Goal: Task Accomplishment & Management: Manage account settings

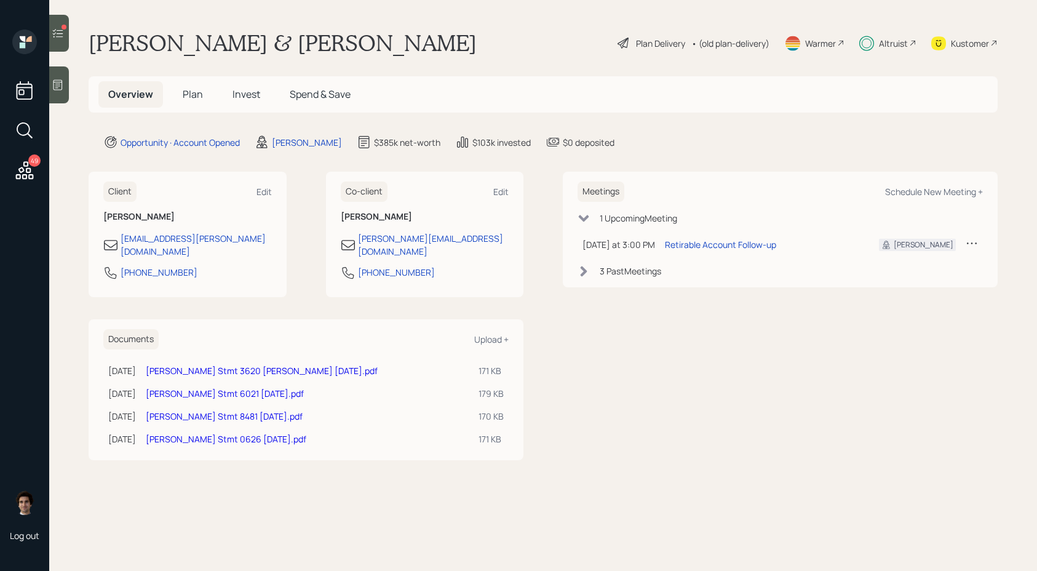
click at [901, 58] on main "Steven Gladstone & Lisa Chapman Plan Delivery • (old plan-delivery) Warmer Altr…" at bounding box center [543, 285] width 988 height 571
click at [901, 42] on div "Altruist" at bounding box center [893, 43] width 29 height 13
click at [202, 97] on h5 "Plan" at bounding box center [193, 94] width 40 height 26
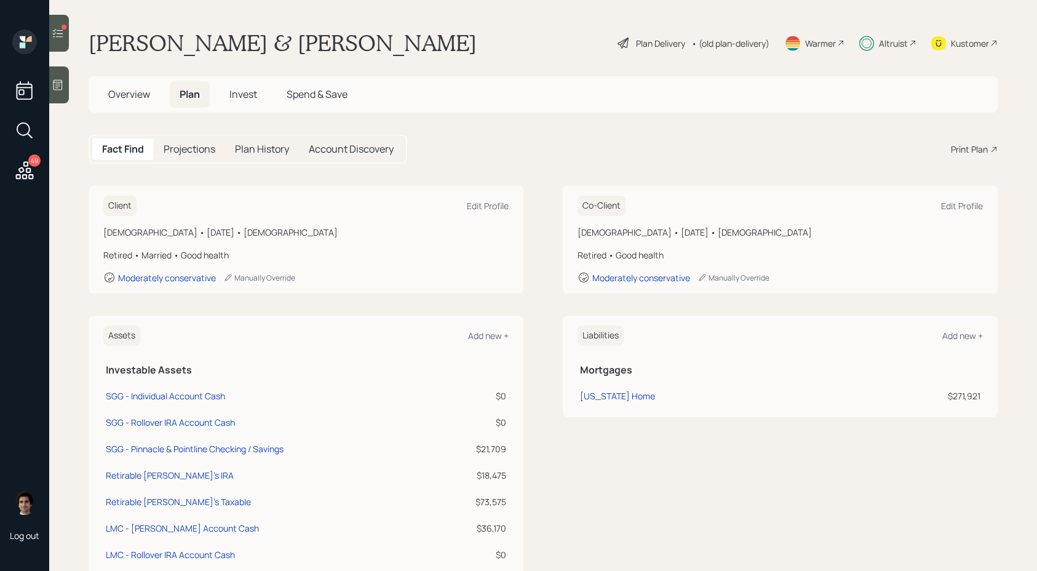
click at [666, 38] on div "Plan Delivery" at bounding box center [660, 43] width 49 height 13
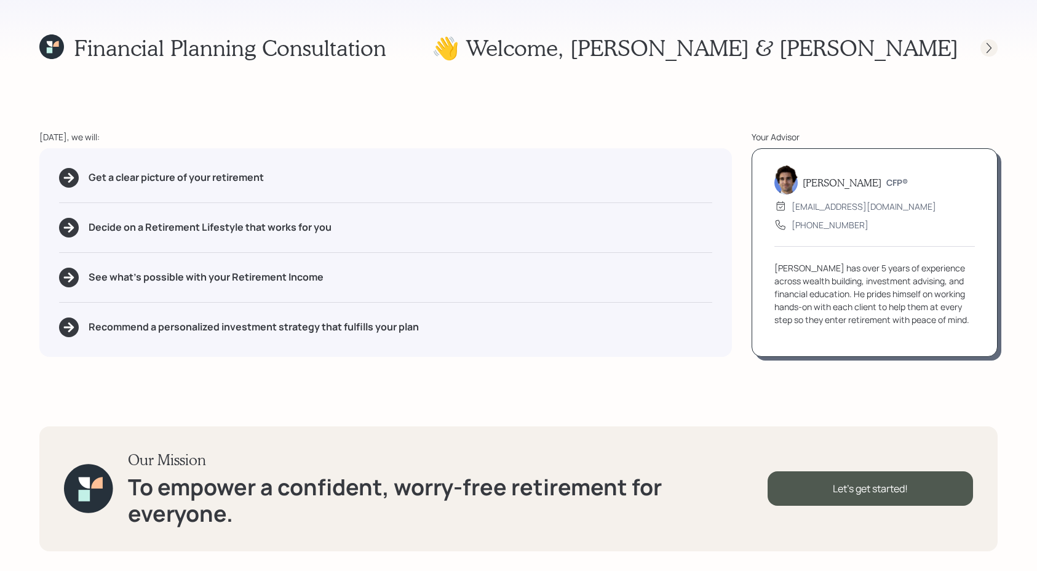
click at [989, 47] on icon at bounding box center [989, 48] width 12 height 12
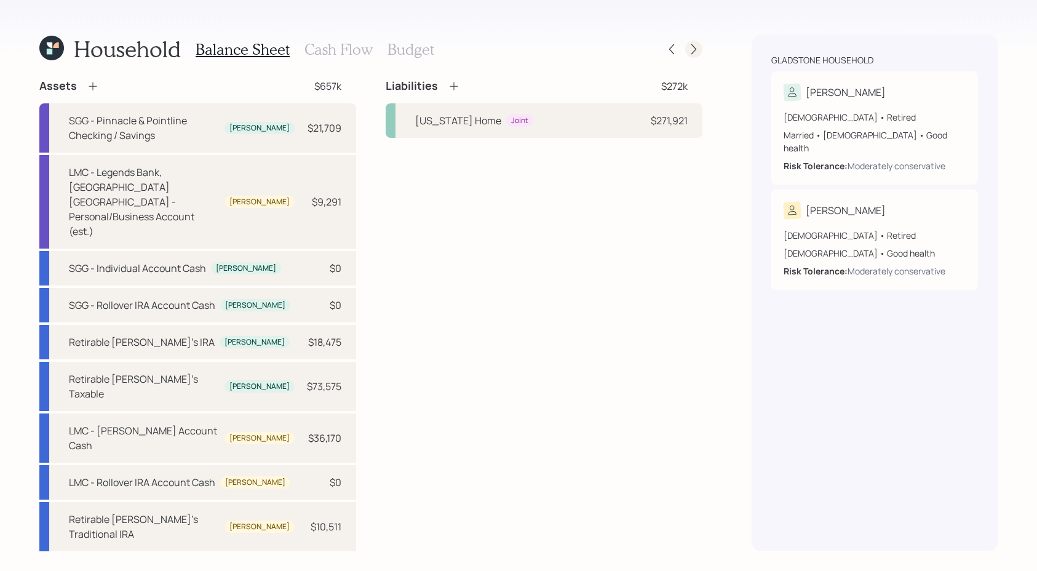
click at [700, 49] on div at bounding box center [694, 49] width 17 height 17
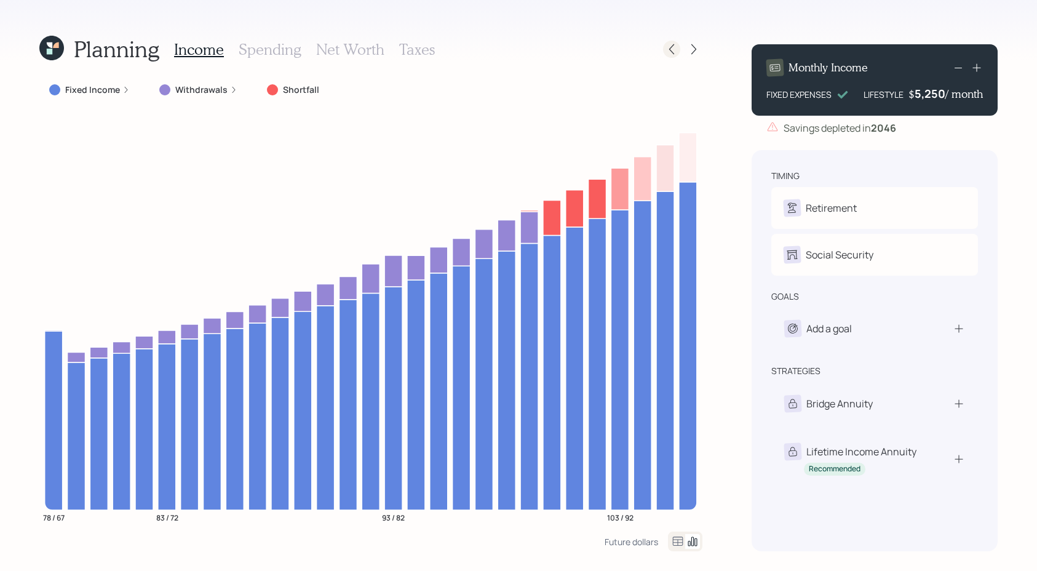
click at [678, 46] on icon at bounding box center [672, 49] width 12 height 12
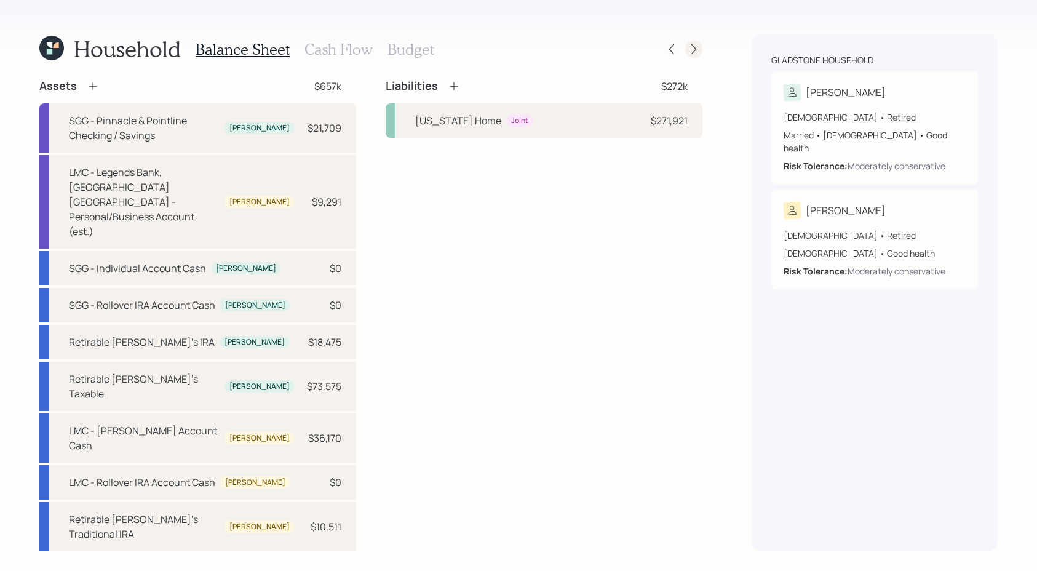
click at [694, 54] on icon at bounding box center [694, 49] width 12 height 12
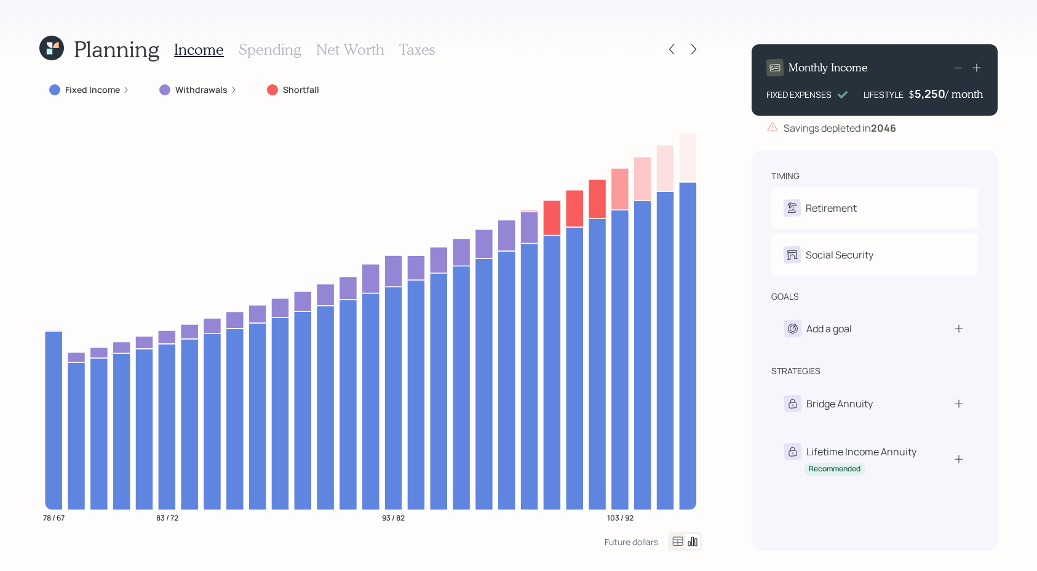
click at [412, 39] on div "Income Spending Net Worth Taxes" at bounding box center [304, 49] width 261 height 30
click at [410, 46] on h3 "Taxes" at bounding box center [417, 50] width 36 height 18
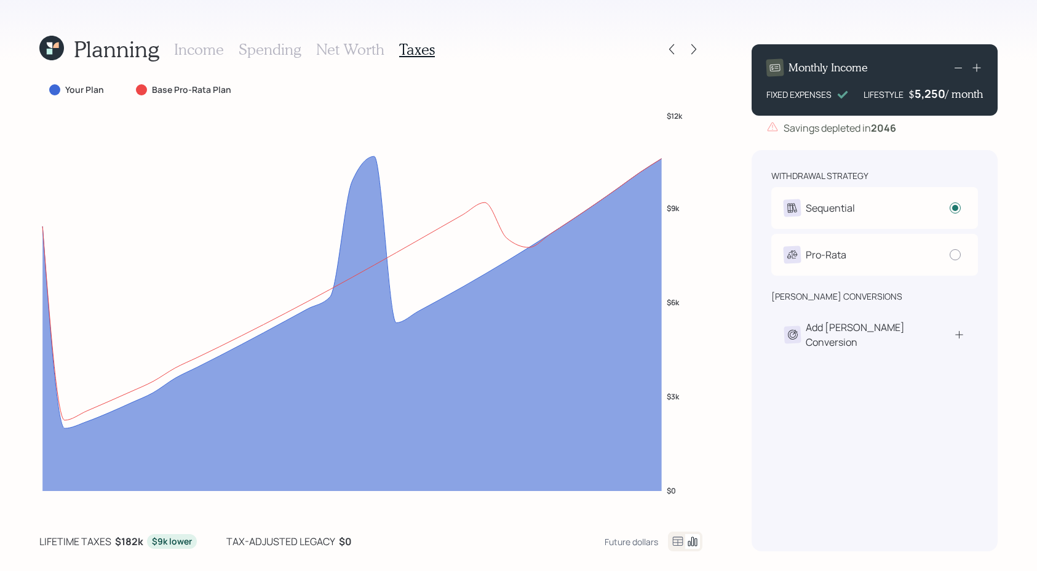
click at [681, 542] on icon at bounding box center [678, 541] width 15 height 15
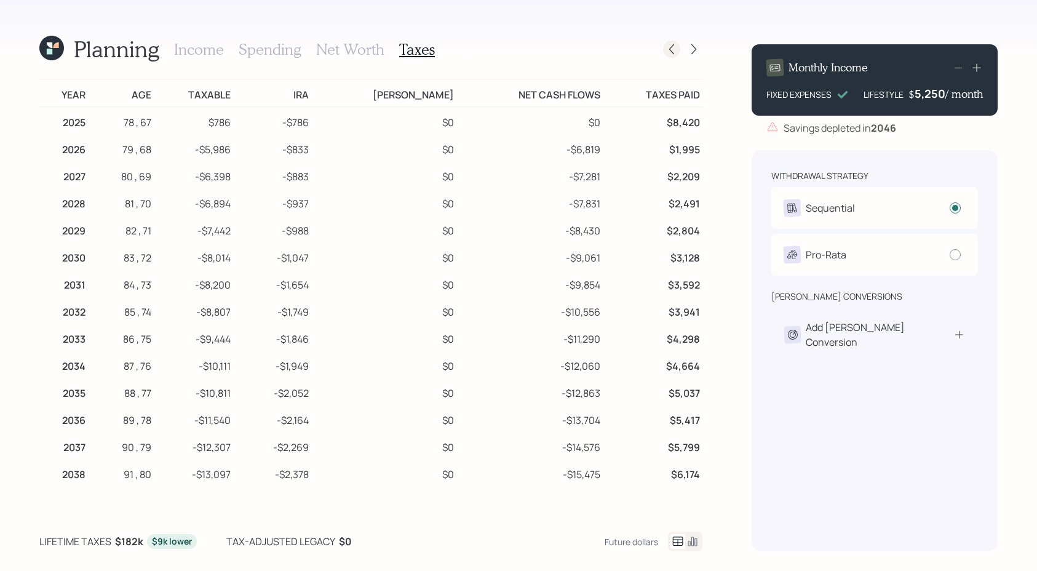
click at [673, 41] on div at bounding box center [671, 49] width 17 height 17
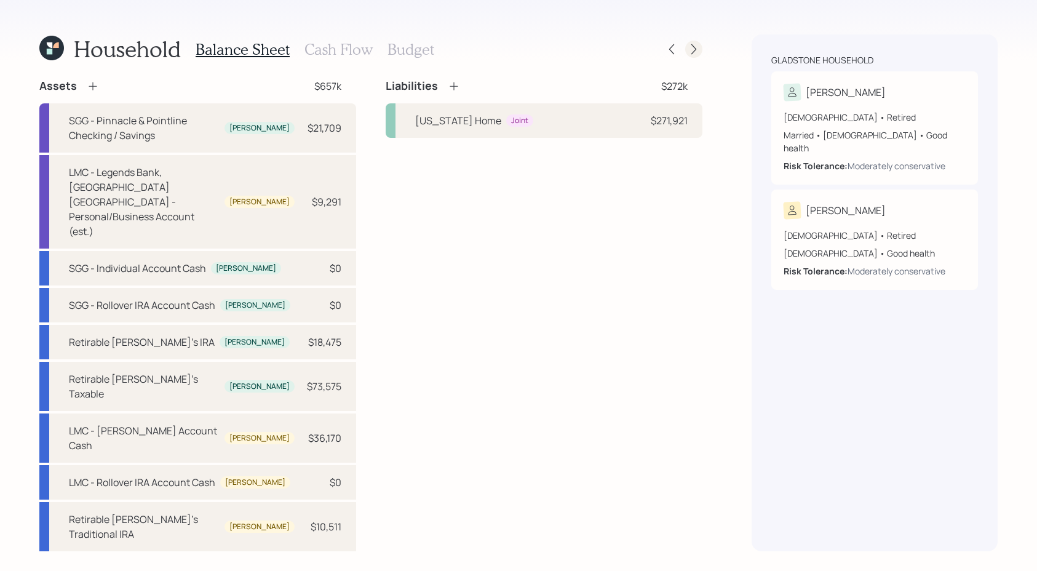
click at [695, 54] on icon at bounding box center [694, 49] width 12 height 12
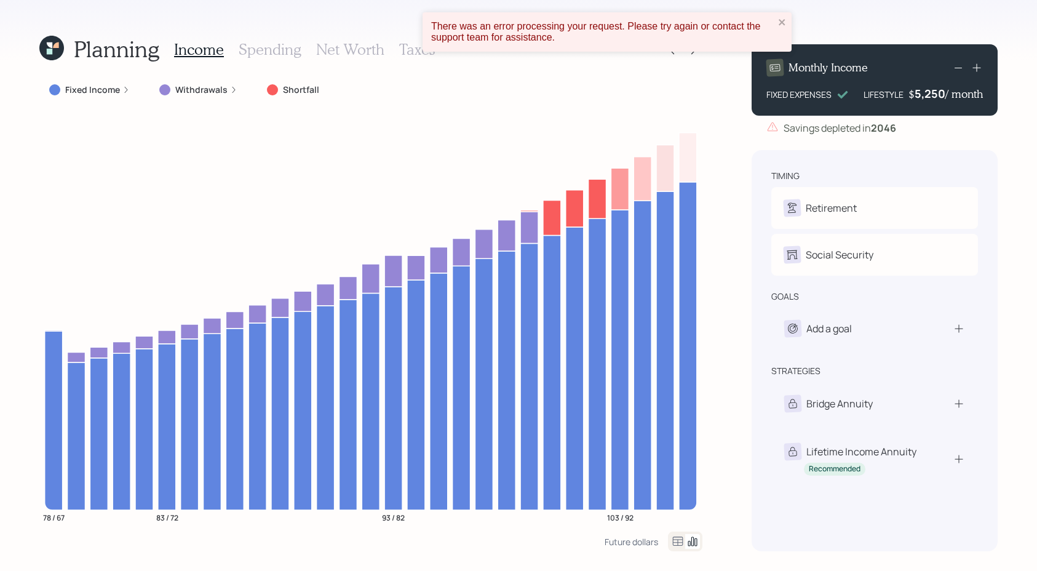
click at [778, 16] on div "There was an error processing your request. Please try again or contact the sup…" at bounding box center [607, 31] width 369 height 39
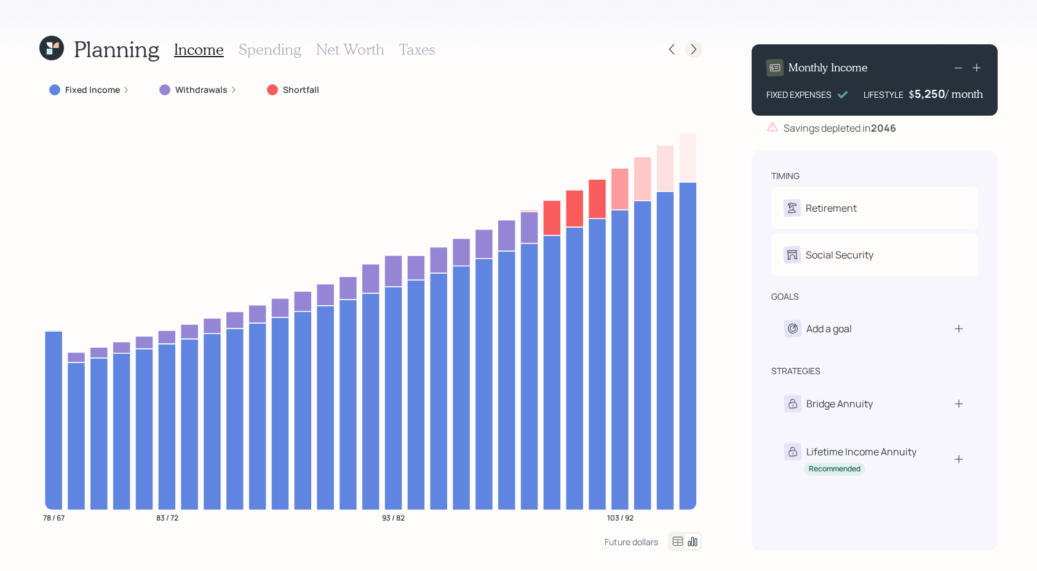
click at [699, 42] on div at bounding box center [694, 49] width 17 height 17
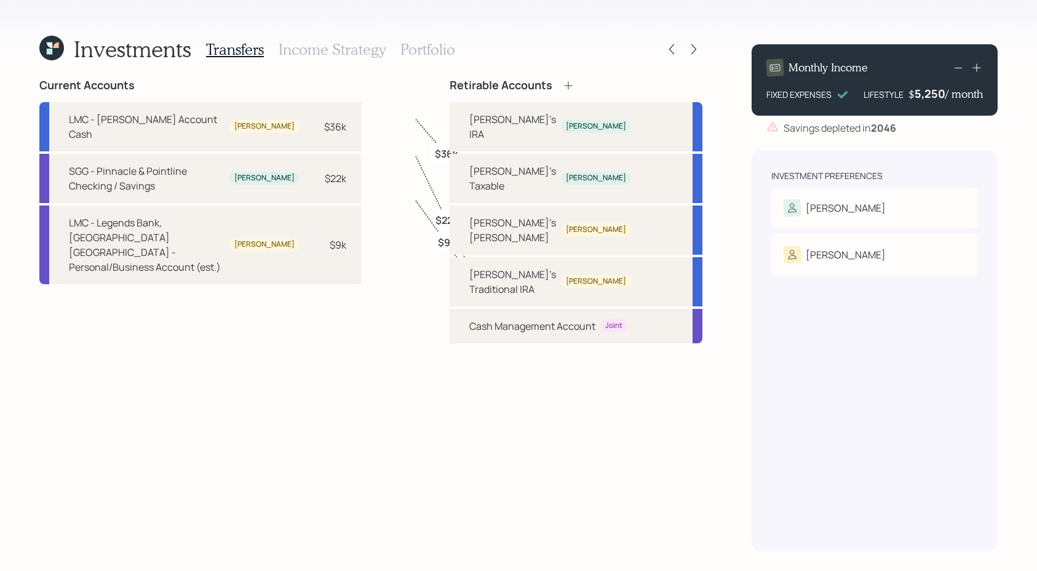
click at [404, 45] on h3 "Portfolio" at bounding box center [428, 50] width 55 height 18
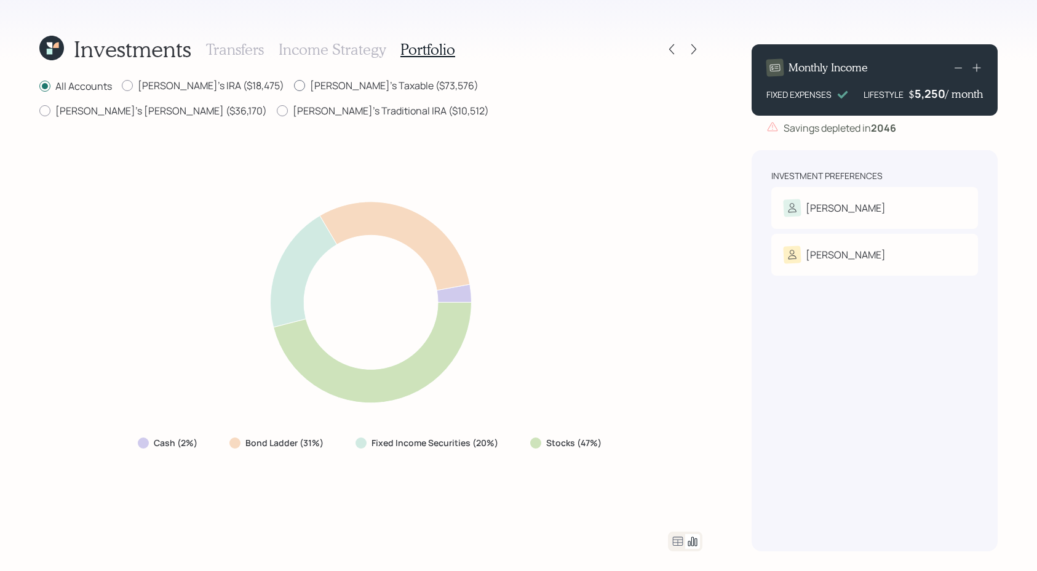
click at [362, 82] on label "Steven's Taxable ($73,576)" at bounding box center [386, 86] width 185 height 14
click at [294, 86] on input "Steven's Taxable ($73,576)" at bounding box center [294, 86] width 1 height 1
radio input "true"
radio input "false"
click at [671, 52] on icon at bounding box center [672, 49] width 12 height 12
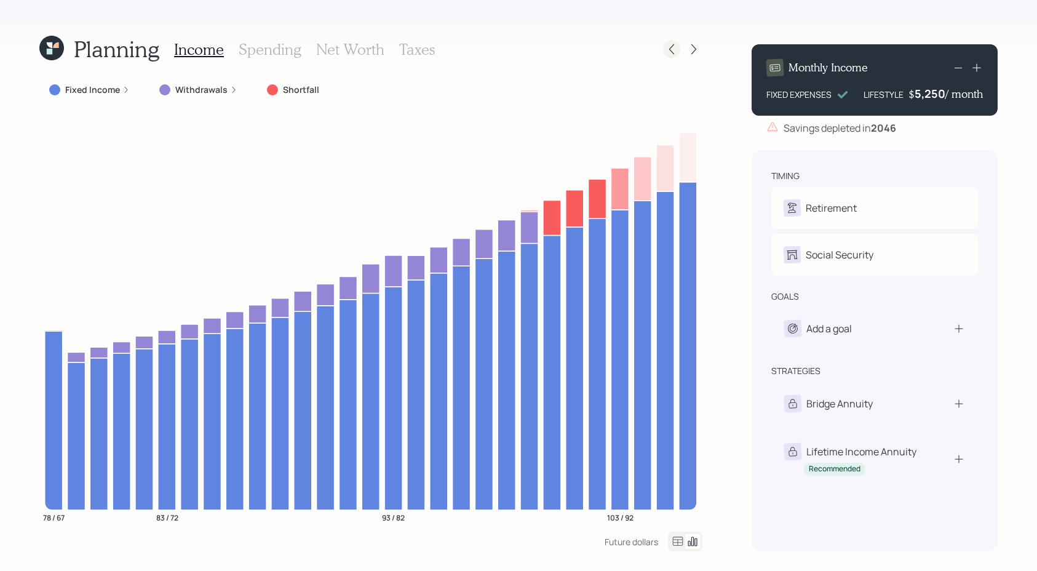
click at [674, 55] on div at bounding box center [671, 49] width 17 height 17
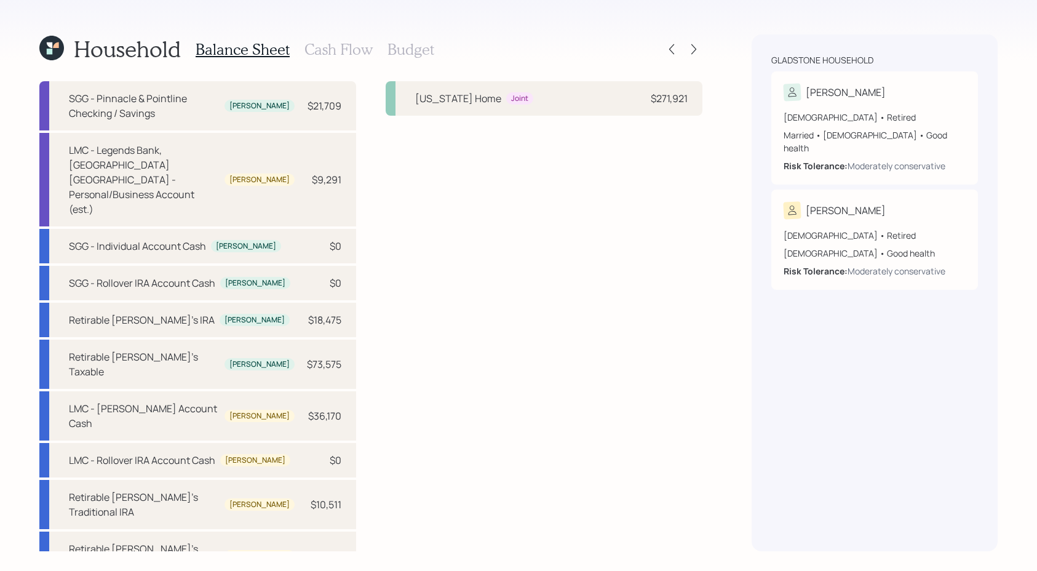
scroll to position [22, 0]
click at [671, 47] on icon at bounding box center [672, 49] width 5 height 10
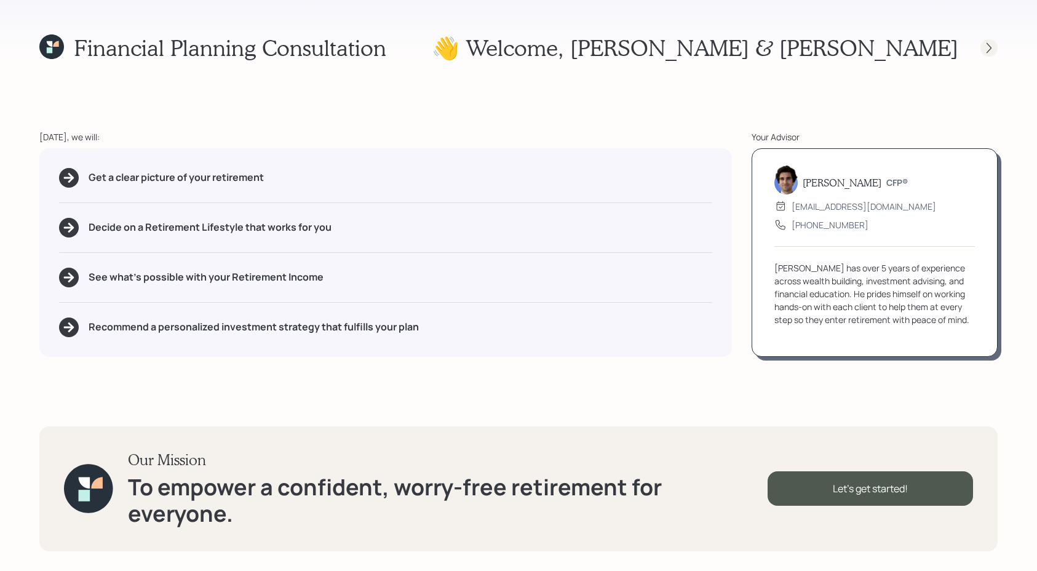
click at [993, 55] on div at bounding box center [989, 47] width 17 height 17
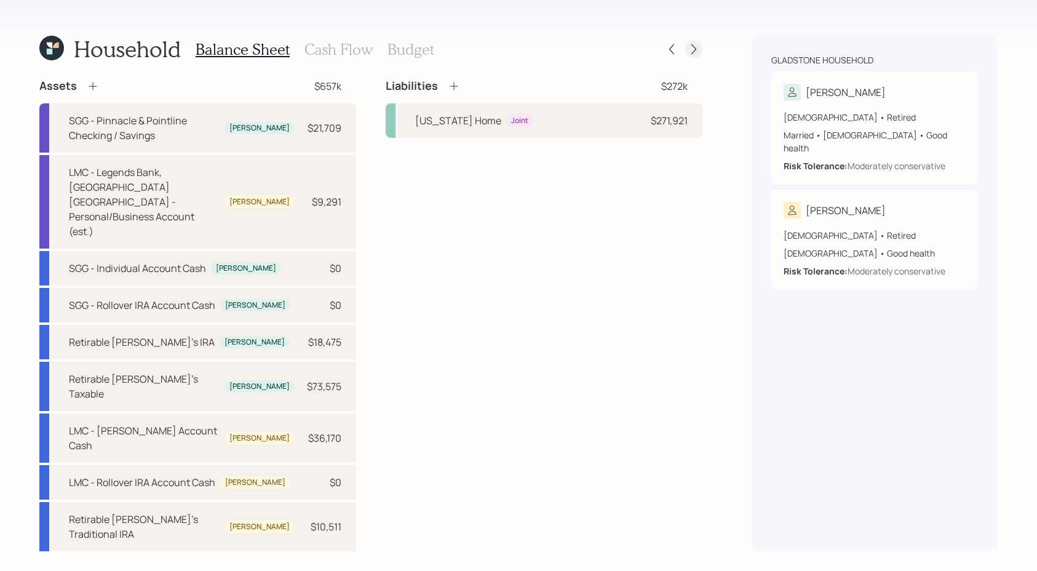
click at [694, 46] on icon at bounding box center [694, 49] width 12 height 12
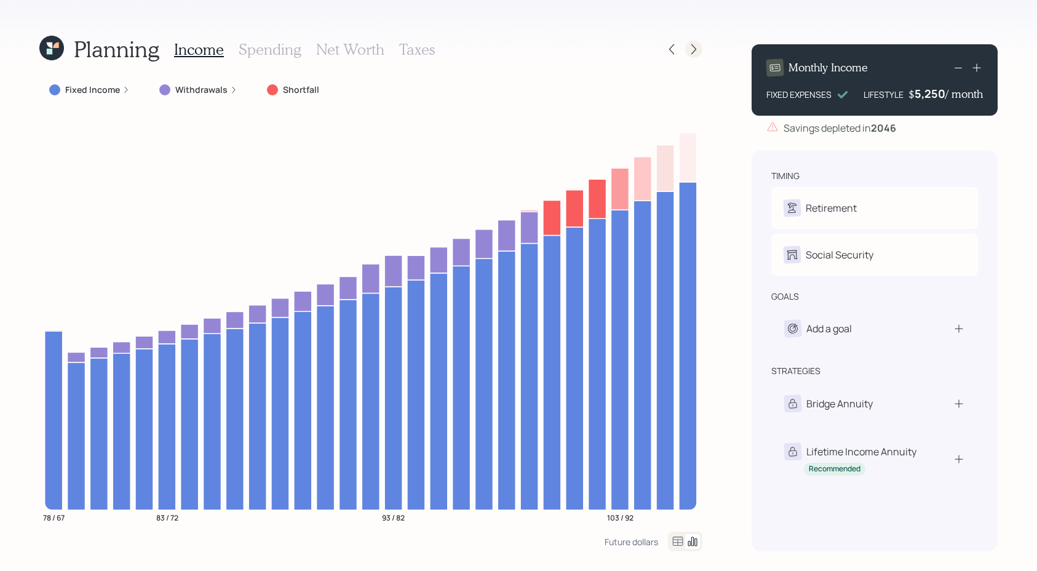
click at [701, 47] on div at bounding box center [694, 49] width 17 height 17
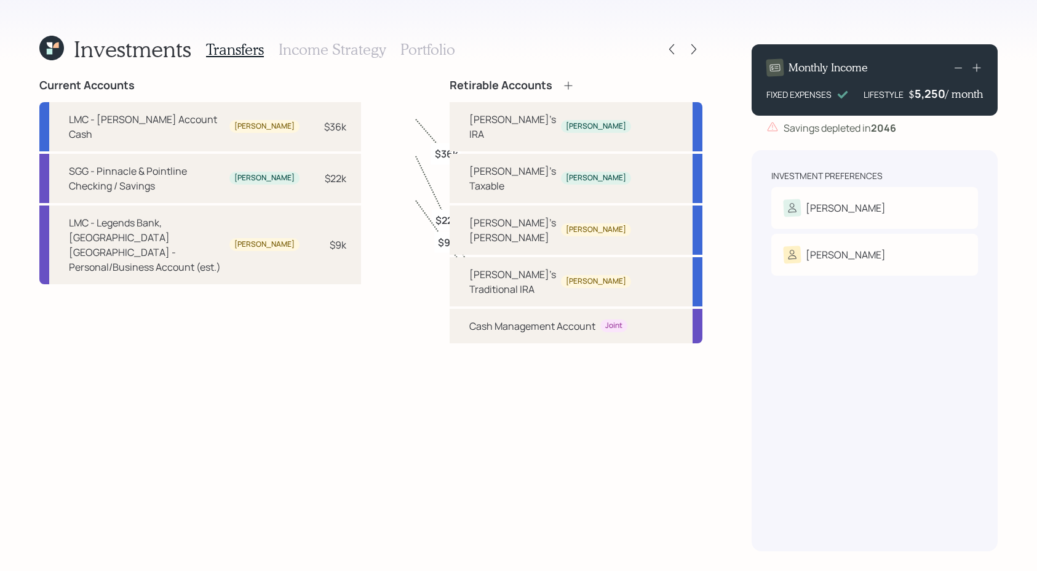
drag, startPoint x: 38, startPoint y: 33, endPoint x: 38, endPoint y: 42, distance: 9.2
click at [38, 34] on div "Investments Transfers Income Strategy Portfolio Current Accounts LMC - Roth IRA…" at bounding box center [518, 285] width 1037 height 571
click at [38, 50] on div "Investments Transfers Income Strategy Portfolio Current Accounts LMC - Roth IRA…" at bounding box center [518, 285] width 1037 height 571
click at [45, 49] on icon at bounding box center [51, 48] width 25 height 25
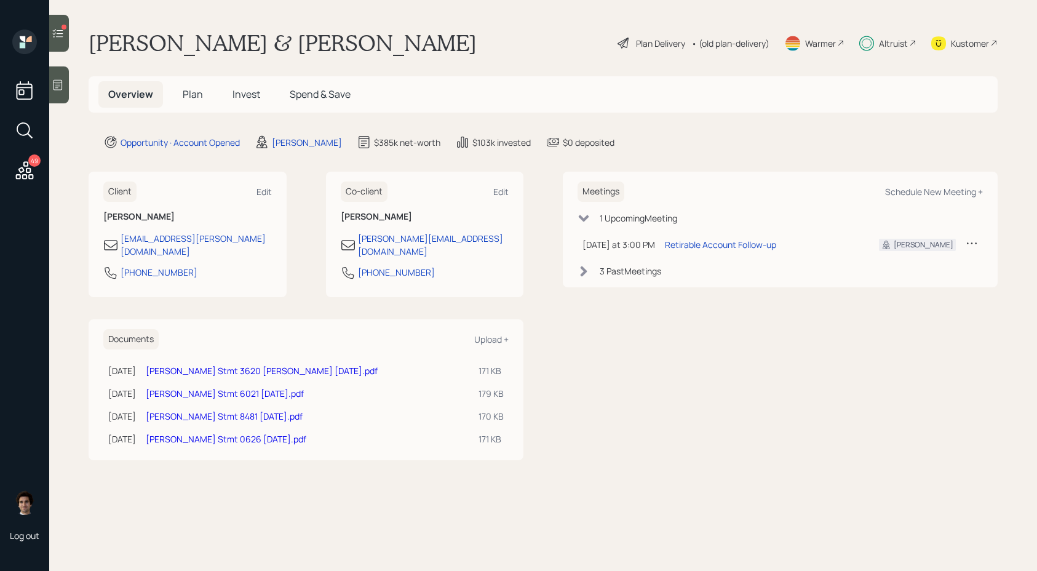
click at [191, 87] on h5 "Plan" at bounding box center [193, 94] width 40 height 26
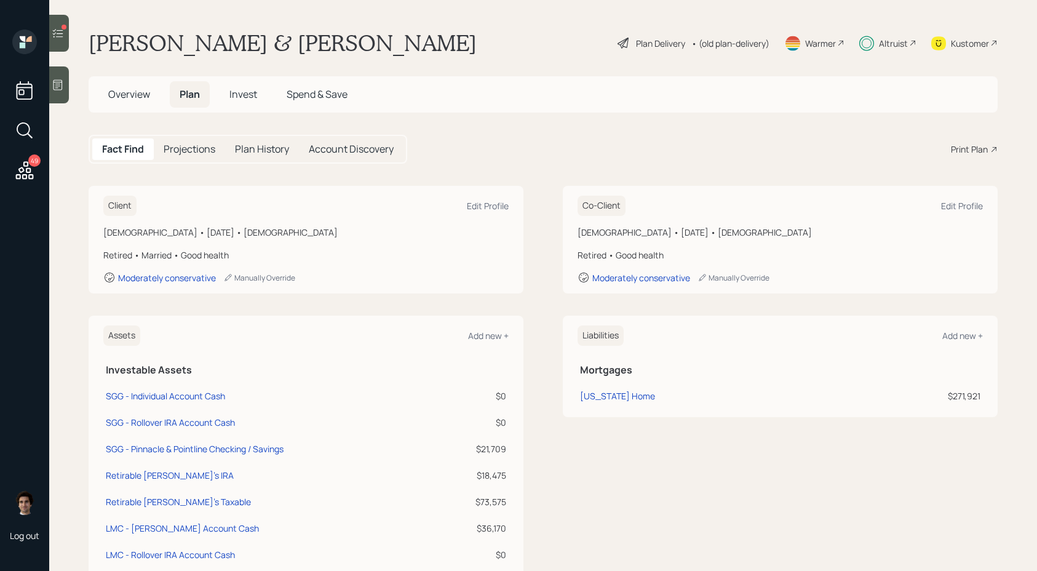
click at [150, 105] on h5 "Overview" at bounding box center [129, 94] width 62 height 26
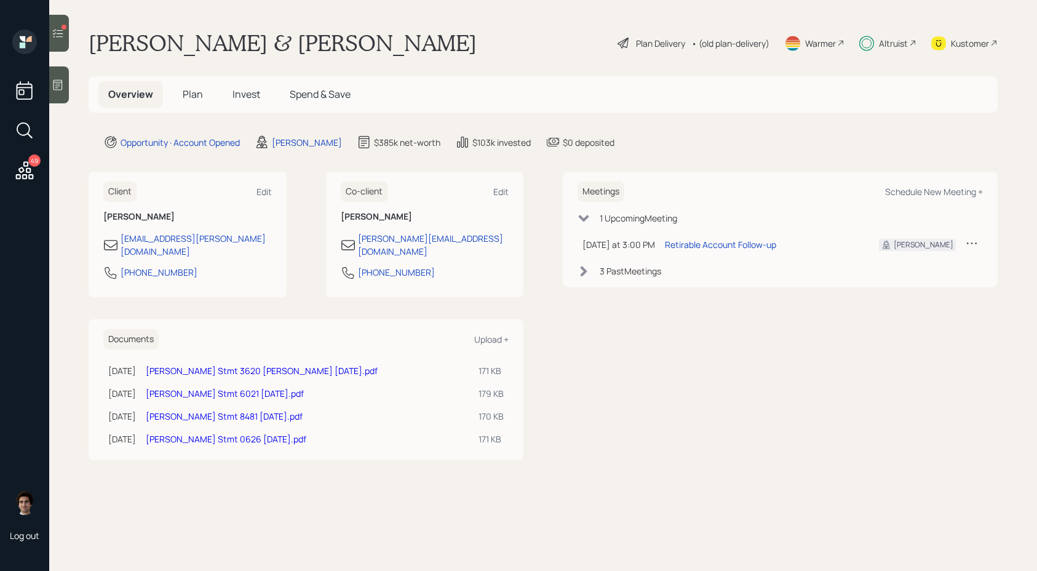
click at [251, 100] on span "Invest" at bounding box center [247, 94] width 28 height 14
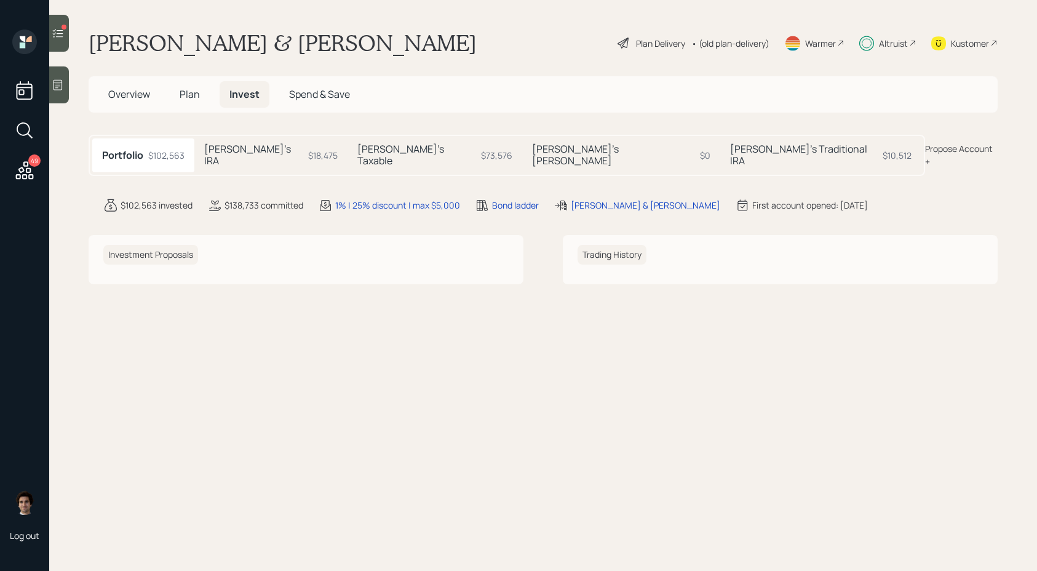
click at [393, 147] on div "[PERSON_NAME]'s Taxable $73,576" at bounding box center [435, 154] width 175 height 33
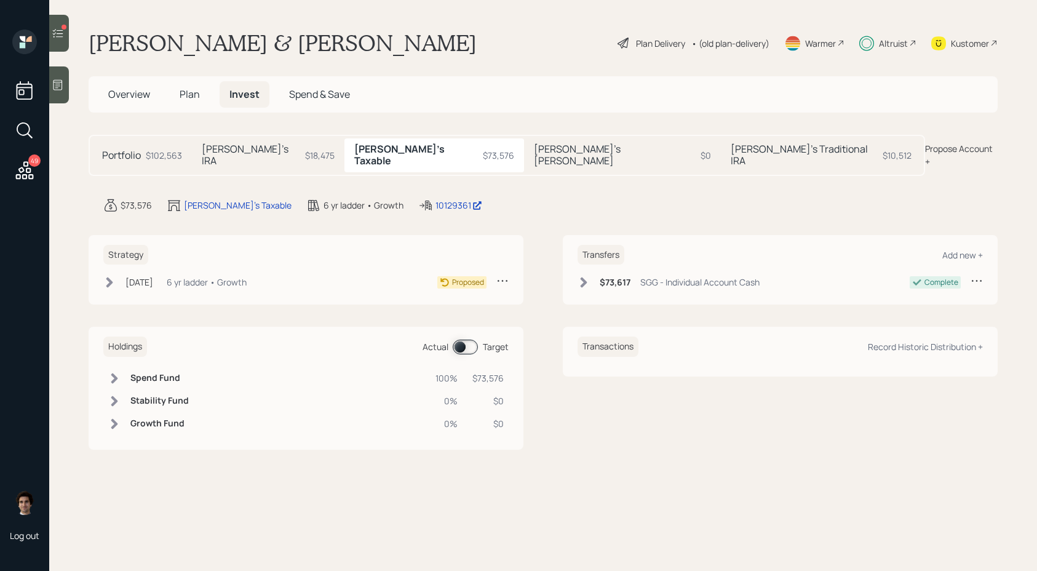
click at [114, 276] on icon at bounding box center [109, 282] width 12 height 12
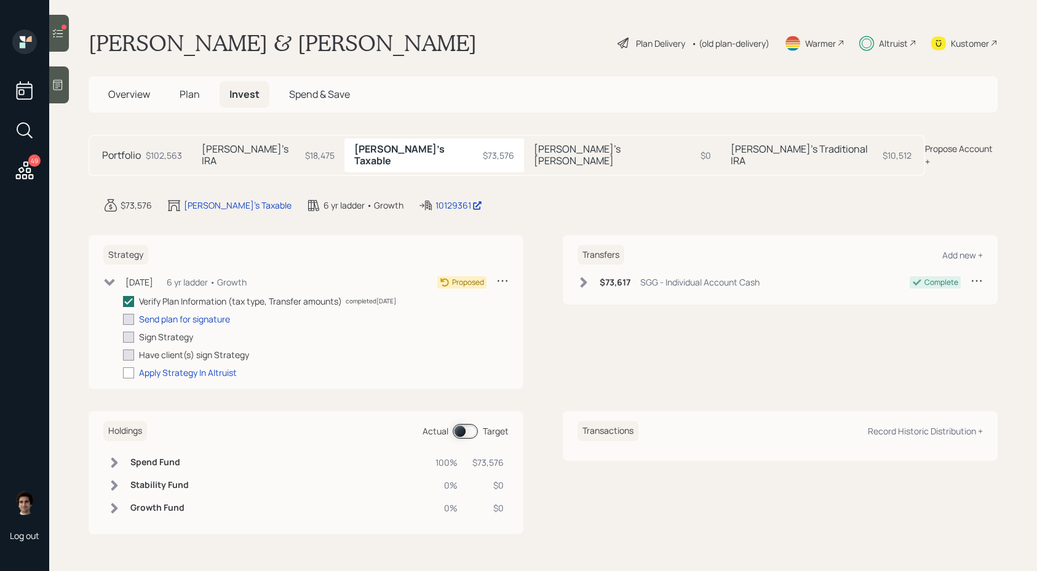
click at [241, 145] on h5 "[PERSON_NAME]'s IRA" at bounding box center [251, 154] width 98 height 23
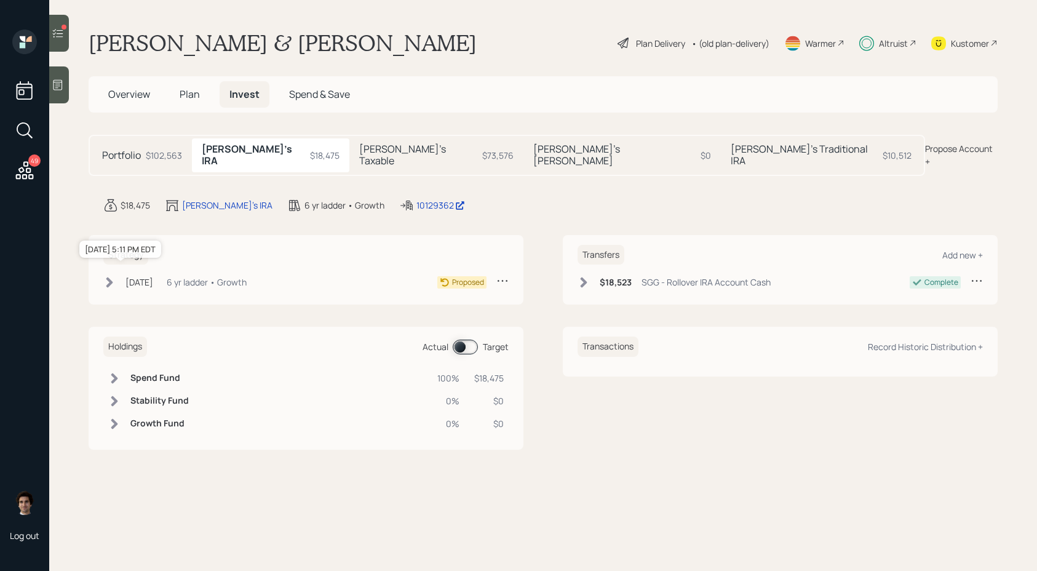
click at [132, 276] on div "[DATE]" at bounding box center [140, 282] width 28 height 13
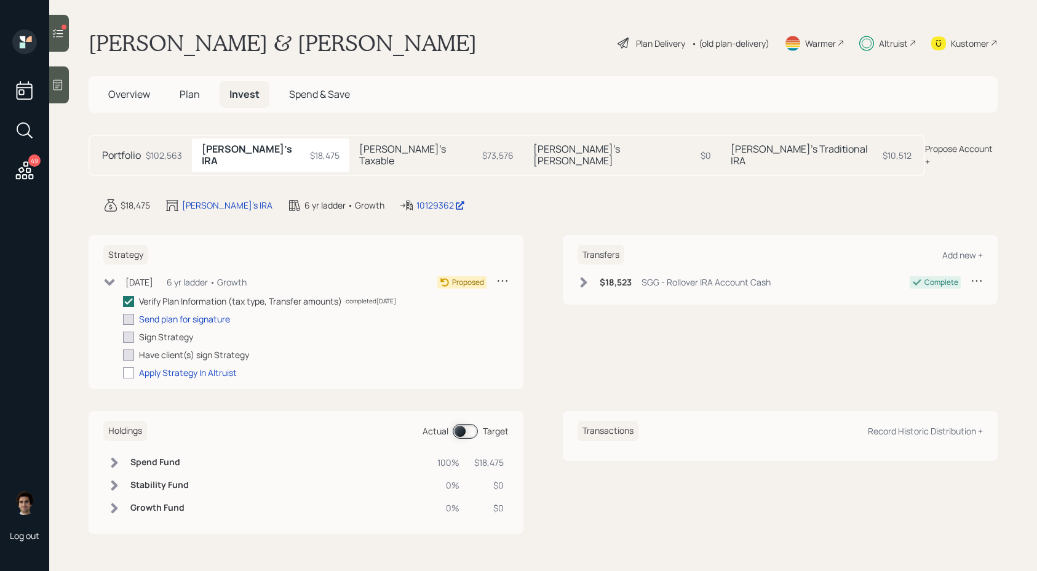
click at [681, 279] on div "$18,523 SGG - Rollover IRA Account Cash" at bounding box center [674, 281] width 193 height 15
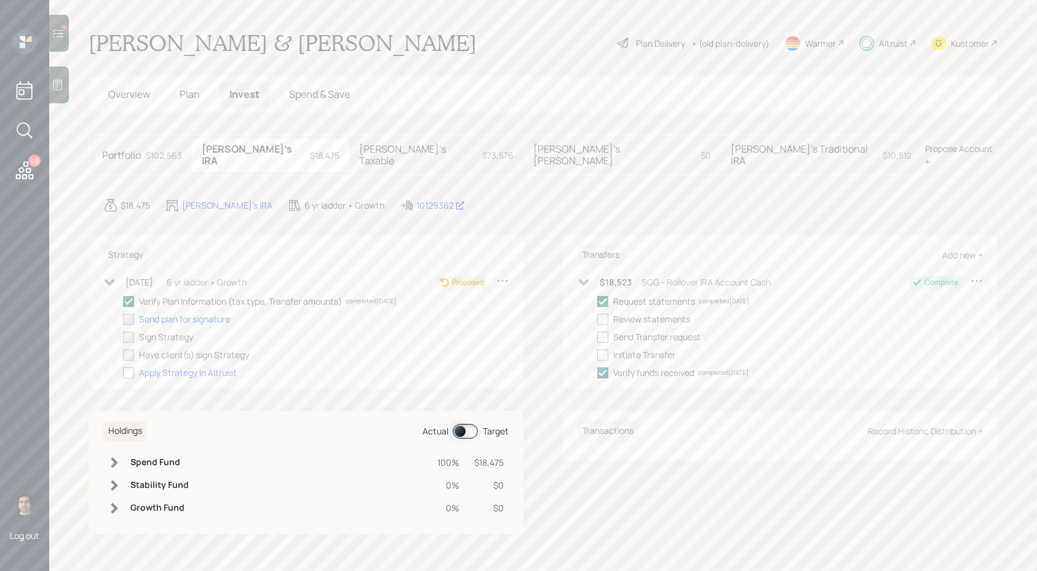
click at [598, 275] on div "$18,523 SGG - Rollover IRA Account Cash" at bounding box center [674, 281] width 193 height 15
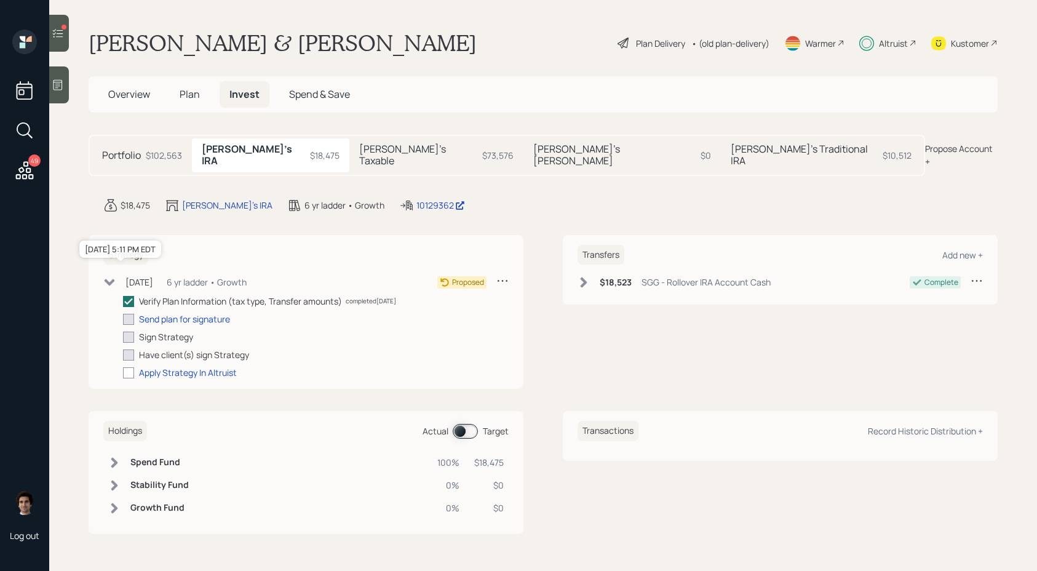
click at [153, 276] on div "[DATE]" at bounding box center [140, 282] width 28 height 13
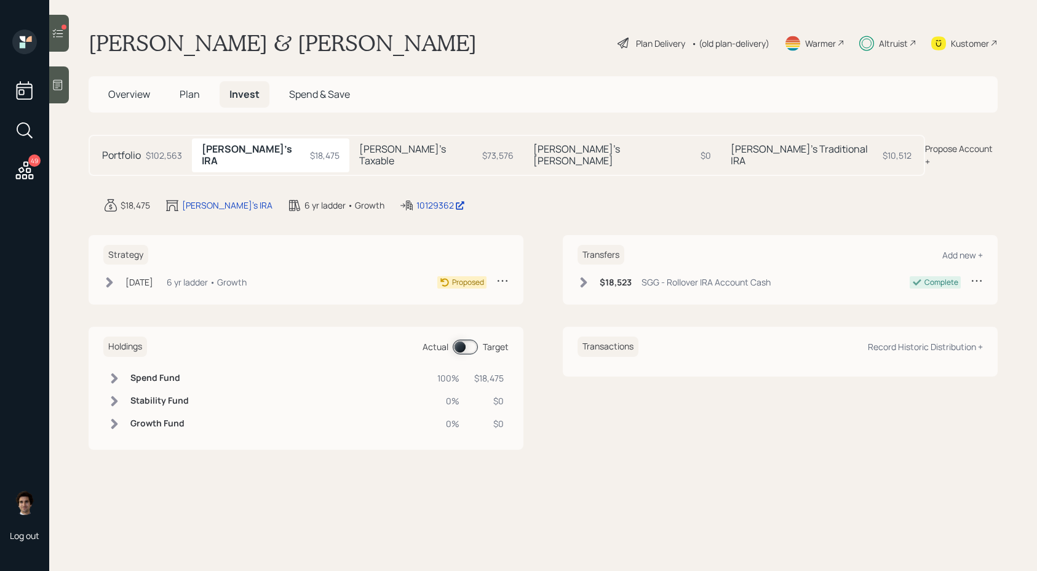
click at [606, 278] on h6 "$18,523" at bounding box center [616, 283] width 32 height 10
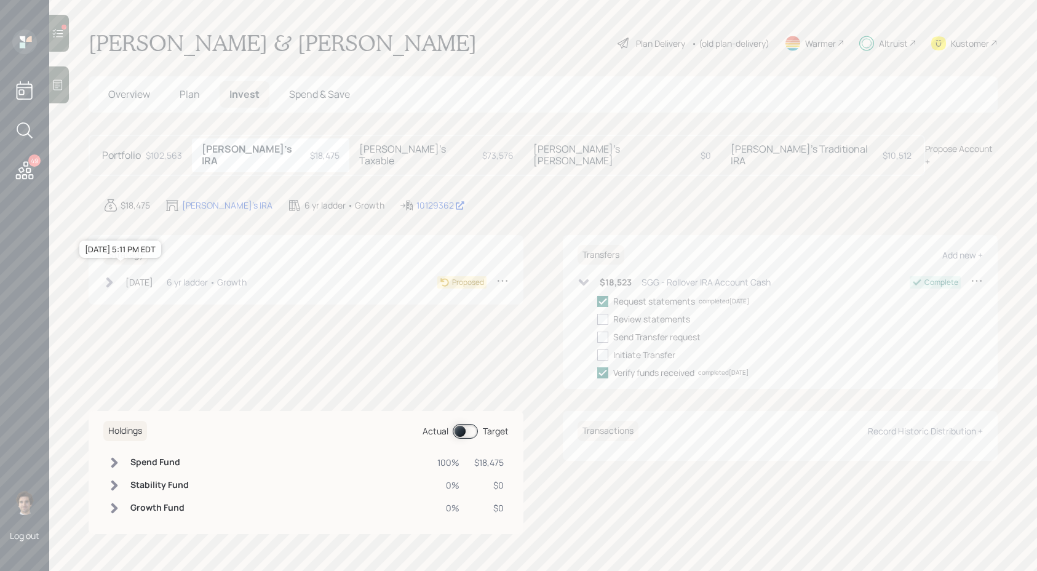
click at [132, 277] on div "[DATE]" at bounding box center [140, 282] width 28 height 13
click at [350, 142] on div "[PERSON_NAME]'s Taxable $73,576" at bounding box center [437, 154] width 174 height 33
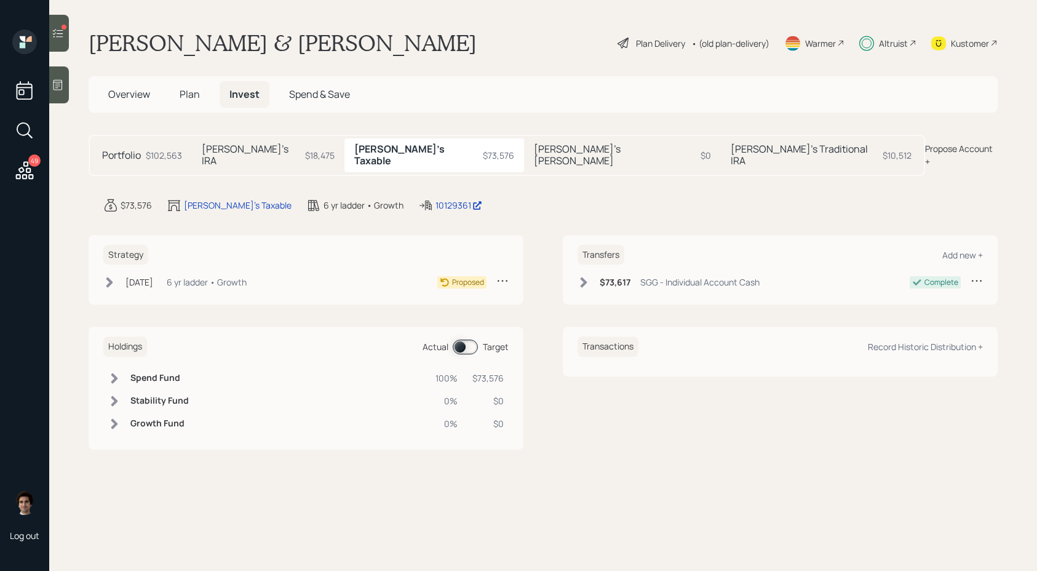
click at [644, 276] on div "SGG - Individual Account Cash" at bounding box center [700, 282] width 119 height 13
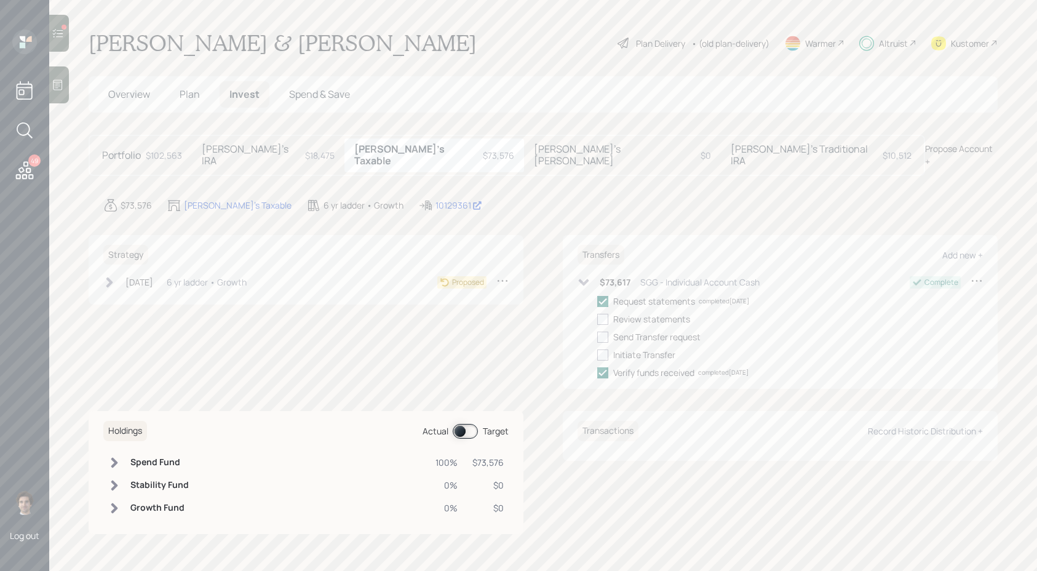
click at [977, 274] on icon at bounding box center [977, 280] width 12 height 12
click at [917, 298] on div "Edit transfer" at bounding box center [939, 304] width 89 height 12
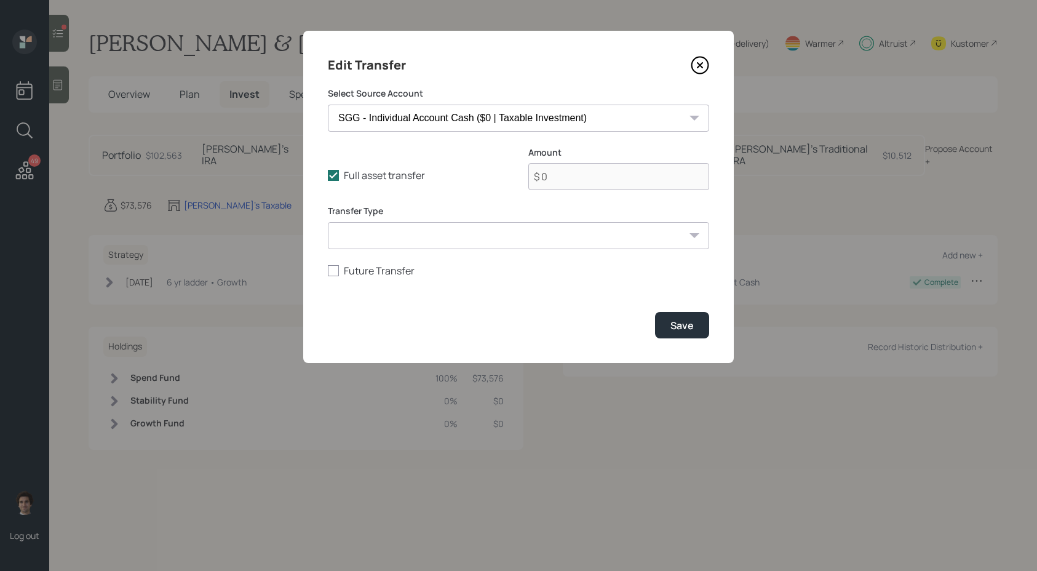
click at [705, 62] on icon at bounding box center [700, 65] width 18 height 18
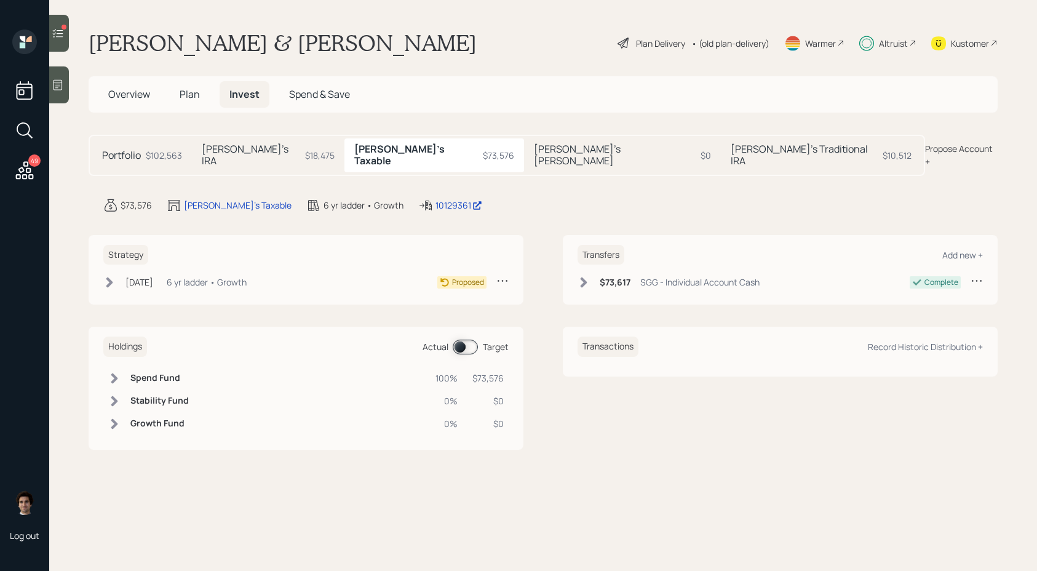
click at [603, 215] on main "Steven Gladstone & Lisa Chapman Plan Delivery • (old plan-delivery) Warmer Altr…" at bounding box center [543, 285] width 988 height 571
click at [490, 274] on div "Proposed" at bounding box center [473, 281] width 71 height 15
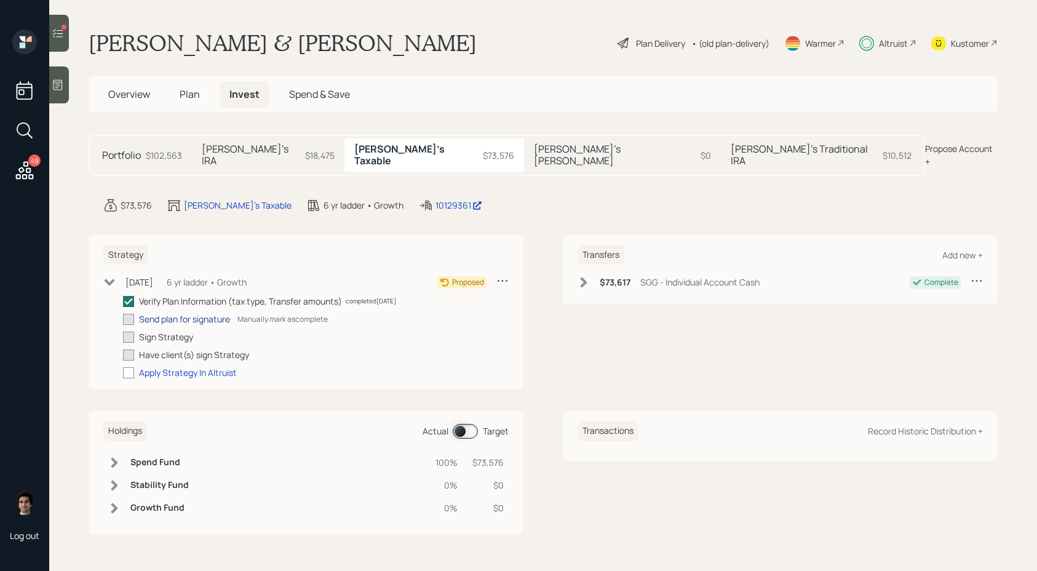
click at [162, 313] on div "Send plan for signature" at bounding box center [184, 319] width 91 height 13
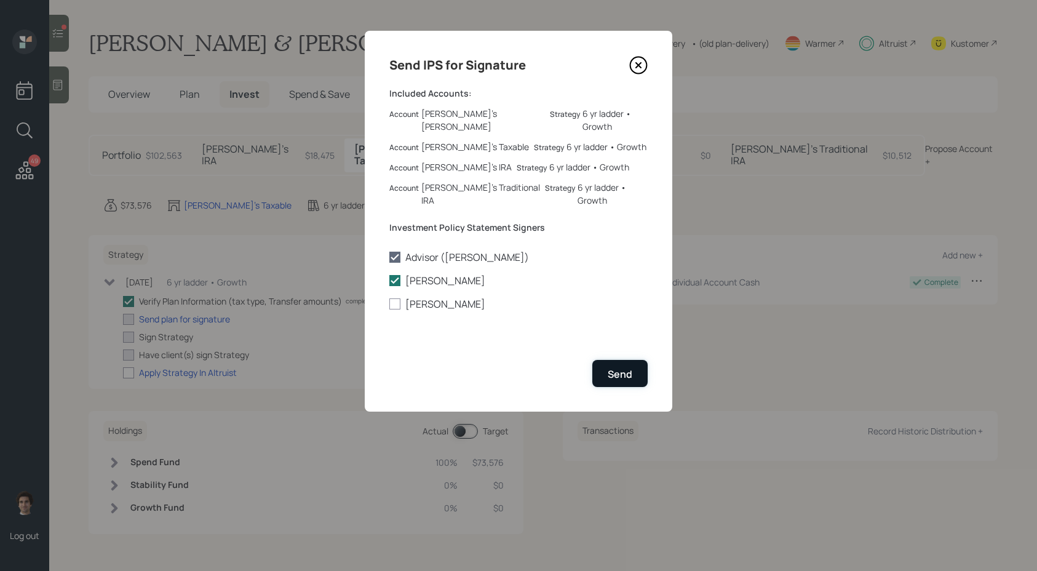
click at [629, 367] on div "Send" at bounding box center [620, 374] width 25 height 14
checkbox input "true"
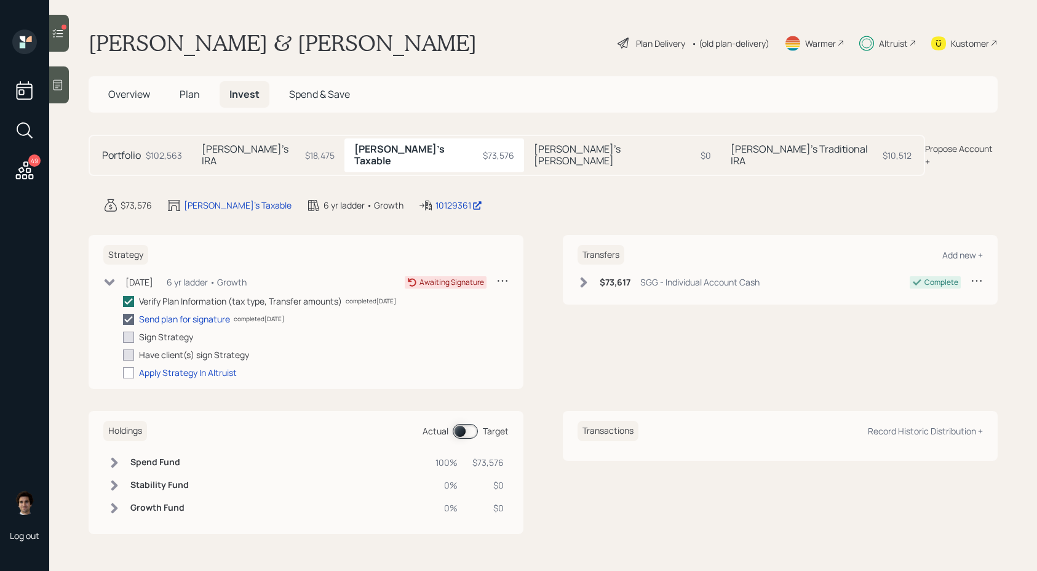
click at [182, 106] on h5 "Plan" at bounding box center [190, 94] width 40 height 26
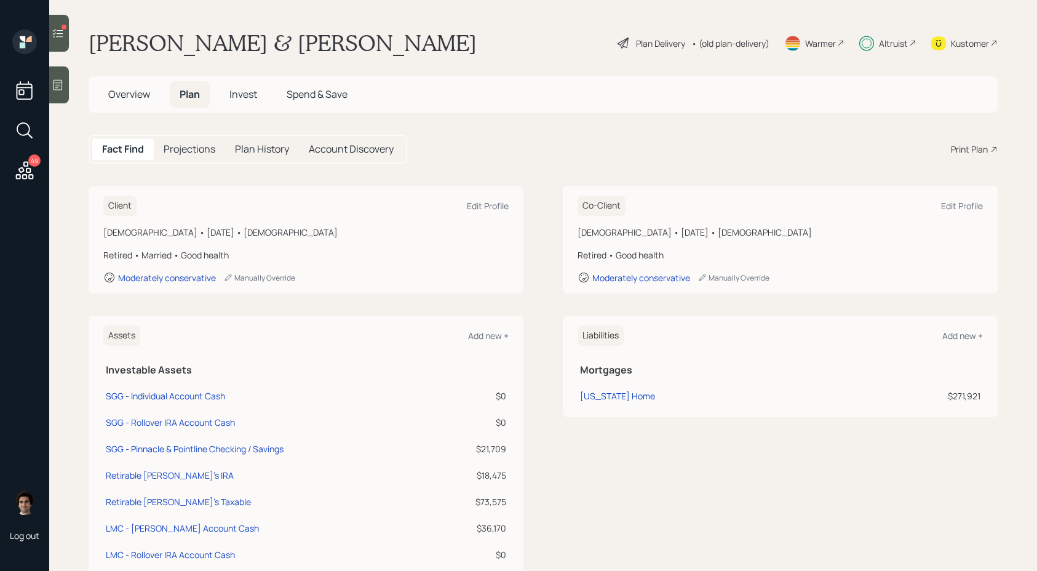
click at [182, 103] on h5 "Plan" at bounding box center [190, 94] width 40 height 26
click at [666, 38] on div "Plan Delivery" at bounding box center [660, 43] width 49 height 13
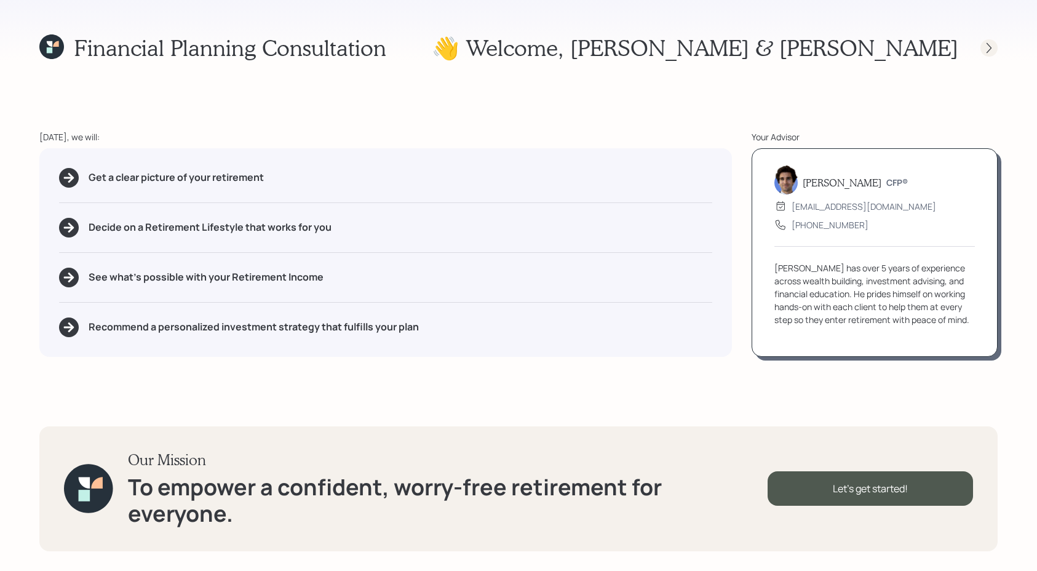
click at [989, 51] on icon at bounding box center [989, 48] width 12 height 12
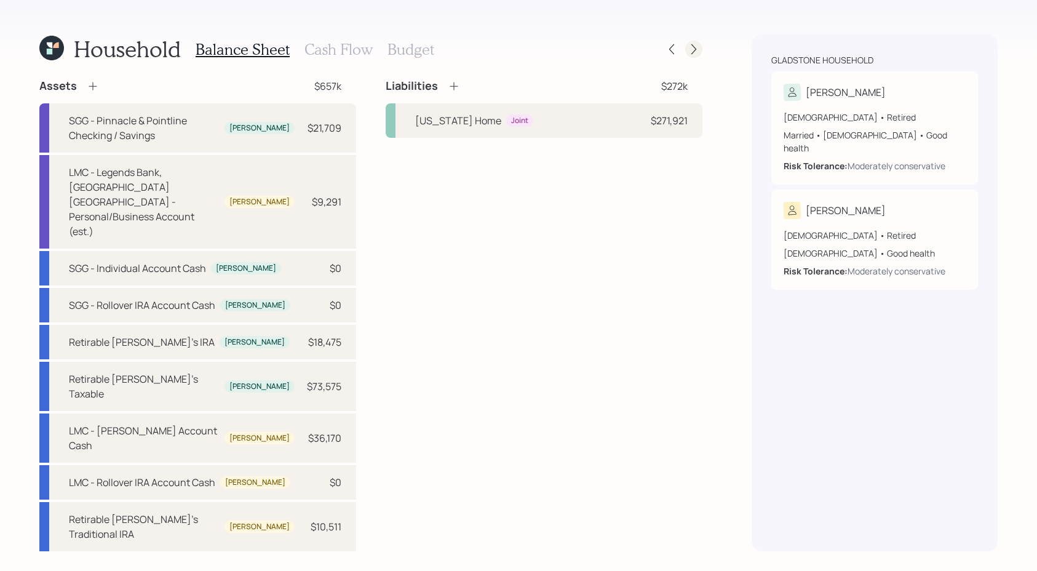
click at [690, 48] on icon at bounding box center [694, 49] width 12 height 12
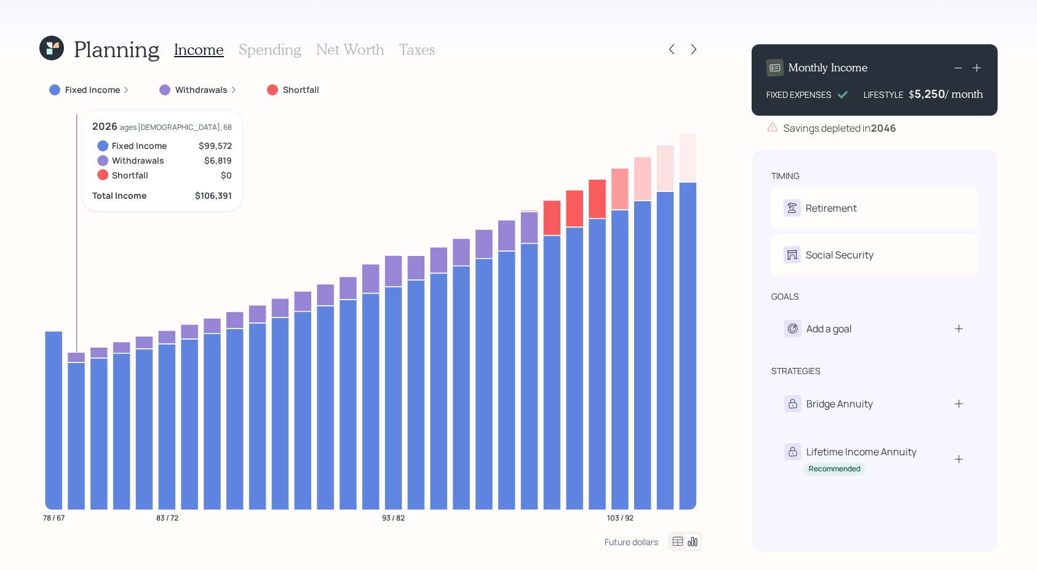
click at [78, 353] on icon at bounding box center [77, 357] width 18 height 10
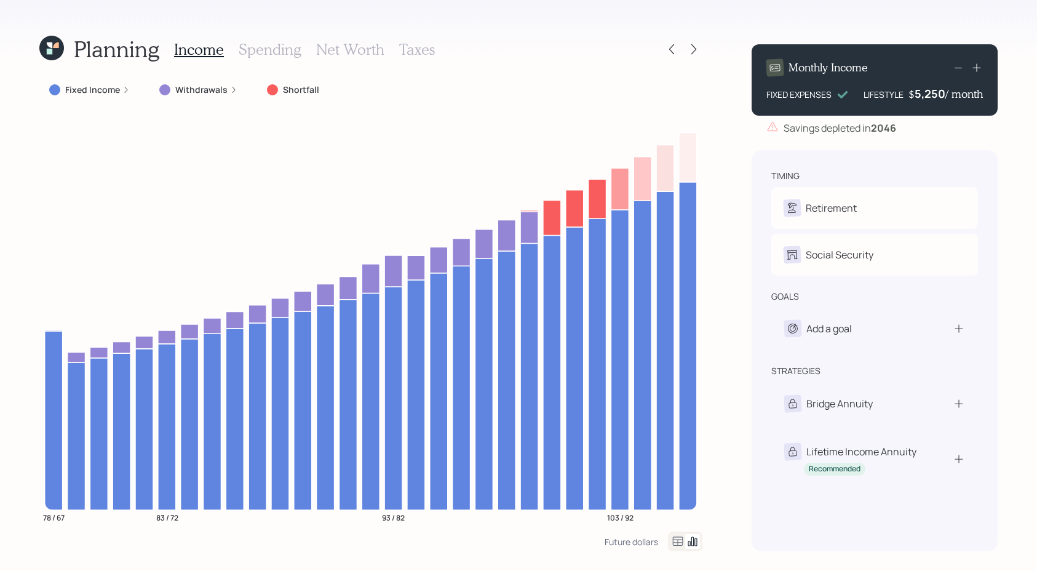
click at [407, 43] on h3 "Taxes" at bounding box center [417, 50] width 36 height 18
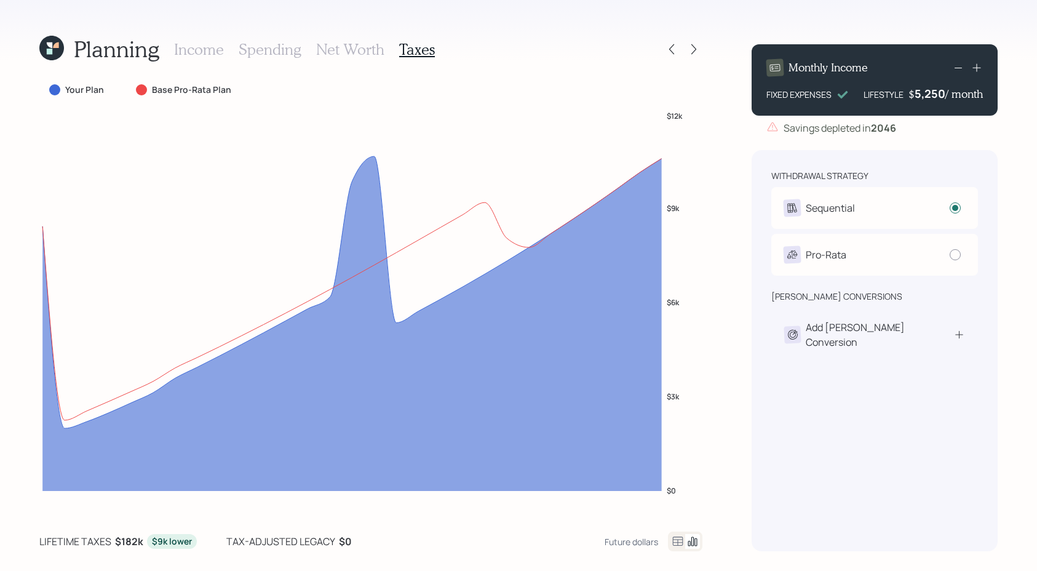
click at [682, 543] on icon at bounding box center [678, 541] width 15 height 15
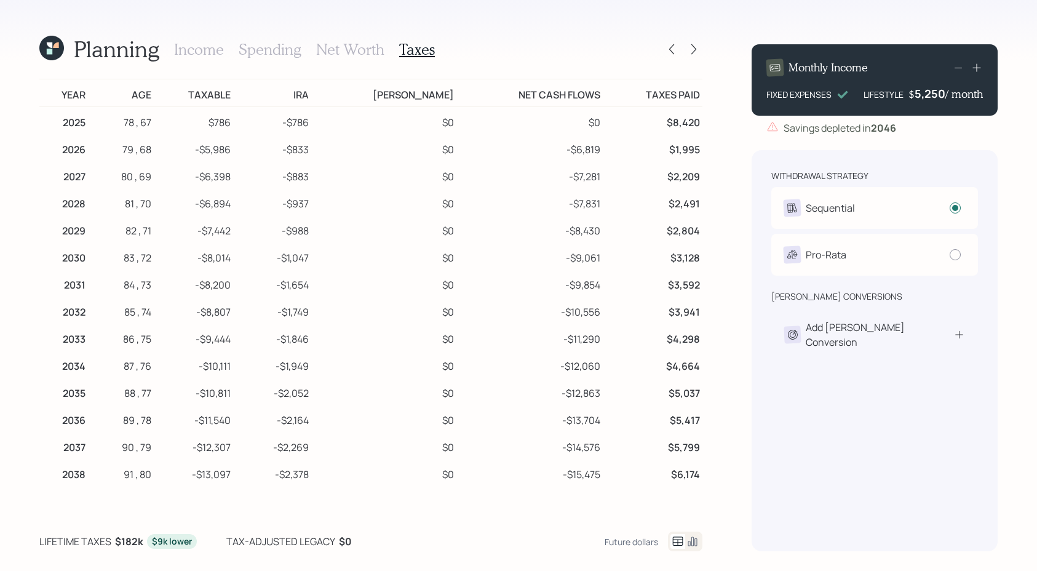
click at [356, 125] on td "$0" at bounding box center [383, 121] width 145 height 28
drag, startPoint x: 352, startPoint y: 145, endPoint x: 302, endPoint y: 148, distance: 49.9
click at [302, 148] on tr "2026 79 , 68 -$5,986 -$833 $0 -$6,819 $1,995" at bounding box center [370, 147] width 663 height 27
drag, startPoint x: 254, startPoint y: 146, endPoint x: 212, endPoint y: 149, distance: 42.5
click at [212, 149] on td "-$5,986" at bounding box center [194, 147] width 80 height 27
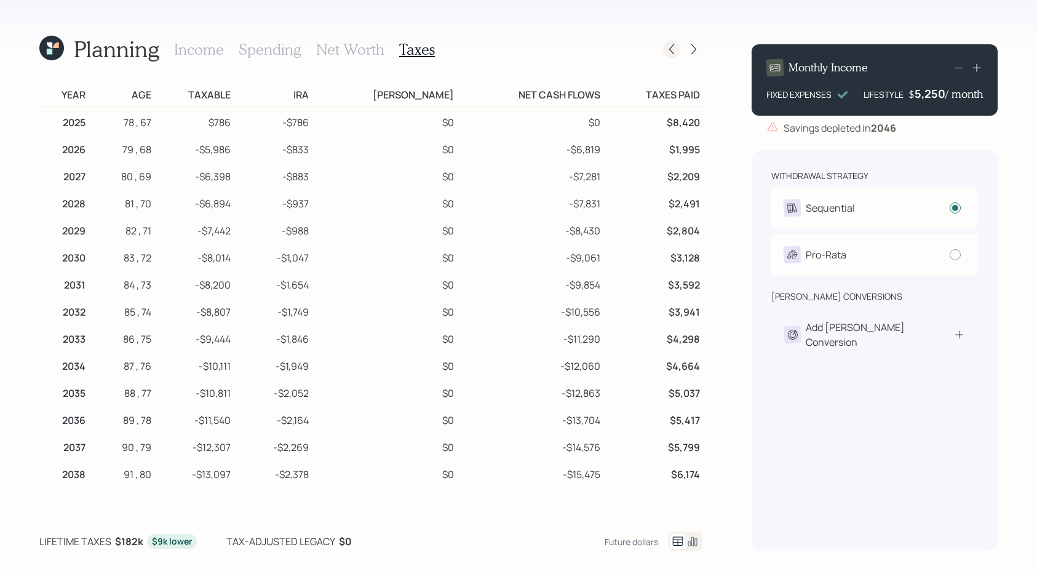
click at [675, 50] on icon at bounding box center [672, 49] width 12 height 12
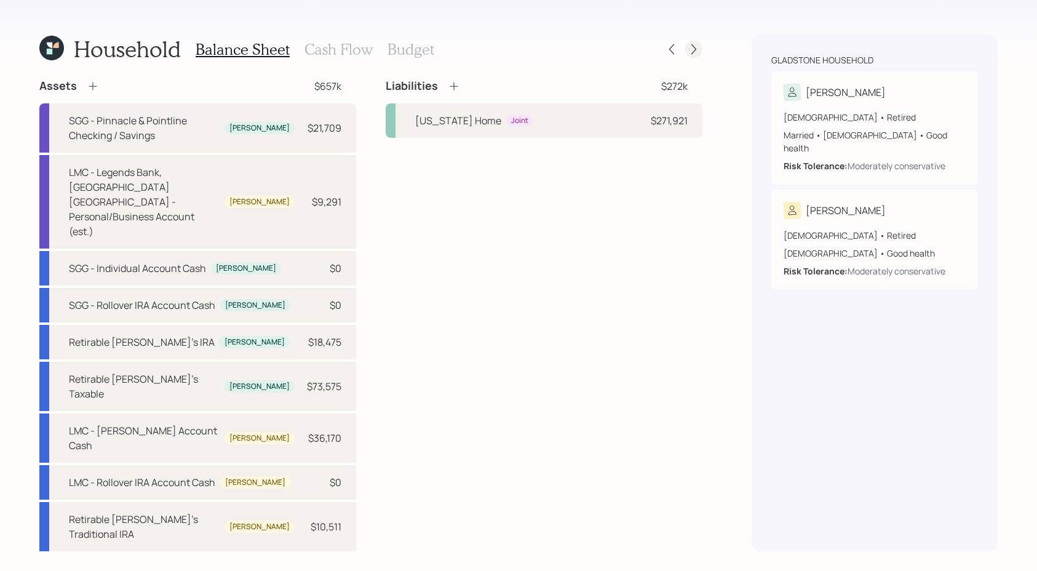
click at [705, 51] on div "Household Balance Sheet Cash Flow Budget Assets $657k SGG - Pinnacle & Pointlin…" at bounding box center [518, 285] width 1037 height 571
click at [692, 51] on icon at bounding box center [694, 49] width 12 height 12
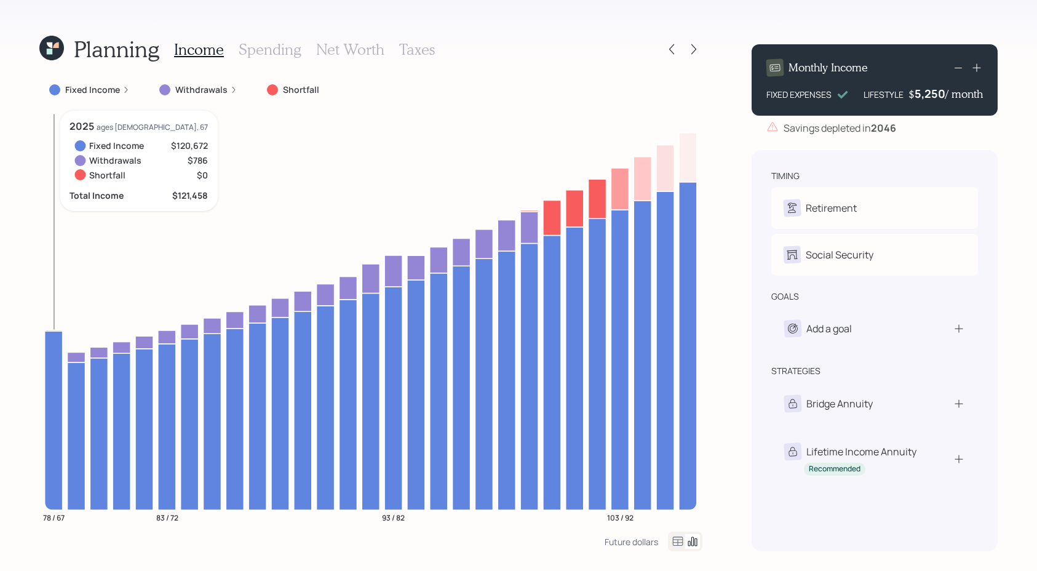
click at [50, 346] on icon at bounding box center [54, 420] width 18 height 179
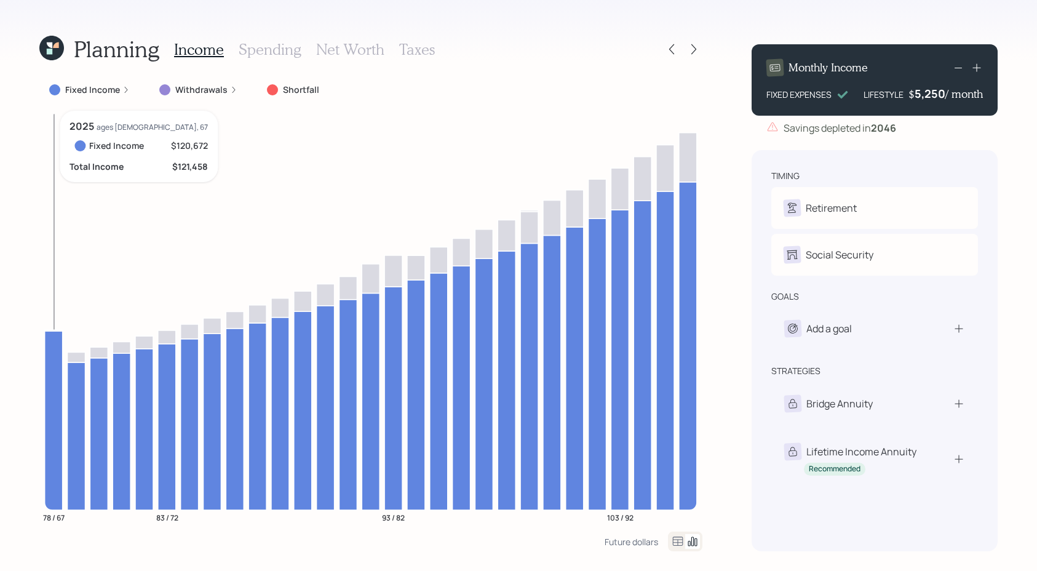
click at [54, 338] on icon at bounding box center [54, 420] width 18 height 179
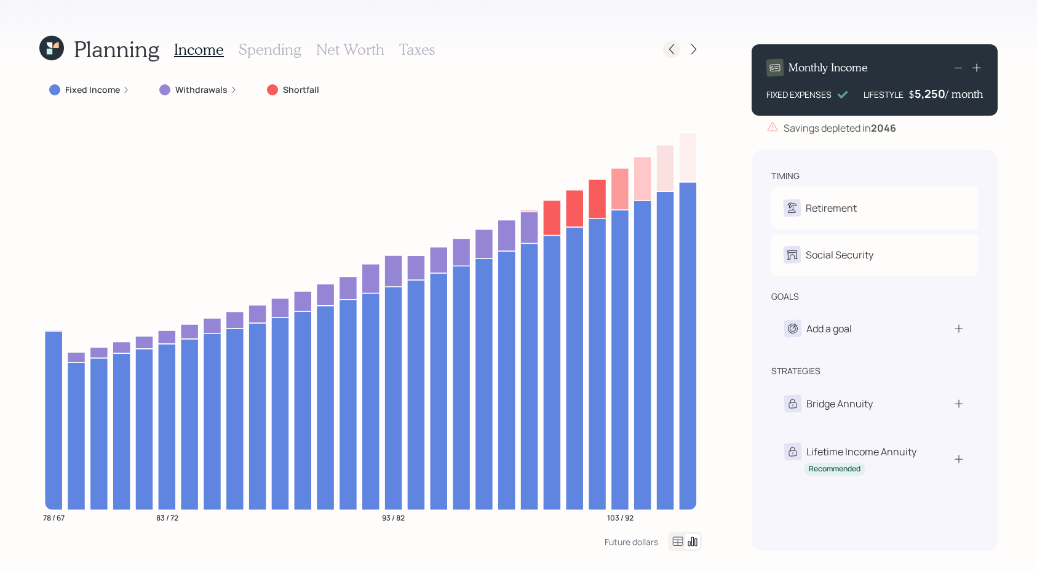
click at [676, 52] on icon at bounding box center [672, 49] width 12 height 12
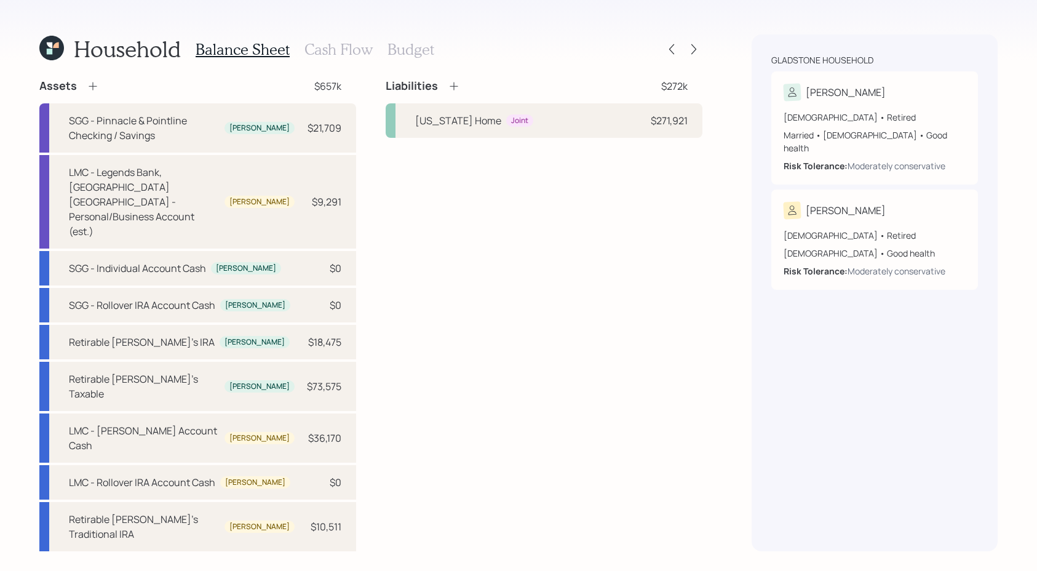
click at [337, 58] on h3 "Cash Flow" at bounding box center [339, 50] width 68 height 18
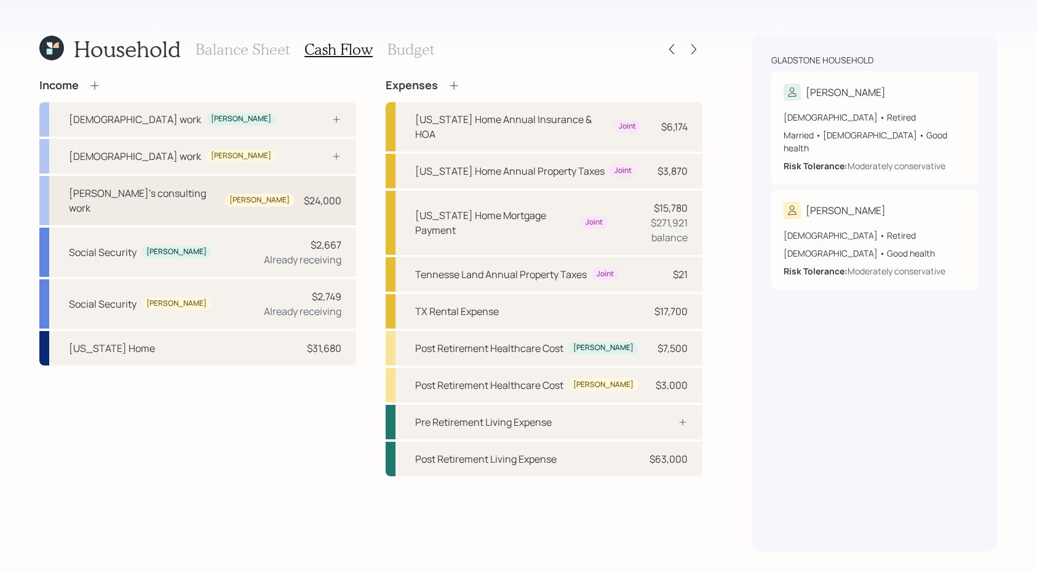
click at [219, 198] on div "Lisa's consulting work Lisa $24,000" at bounding box center [197, 200] width 317 height 49
select select "self_employment"
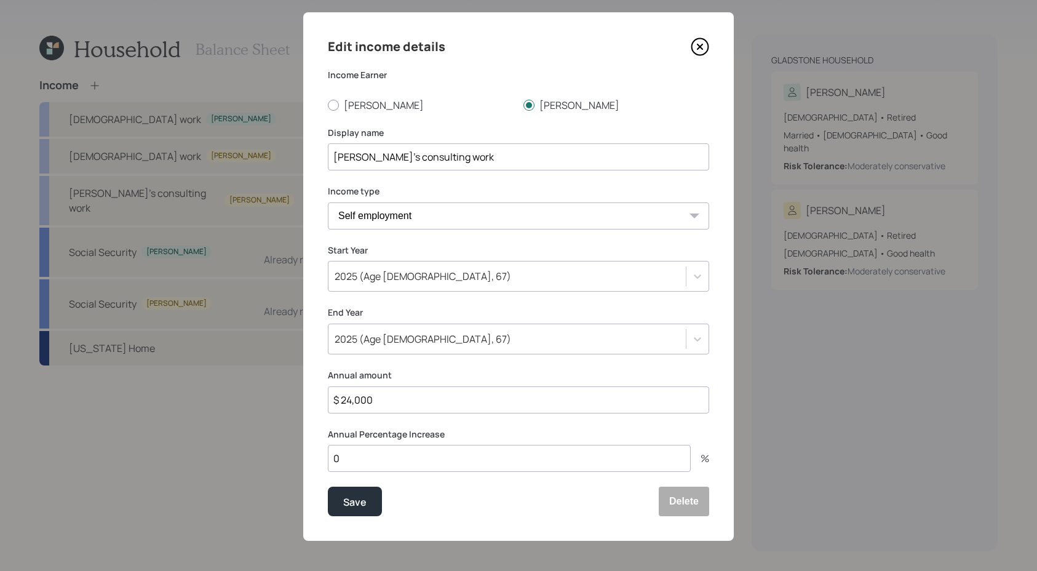
scroll to position [19, 0]
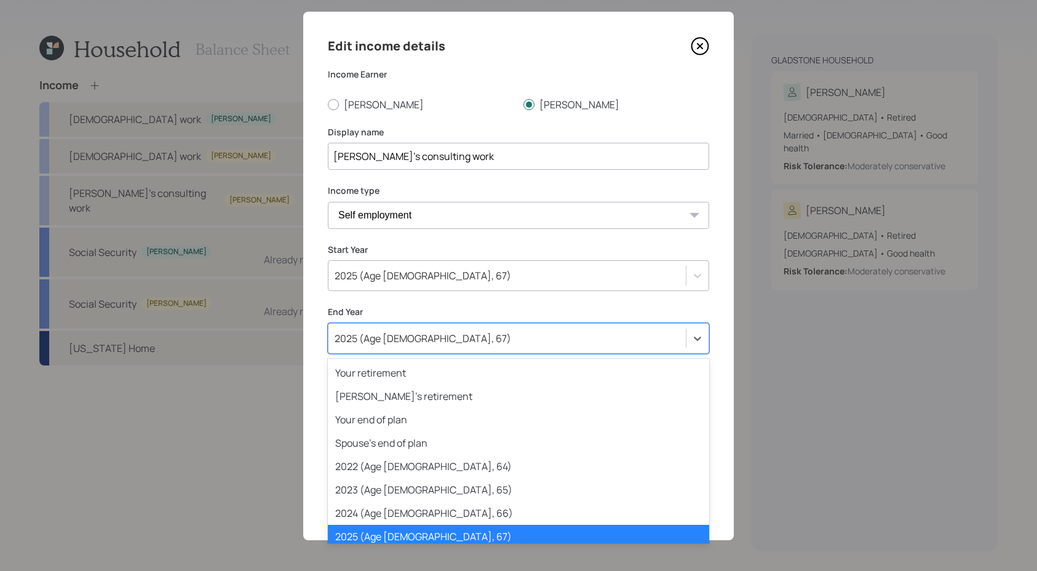
click at [522, 340] on div "2025 (Age 78, 67)" at bounding box center [508, 338] width 358 height 21
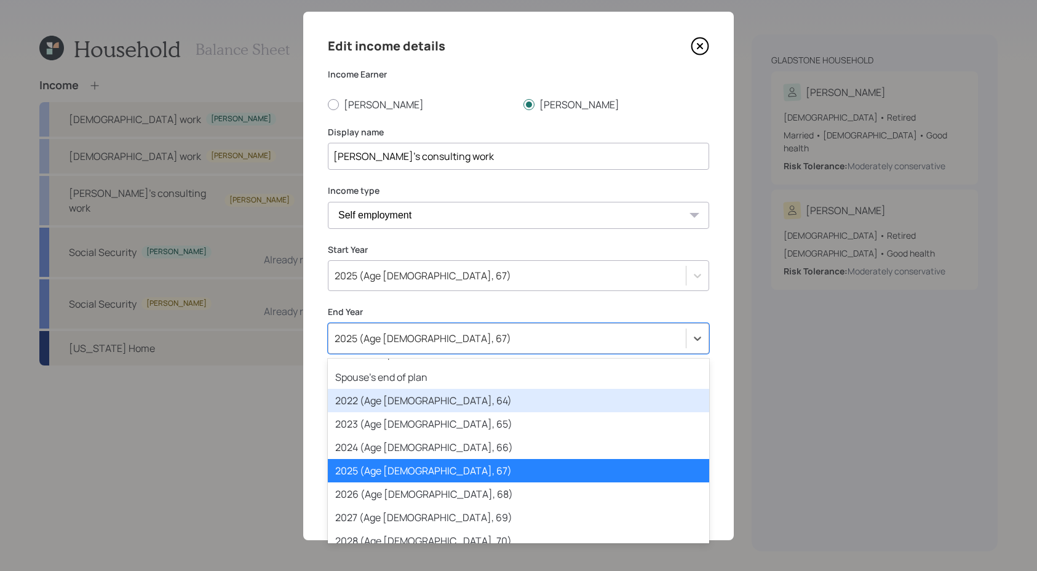
scroll to position [68, 0]
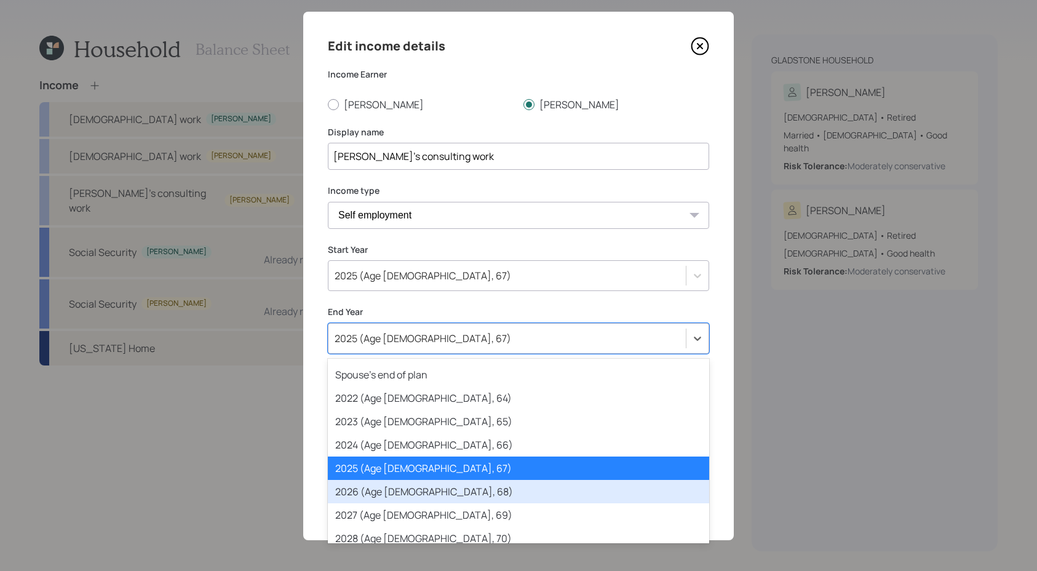
click at [442, 486] on div "2026 (Age 79, 68)" at bounding box center [519, 491] width 382 height 23
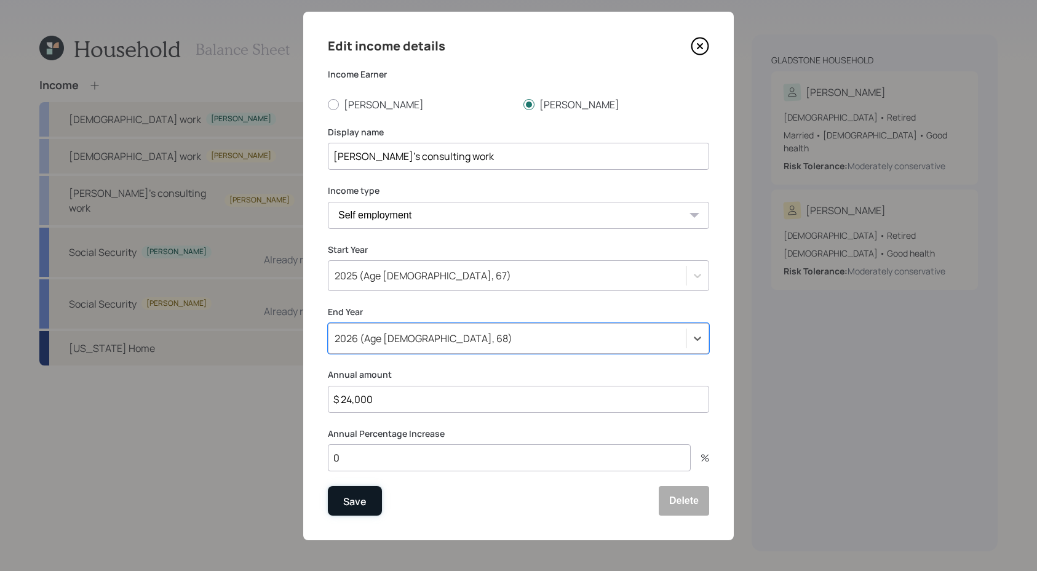
click at [366, 502] on div "Save" at bounding box center [354, 502] width 23 height 17
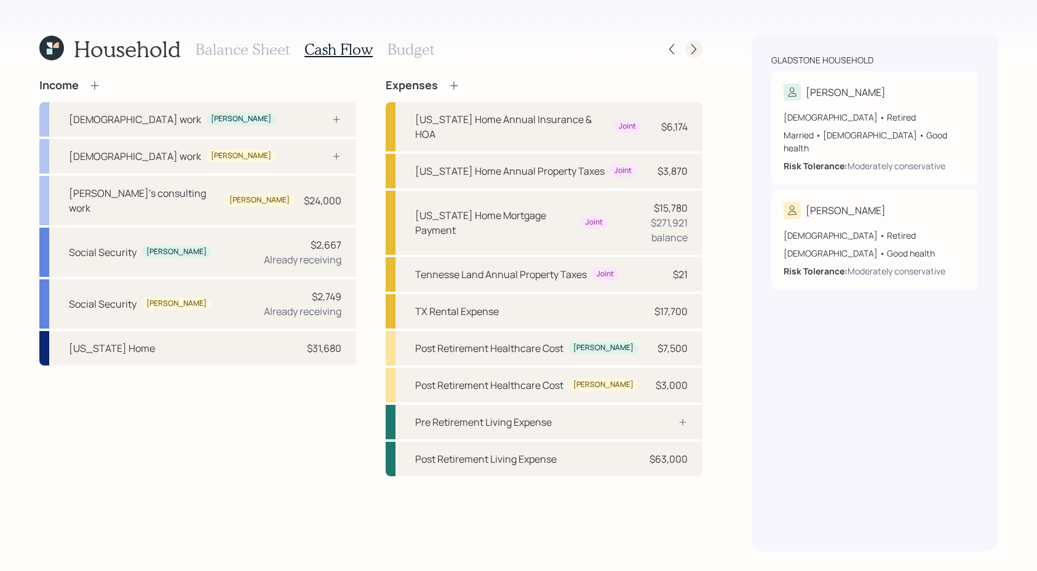
click at [689, 54] on icon at bounding box center [694, 49] width 12 height 12
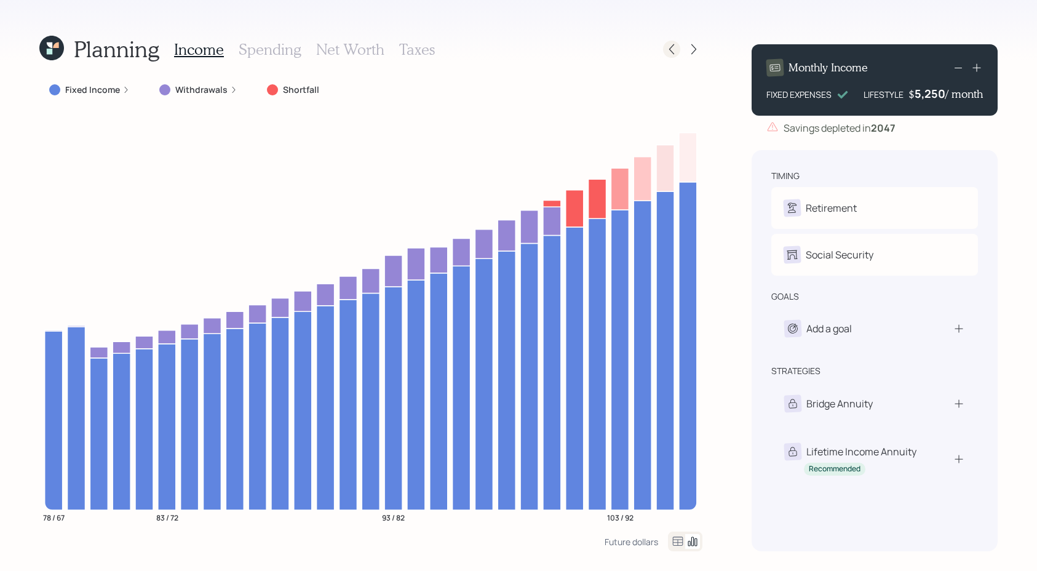
click at [673, 50] on icon at bounding box center [672, 49] width 12 height 12
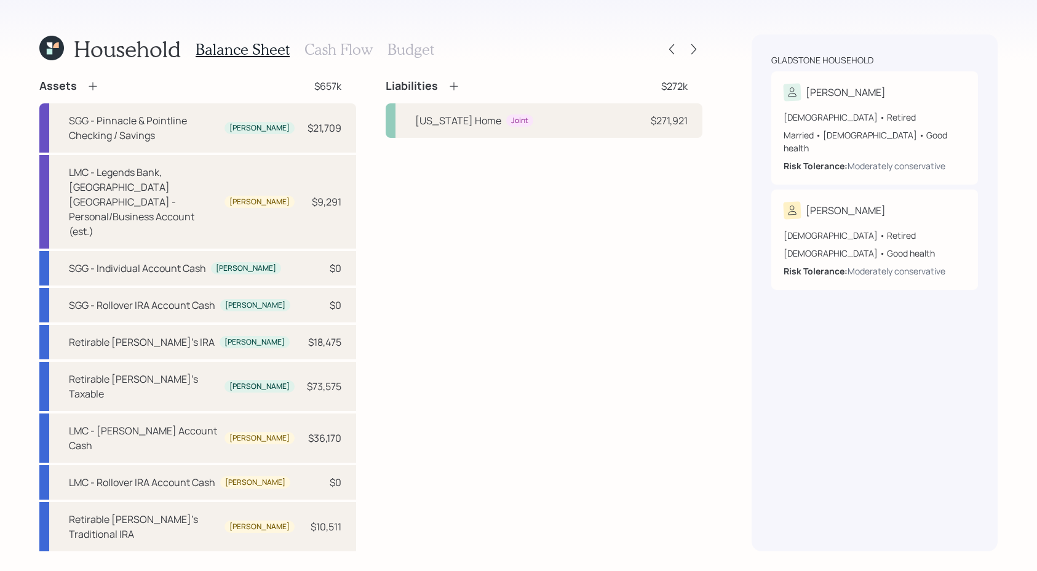
click at [369, 49] on h3 "Cash Flow" at bounding box center [339, 50] width 68 height 18
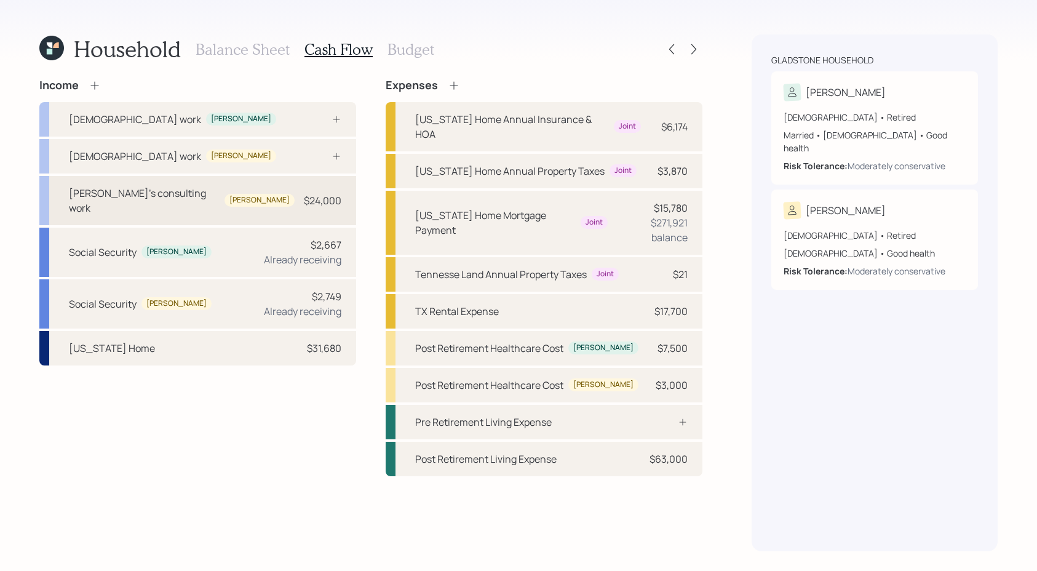
click at [226, 190] on div "Lisa's consulting work Lisa $24,000" at bounding box center [197, 200] width 317 height 49
select select "self_employment"
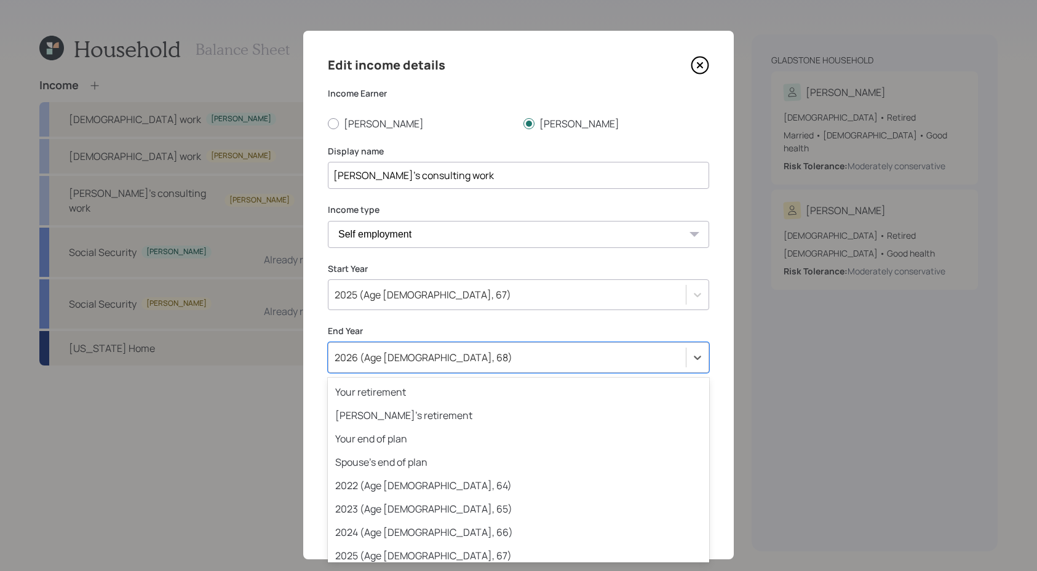
click at [488, 367] on div "2026 (Age 79, 68)" at bounding box center [508, 357] width 358 height 21
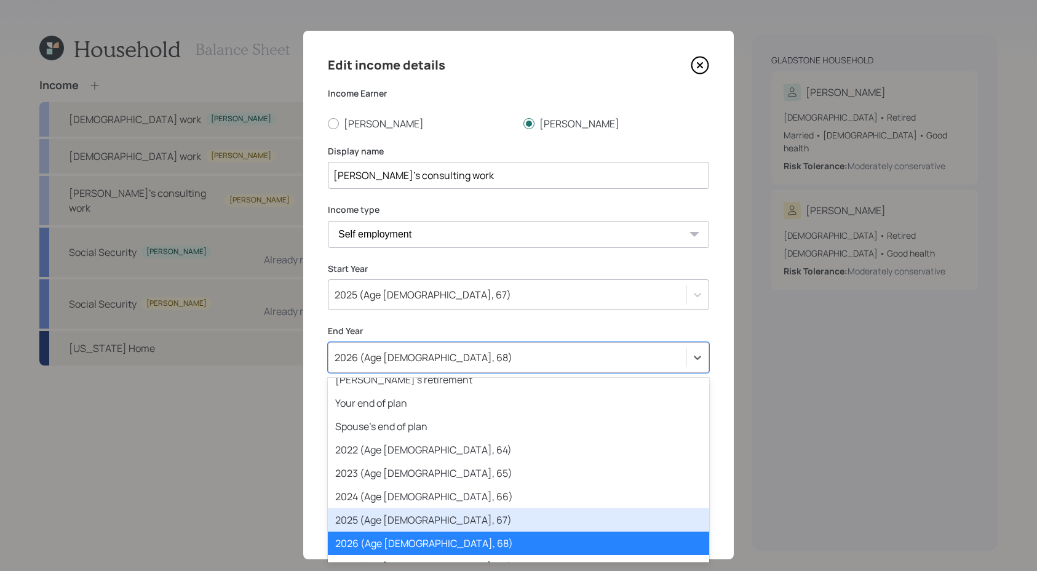
click at [506, 519] on div "2025 (Age 78, 67)" at bounding box center [519, 519] width 382 height 23
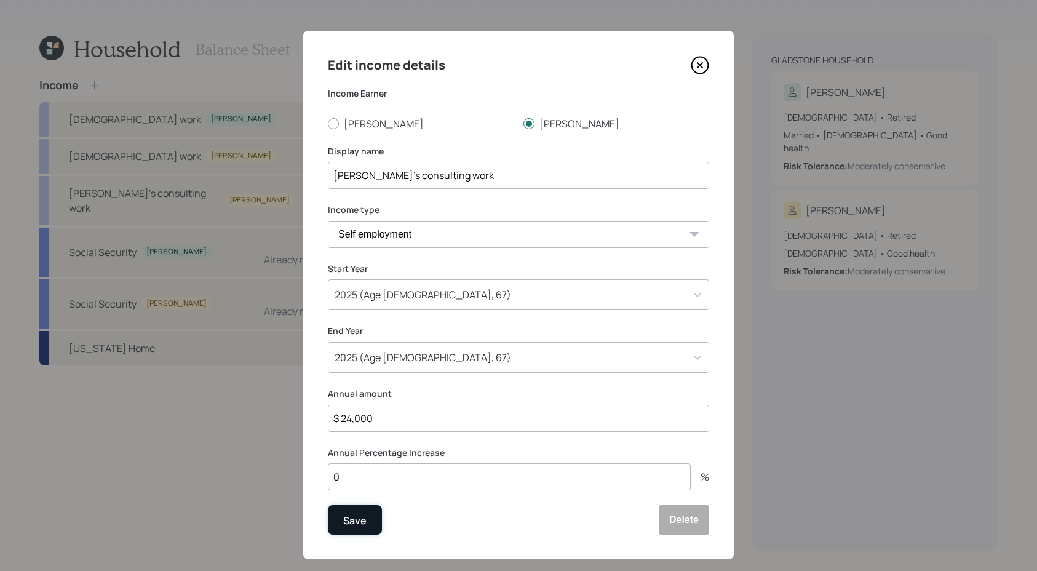
click at [369, 519] on button "Save" at bounding box center [355, 520] width 54 height 30
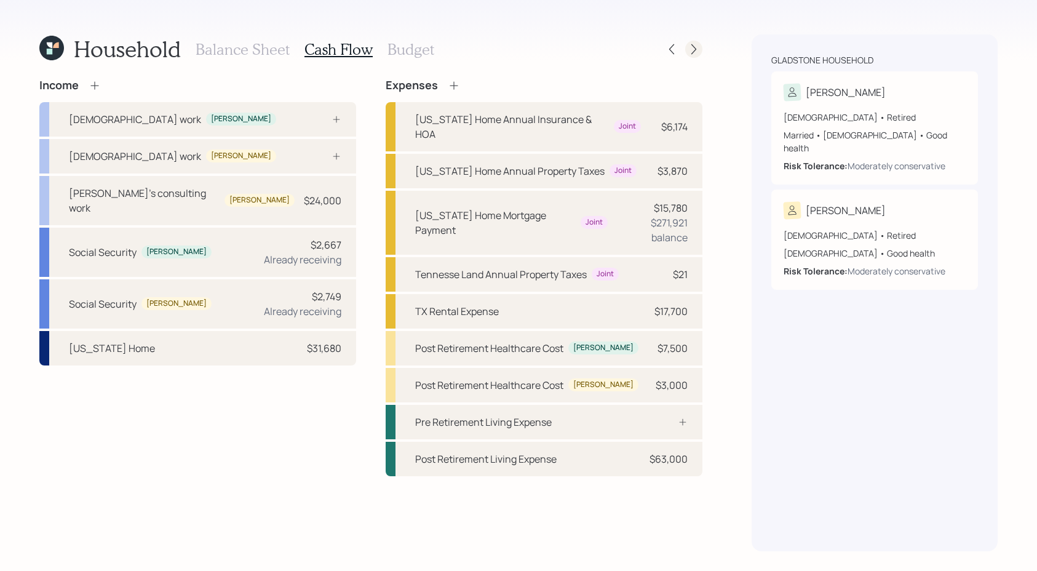
click at [692, 51] on icon at bounding box center [694, 49] width 12 height 12
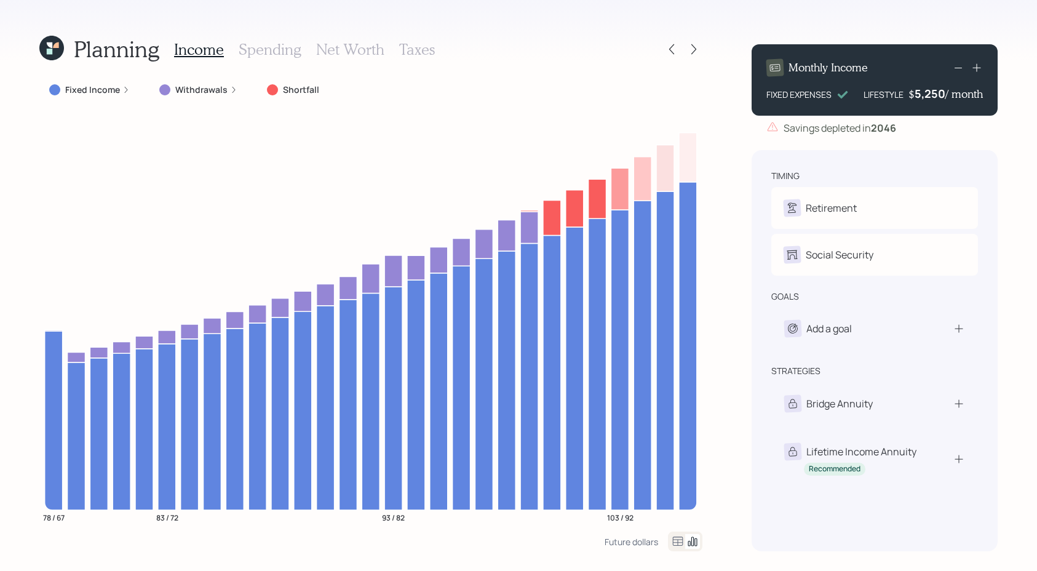
click at [692, 51] on icon at bounding box center [694, 49] width 12 height 12
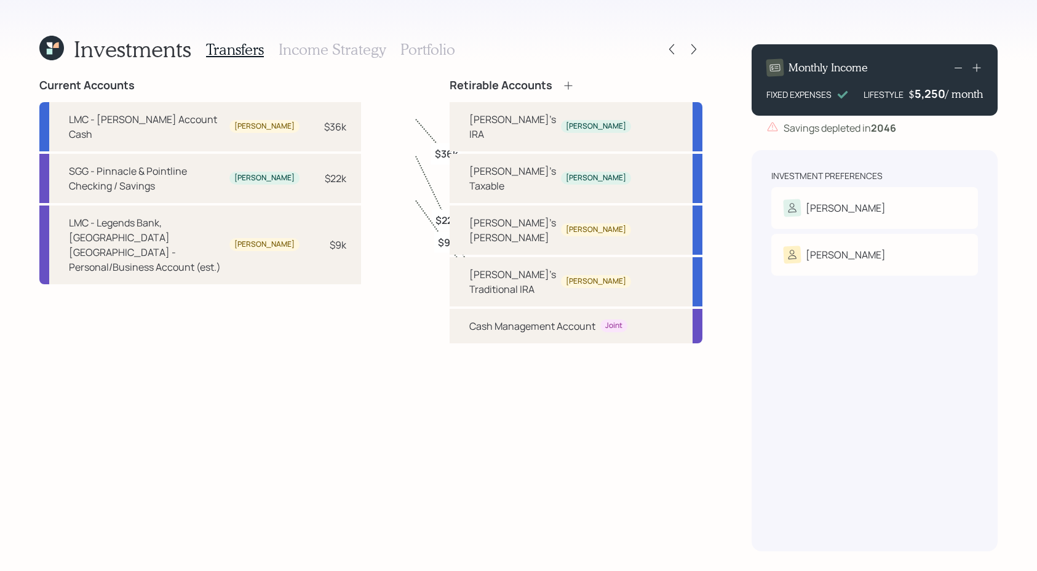
click at [404, 49] on h3 "Portfolio" at bounding box center [428, 50] width 55 height 18
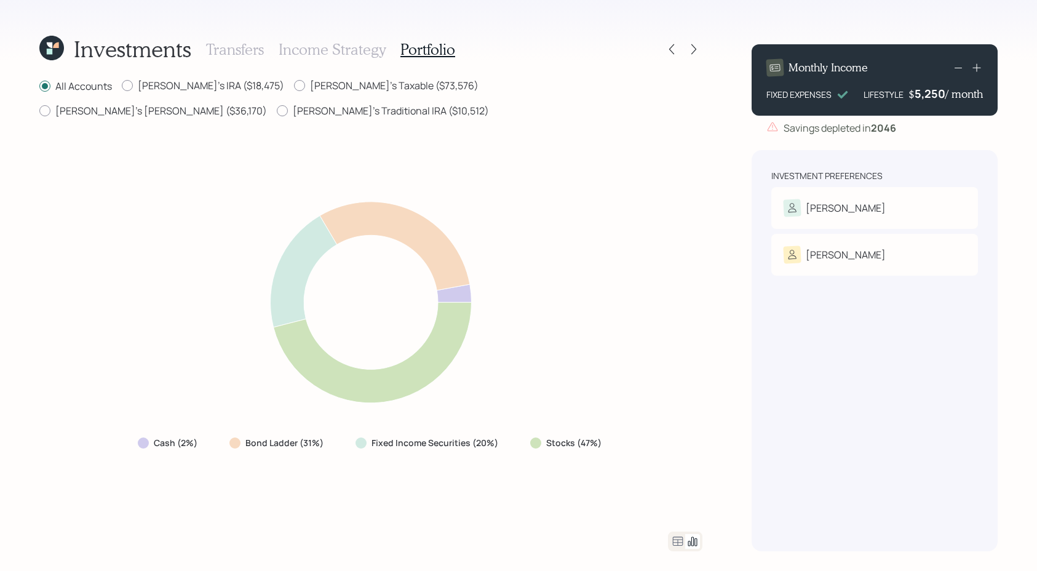
click at [53, 48] on icon at bounding box center [51, 48] width 25 height 25
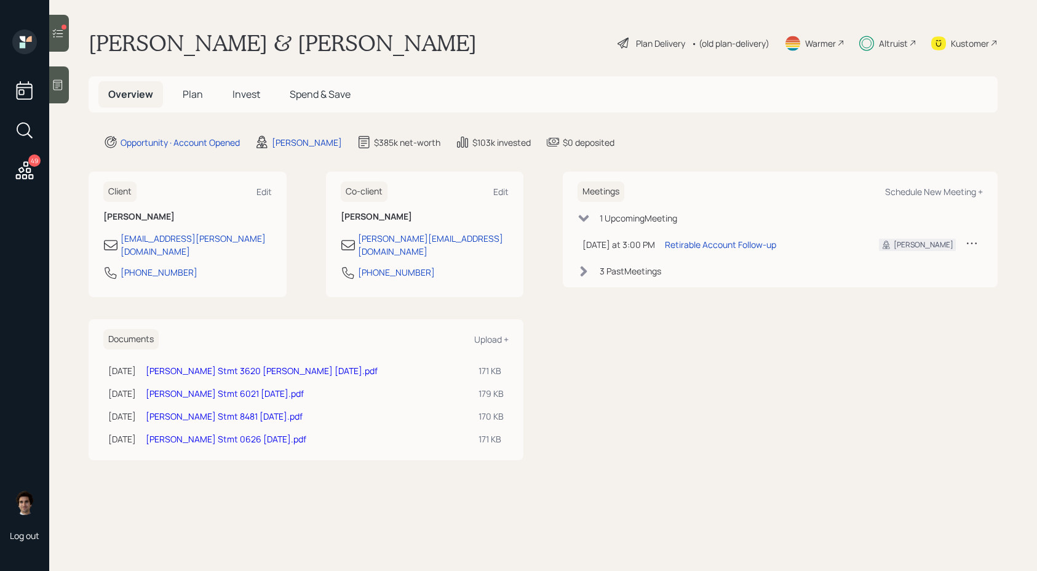
click at [185, 98] on span "Plan" at bounding box center [193, 94] width 20 height 14
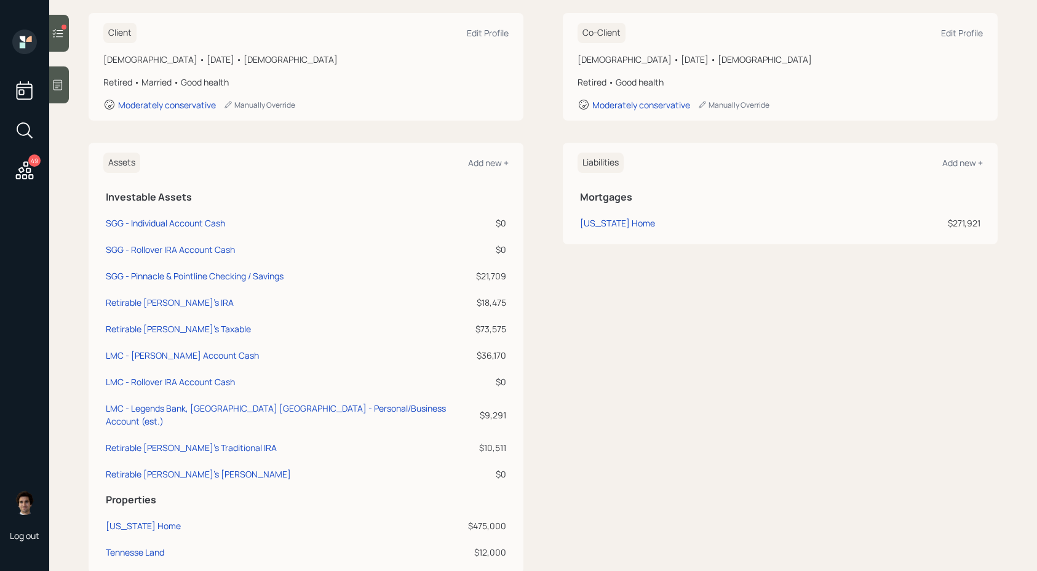
scroll to position [178, 0]
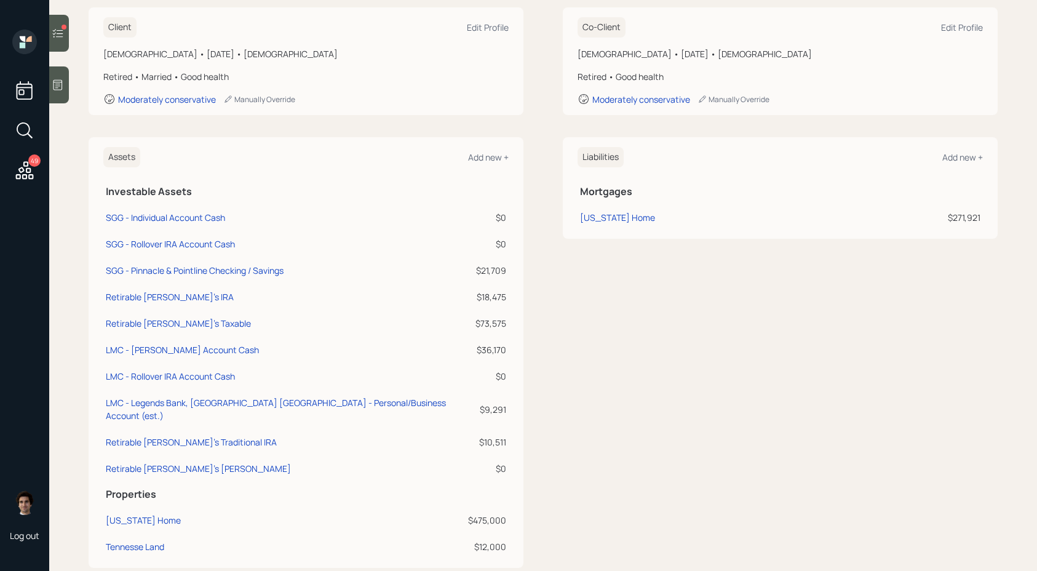
click at [69, 32] on main "Steven Gladstone & Lisa Chapman Plan Delivery • (old plan-delivery) Warmer Altr…" at bounding box center [543, 285] width 988 height 571
click at [66, 32] on div at bounding box center [59, 33] width 20 height 37
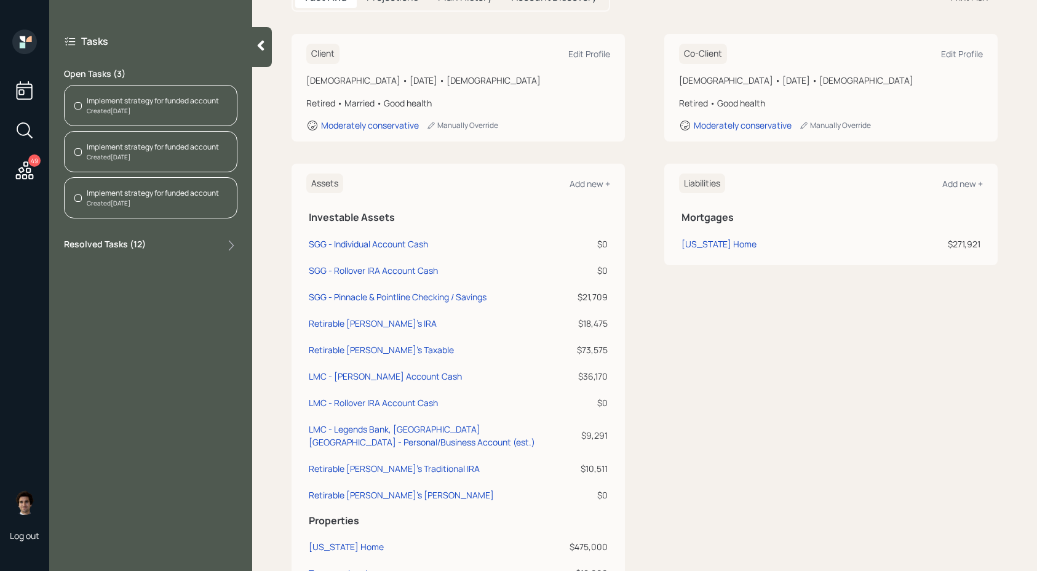
scroll to position [204, 0]
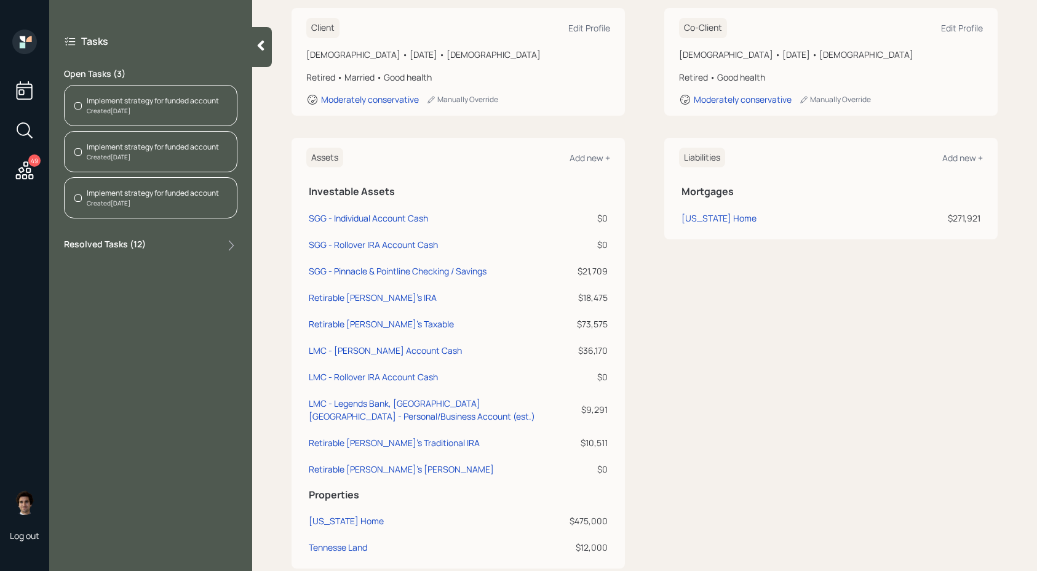
click at [216, 113] on div "Created Aug 8, 2025" at bounding box center [153, 110] width 132 height 9
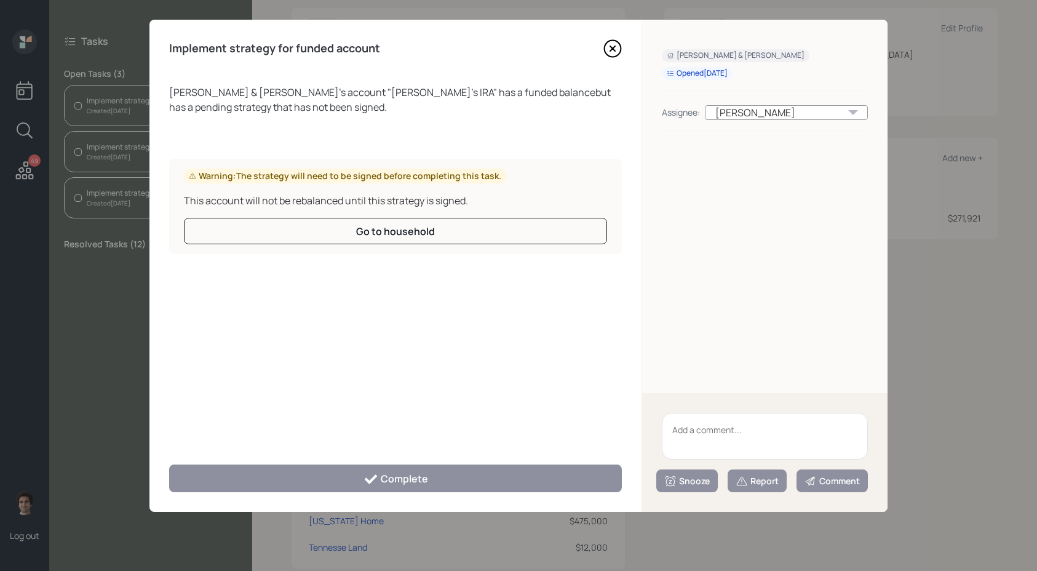
click at [401, 313] on div "Steven Gladstone & Lisa Chapman 's account " Steven's IRA " has a funded balanc…" at bounding box center [395, 267] width 453 height 365
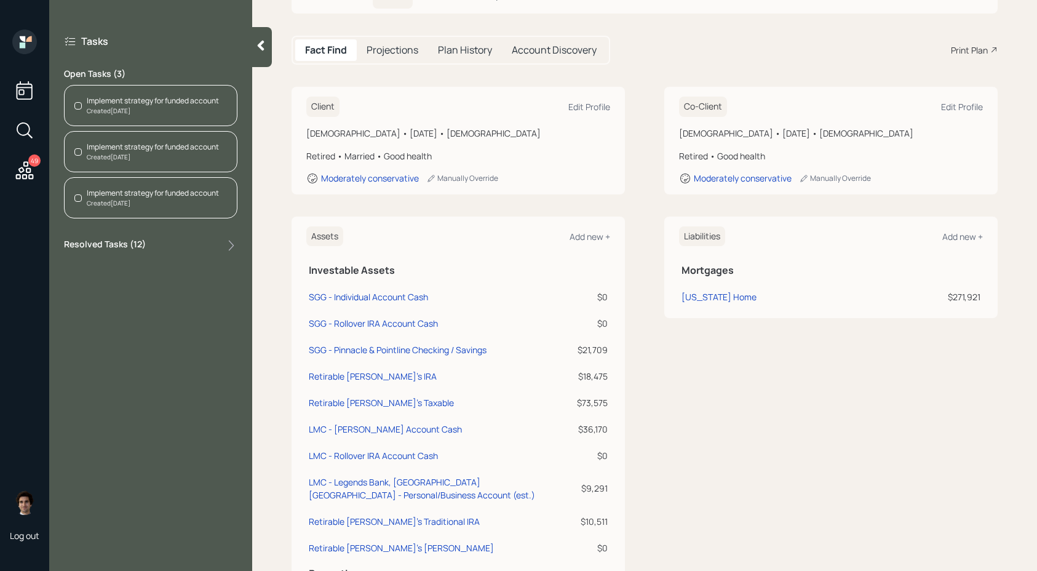
scroll to position [56, 0]
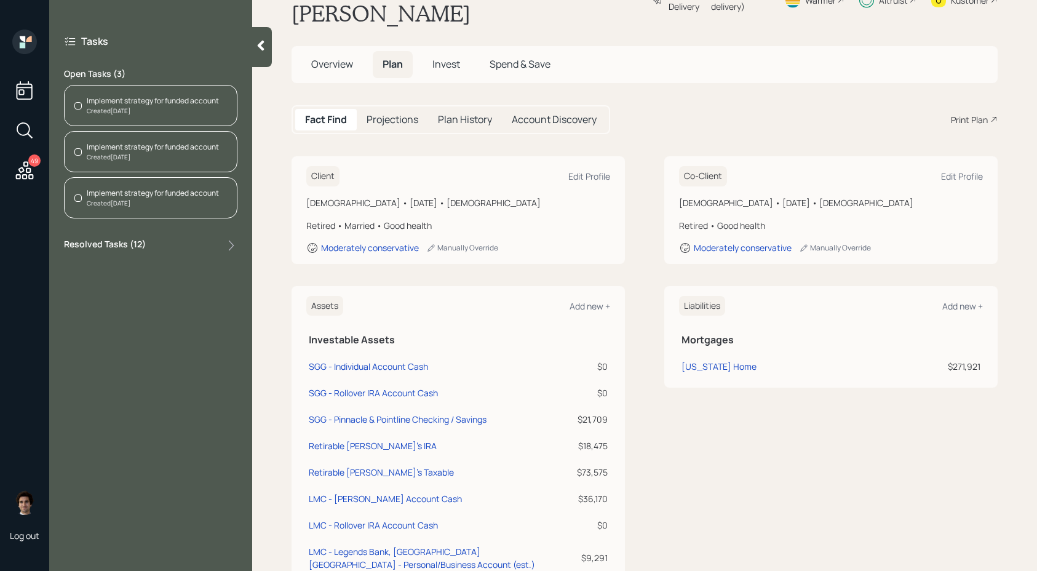
click at [458, 62] on span "Invest" at bounding box center [447, 64] width 28 height 14
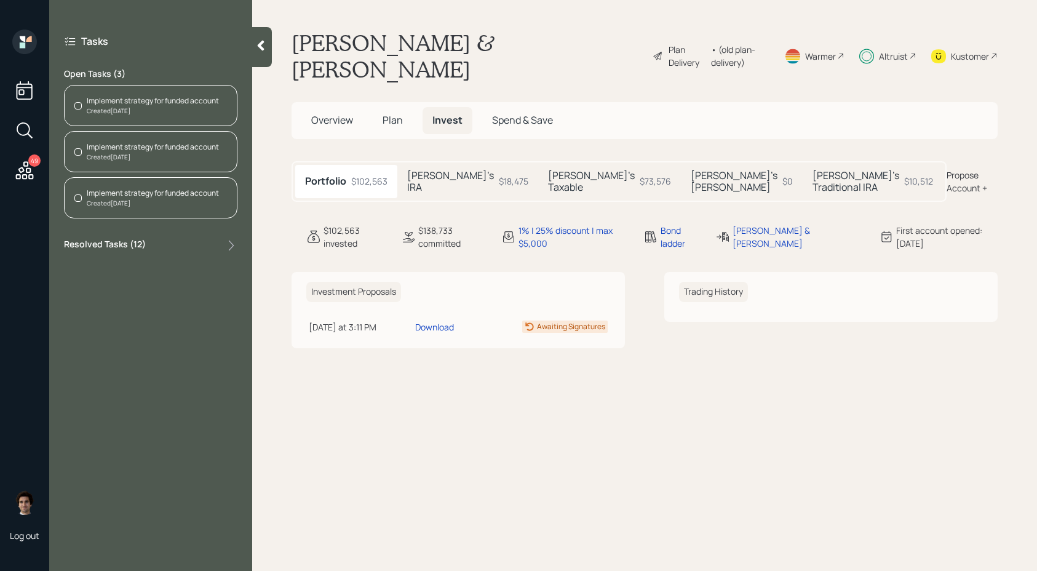
click at [697, 174] on h5 "[PERSON_NAME]'s [PERSON_NAME]" at bounding box center [734, 181] width 87 height 23
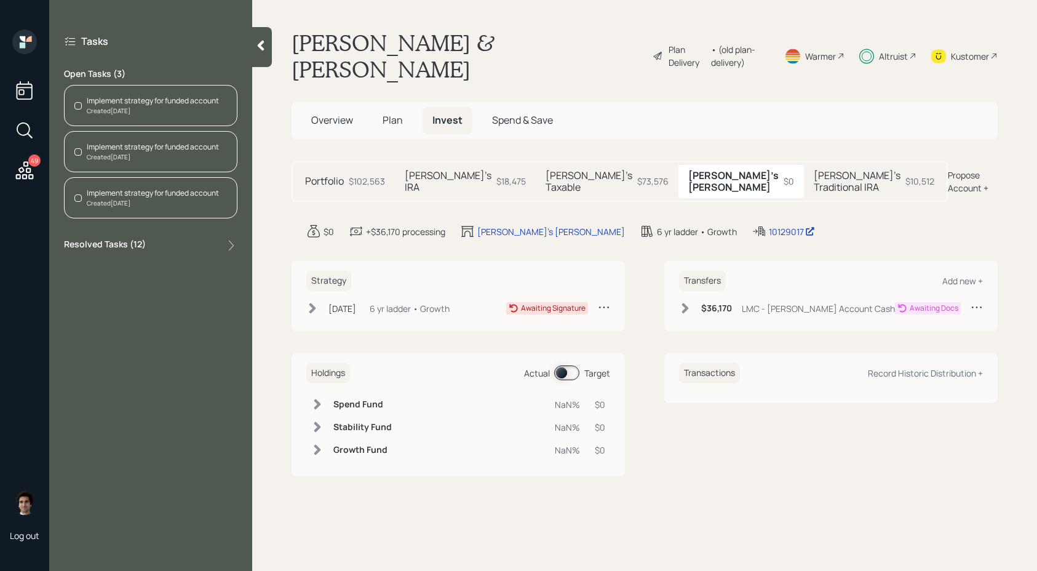
click at [365, 306] on div "Jun 17, 2025 Tuesday, June 17, 2025 5:12 PM EDT 6 yr ladder • Growth Awaiting S…" at bounding box center [458, 311] width 304 height 20
click at [356, 302] on div "[DATE]" at bounding box center [343, 308] width 28 height 13
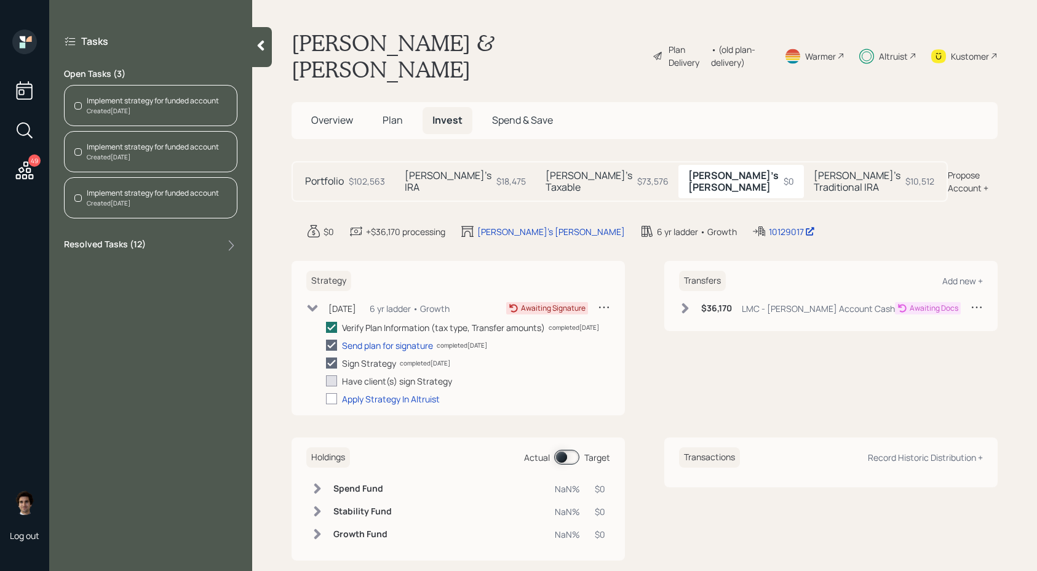
click at [714, 303] on h6 "$36,170" at bounding box center [716, 308] width 31 height 10
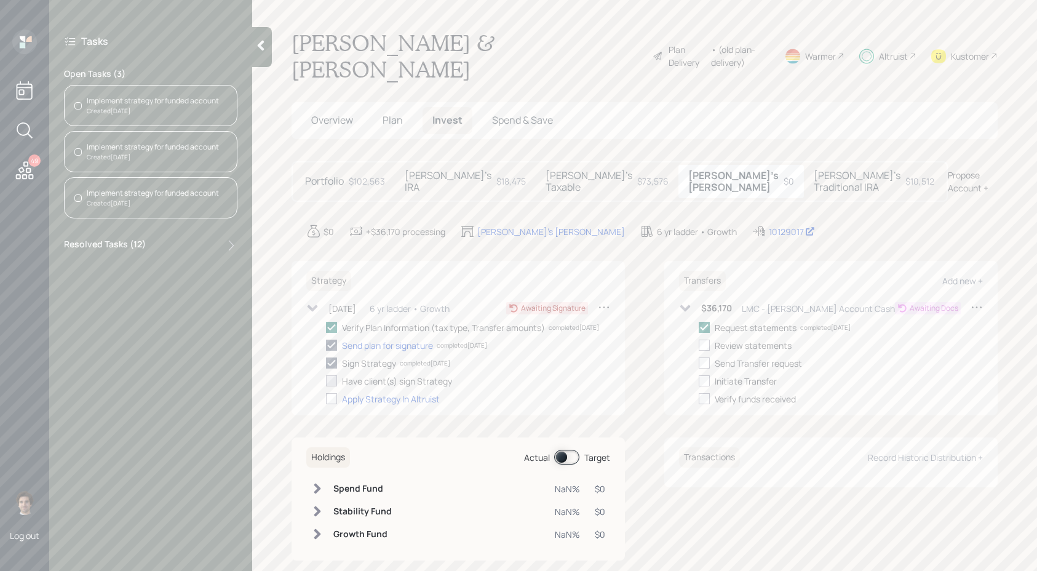
click at [684, 302] on icon at bounding box center [685, 308] width 12 height 12
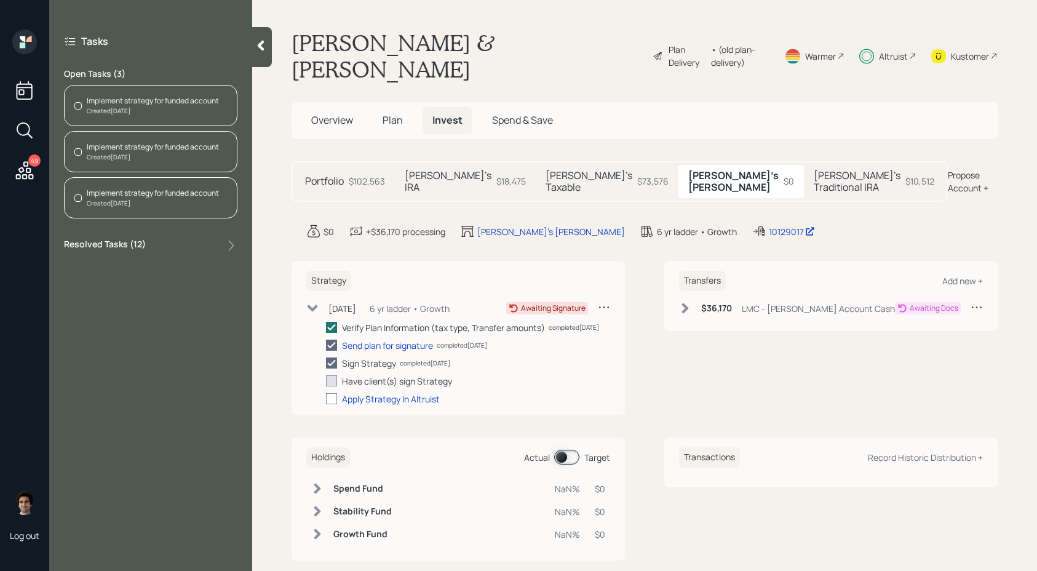
click at [684, 303] on icon at bounding box center [685, 308] width 7 height 10
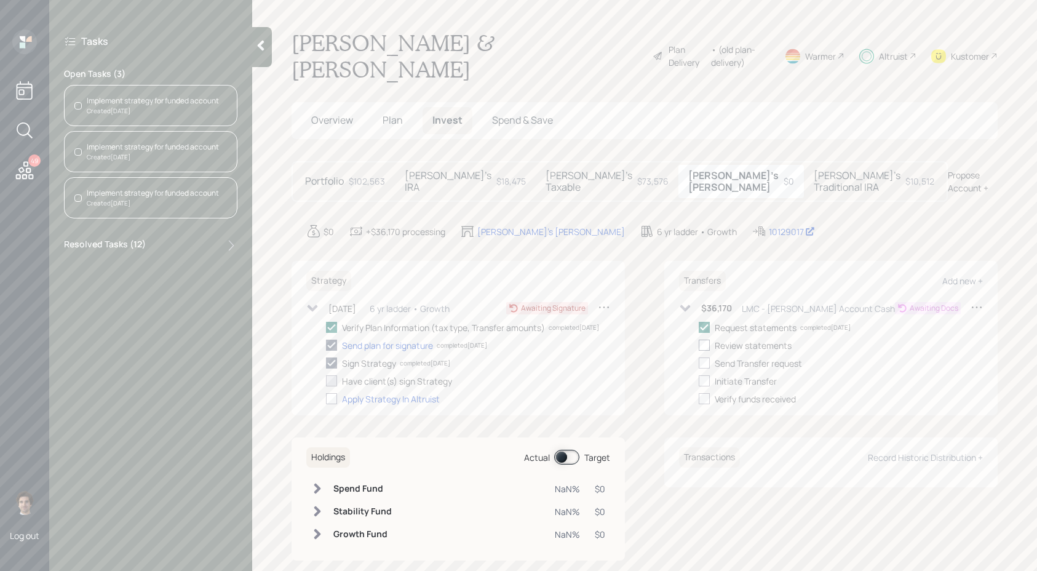
click at [708, 340] on div at bounding box center [704, 345] width 11 height 11
click at [699, 345] on input "checkbox" at bounding box center [698, 345] width 1 height 1
checkbox input "true"
click at [709, 358] on div at bounding box center [704, 363] width 11 height 11
click at [699, 363] on input "checkbox" at bounding box center [698, 363] width 1 height 1
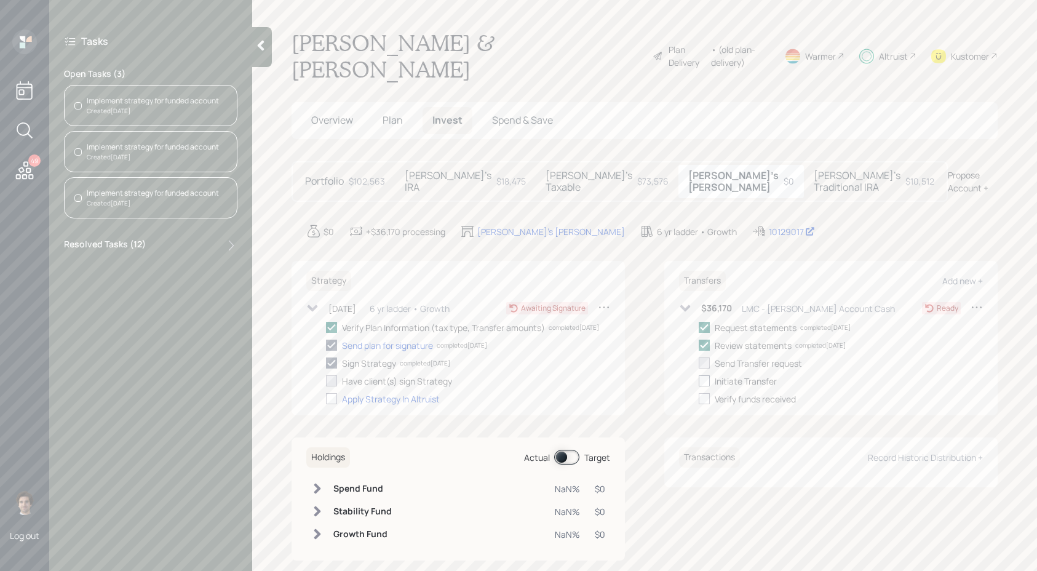
checkbox input "true"
click at [705, 375] on div at bounding box center [704, 380] width 11 height 11
click at [699, 381] on input "checkbox" at bounding box center [698, 381] width 1 height 1
checkbox input "true"
click at [814, 176] on h5 "[PERSON_NAME]'s Traditional IRA" at bounding box center [857, 181] width 87 height 23
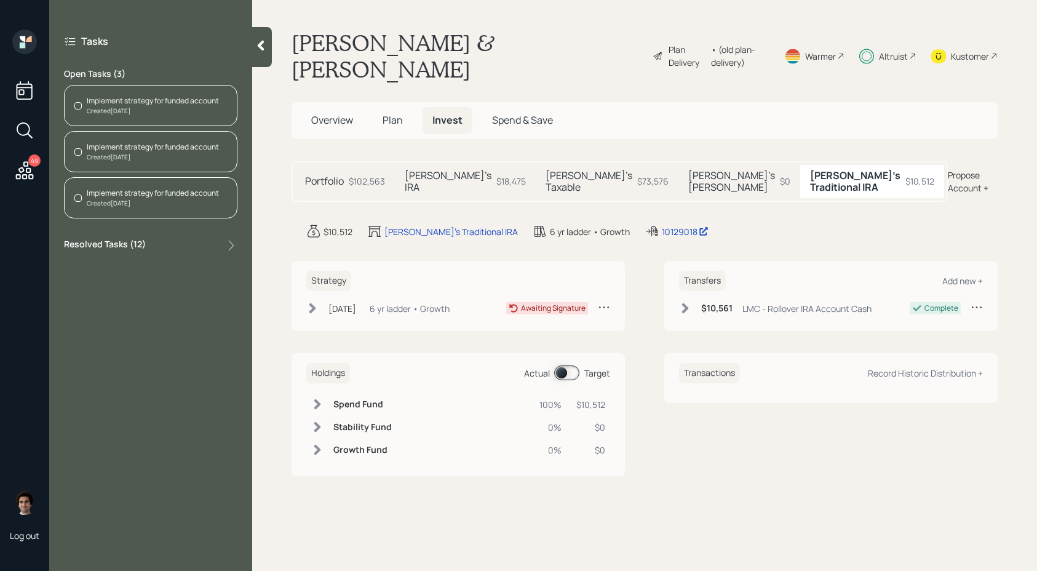
click at [722, 303] on h6 "$10,561" at bounding box center [716, 308] width 31 height 10
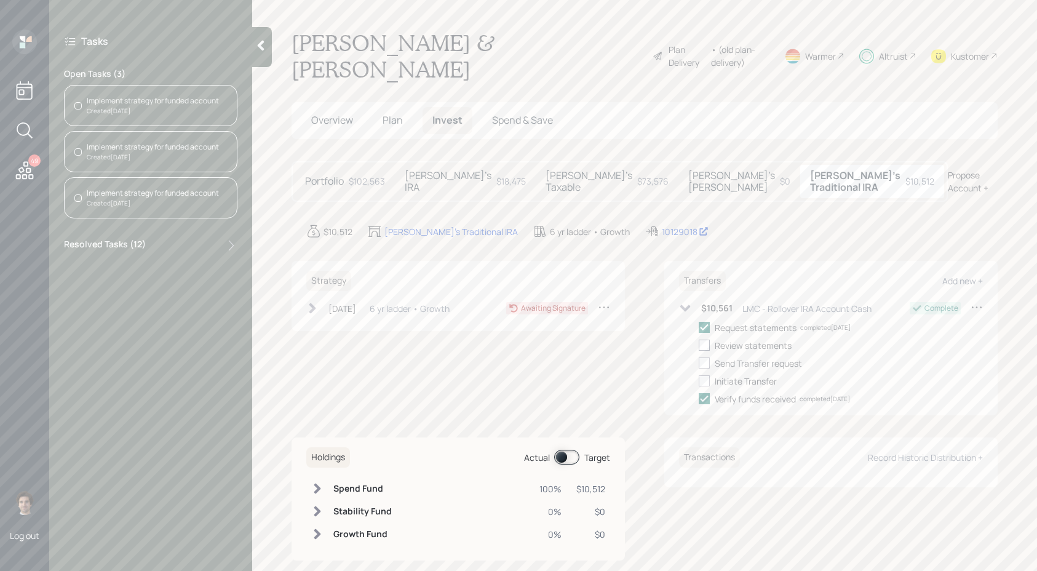
click at [710, 341] on div "Request statements completed 07/29/25 Review statements Send Transfer request I…" at bounding box center [841, 363] width 284 height 84
click at [710, 339] on label at bounding box center [707, 345] width 16 height 13
click at [699, 345] on input "checkbox" at bounding box center [698, 345] width 1 height 1
checkbox input "true"
click at [710, 357] on label at bounding box center [707, 363] width 16 height 13
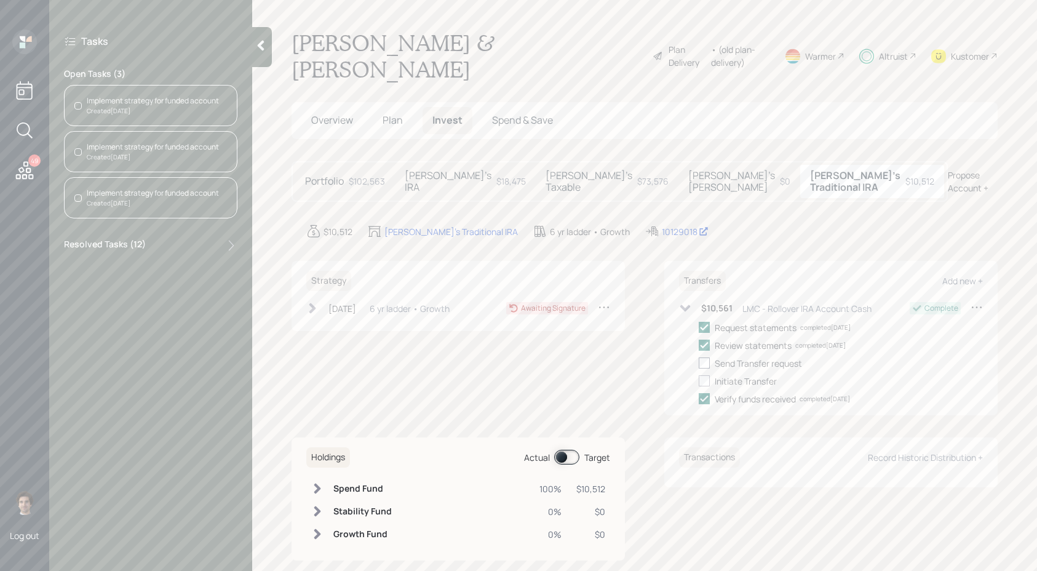
click at [699, 363] on input "checkbox" at bounding box center [698, 363] width 1 height 1
checkbox input "true"
click at [708, 375] on div at bounding box center [704, 380] width 11 height 11
click at [699, 381] on input "checkbox" at bounding box center [698, 381] width 1 height 1
checkbox input "true"
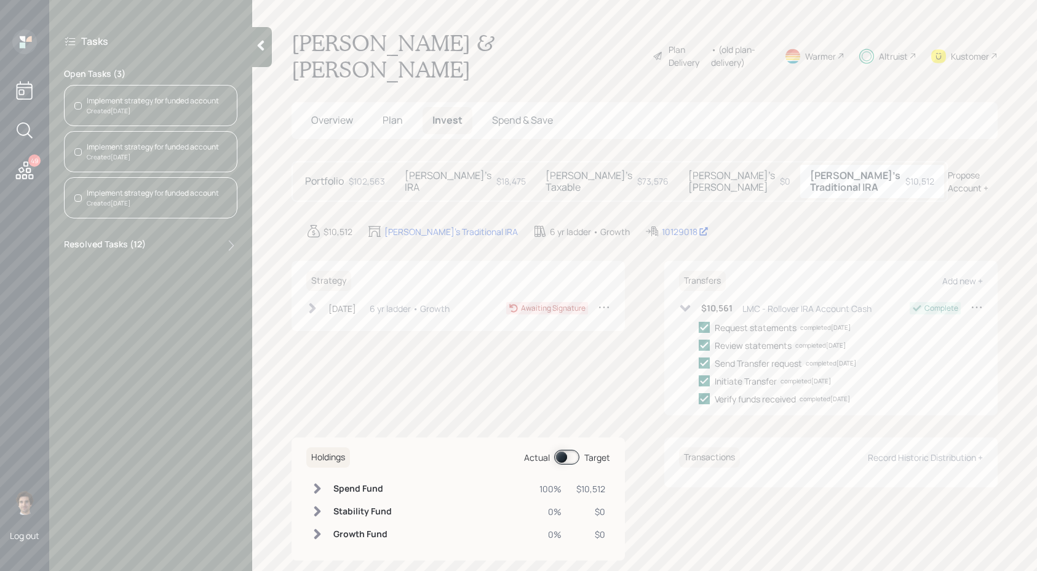
click at [564, 180] on h5 "[PERSON_NAME]'s Taxable" at bounding box center [589, 181] width 87 height 23
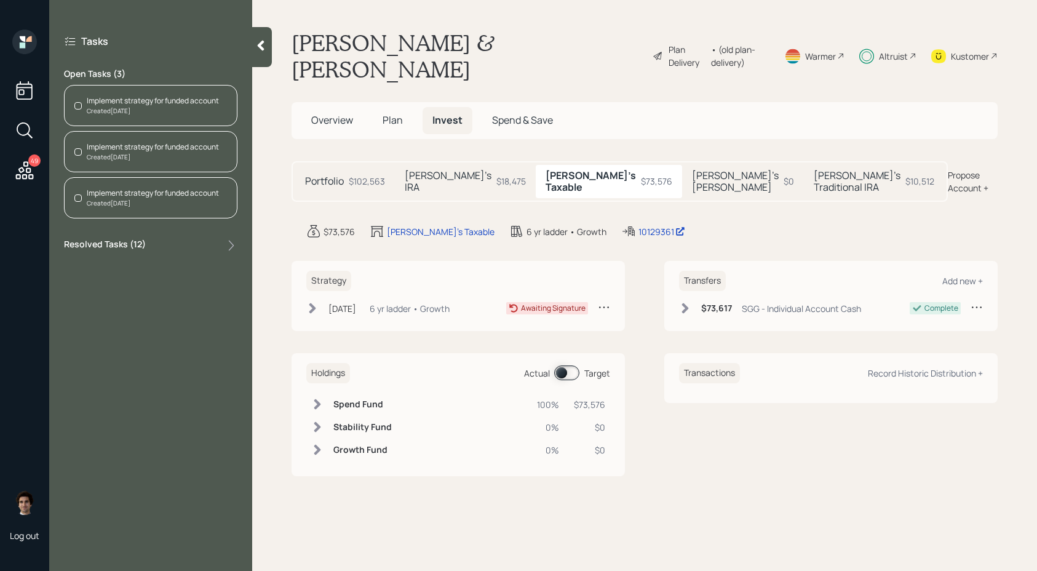
click at [689, 302] on icon at bounding box center [685, 308] width 12 height 12
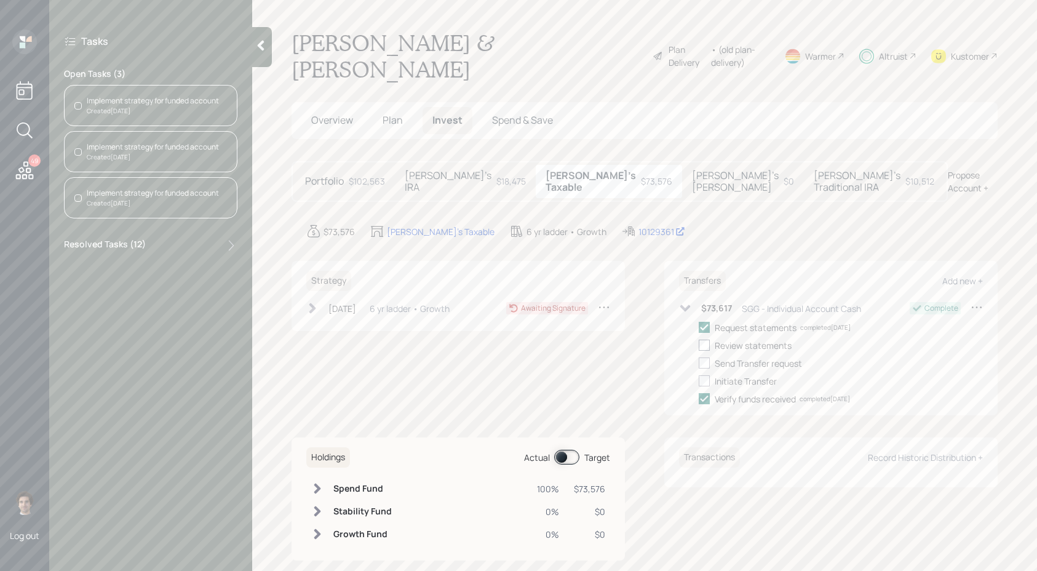
click at [712, 339] on label at bounding box center [707, 345] width 16 height 13
click at [699, 345] on input "checkbox" at bounding box center [698, 345] width 1 height 1
checkbox input "true"
click at [712, 357] on label at bounding box center [707, 363] width 16 height 13
click at [699, 363] on input "checkbox" at bounding box center [698, 363] width 1 height 1
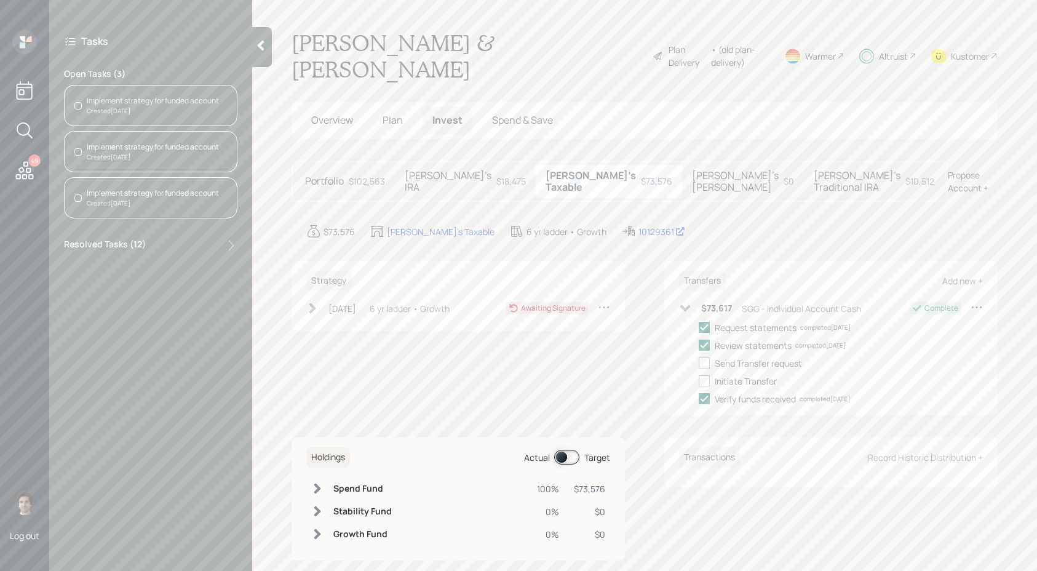
checkbox input "true"
click at [711, 375] on label at bounding box center [707, 381] width 16 height 13
click at [699, 381] on input "checkbox" at bounding box center [698, 381] width 1 height 1
checkbox input "true"
click at [356, 302] on div "[DATE]" at bounding box center [343, 308] width 28 height 13
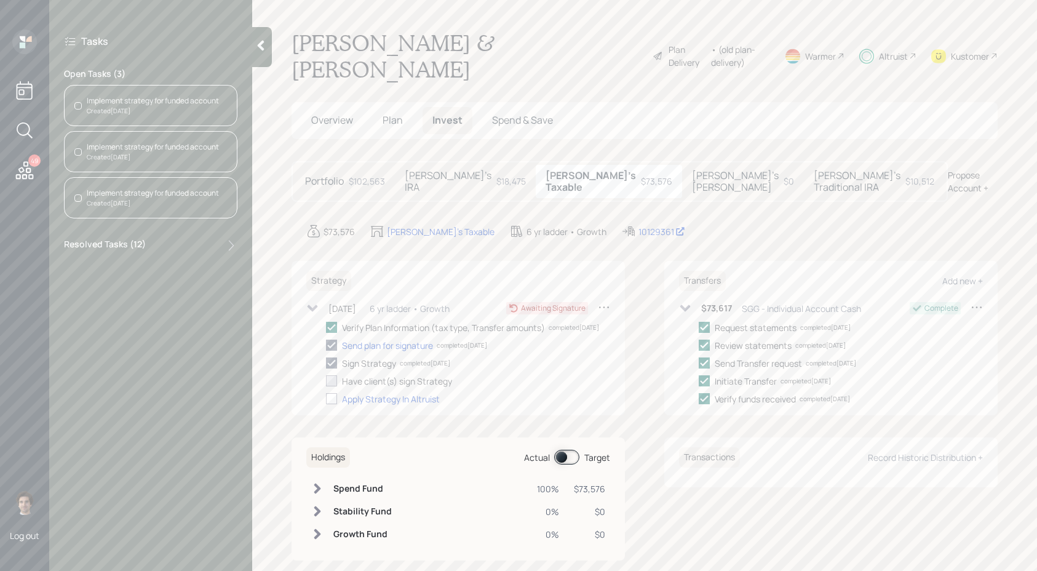
click at [447, 174] on h5 "[PERSON_NAME]'s IRA" at bounding box center [448, 181] width 87 height 23
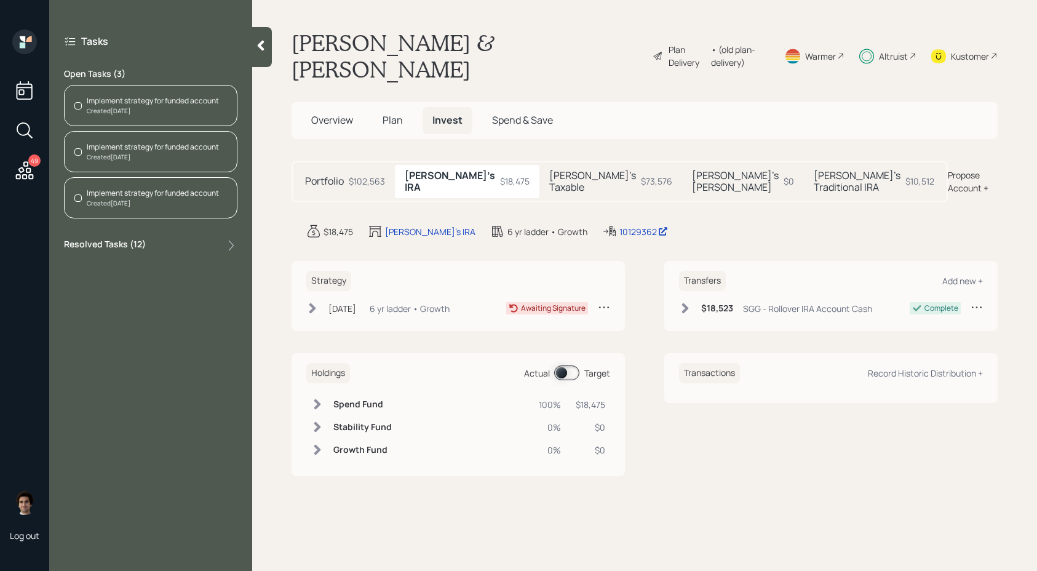
click at [350, 182] on div "$102,563" at bounding box center [367, 181] width 36 height 13
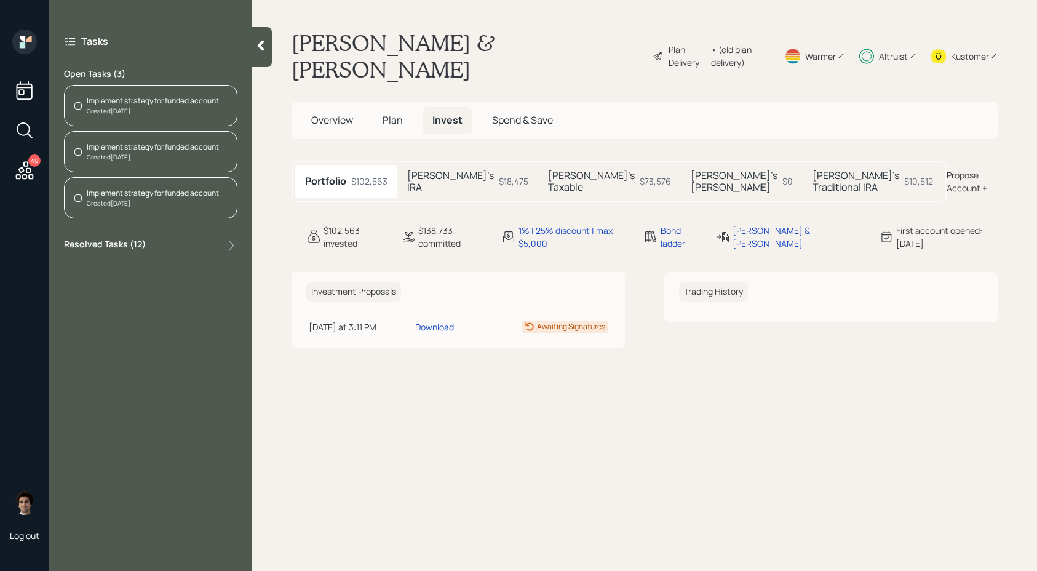
click at [428, 176] on h5 "[PERSON_NAME]'s IRA" at bounding box center [450, 181] width 87 height 23
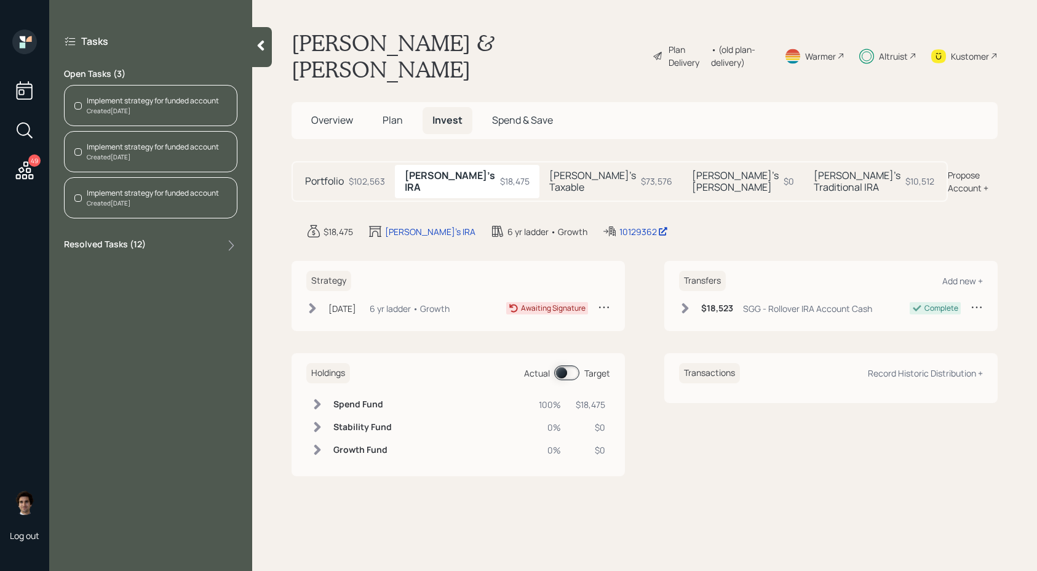
click at [572, 174] on h5 "[PERSON_NAME]'s Taxable" at bounding box center [593, 181] width 87 height 23
click at [692, 171] on h5 "[PERSON_NAME]'s [PERSON_NAME]" at bounding box center [735, 181] width 87 height 23
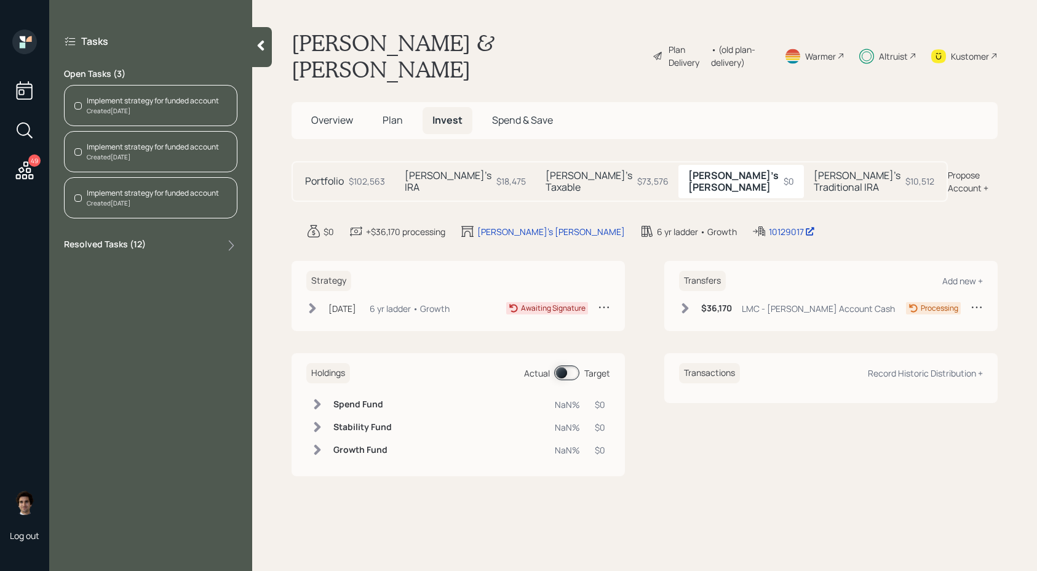
click at [417, 168] on div "Steven's IRA $18,475" at bounding box center [465, 181] width 141 height 33
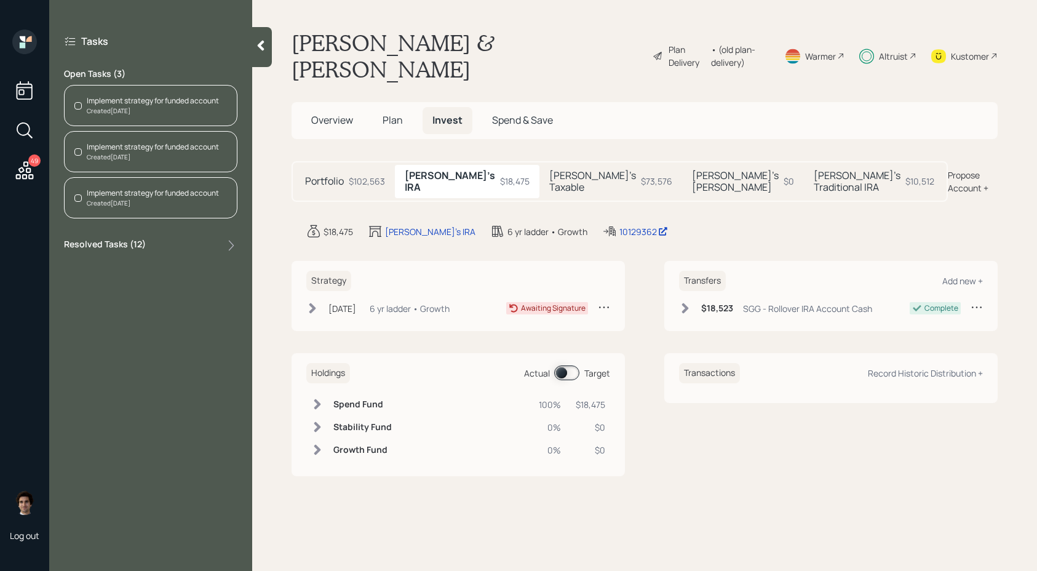
click at [378, 288] on div "Strategy Jun 17, 2025 Tuesday, June 17, 2025 5:11 PM EDT 6 yr ladder • Growth A…" at bounding box center [459, 296] width 334 height 70
click at [373, 305] on div "Jun 17, 2025 Tuesday, June 17, 2025 5:11 PM EDT 6 yr ladder • Growth Awaiting S…" at bounding box center [458, 311] width 304 height 20
click at [356, 302] on div "[DATE]" at bounding box center [343, 308] width 28 height 13
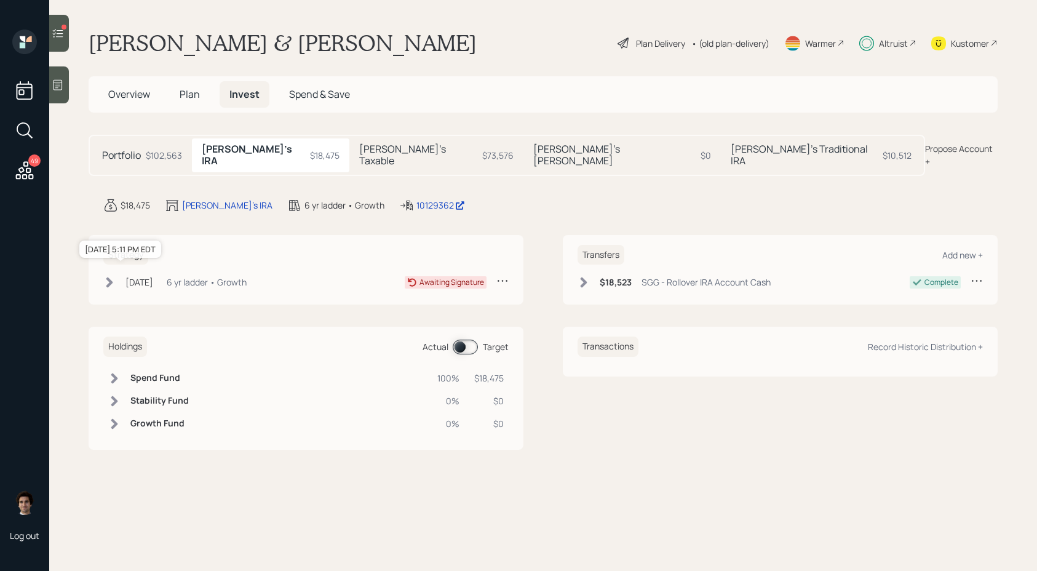
click at [144, 276] on div "[DATE]" at bounding box center [140, 282] width 28 height 13
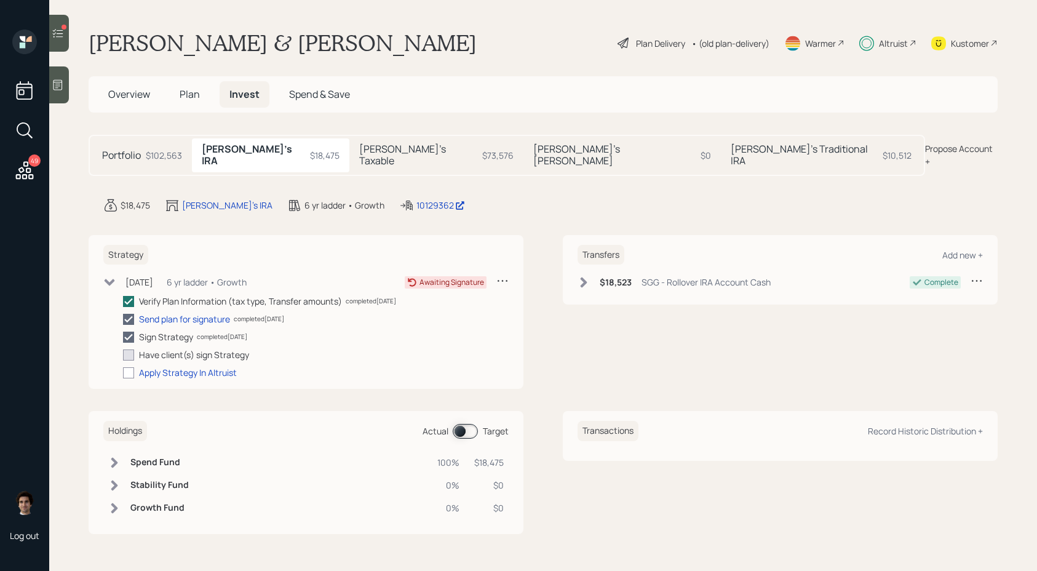
click at [354, 140] on div "[PERSON_NAME]'s Taxable $73,576" at bounding box center [437, 154] width 174 height 33
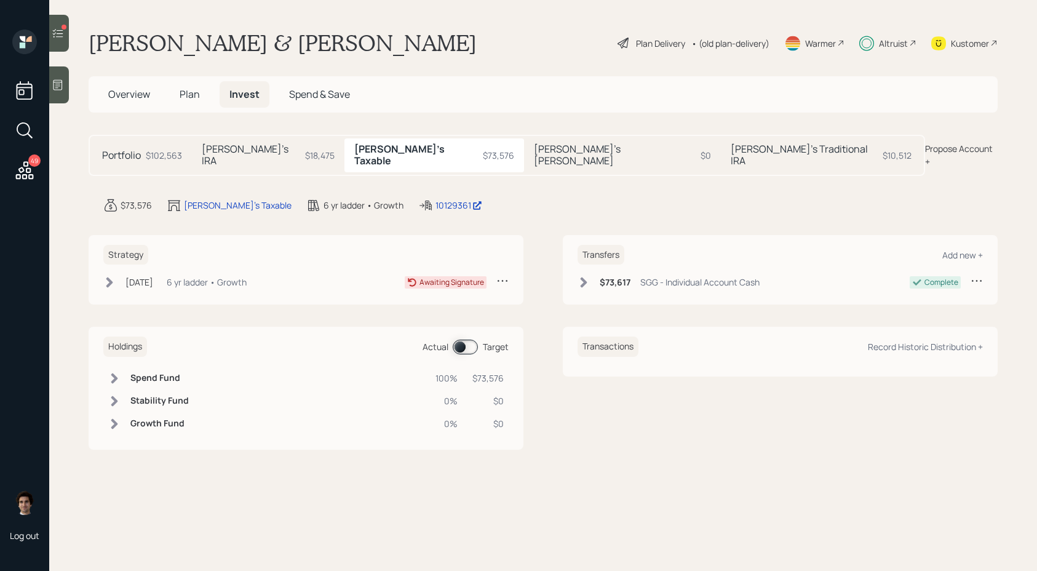
click at [437, 169] on main "[PERSON_NAME] & [PERSON_NAME] Plan Delivery • (old plan-delivery) Warmer Altrui…" at bounding box center [543, 285] width 988 height 571
click at [463, 161] on div "Portfolio $102,563 [PERSON_NAME]'s IRA $18,475 [PERSON_NAME]'s Taxable $73,576 …" at bounding box center [507, 155] width 837 height 41
click at [153, 276] on div "[DATE]" at bounding box center [140, 282] width 28 height 13
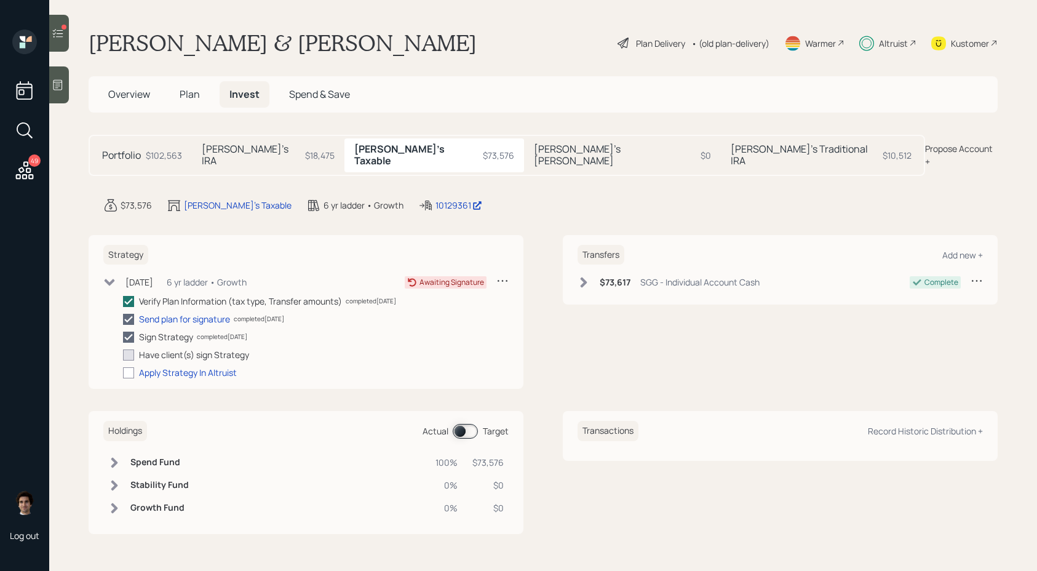
click at [610, 278] on h6 "$73,617" at bounding box center [615, 283] width 31 height 10
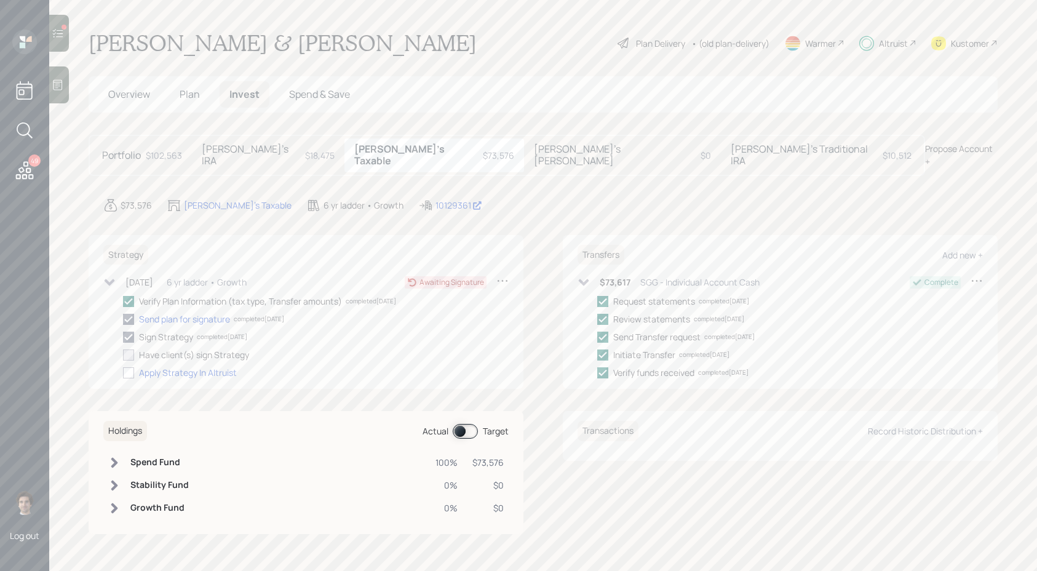
click at [305, 149] on div "$18,475" at bounding box center [320, 155] width 30 height 13
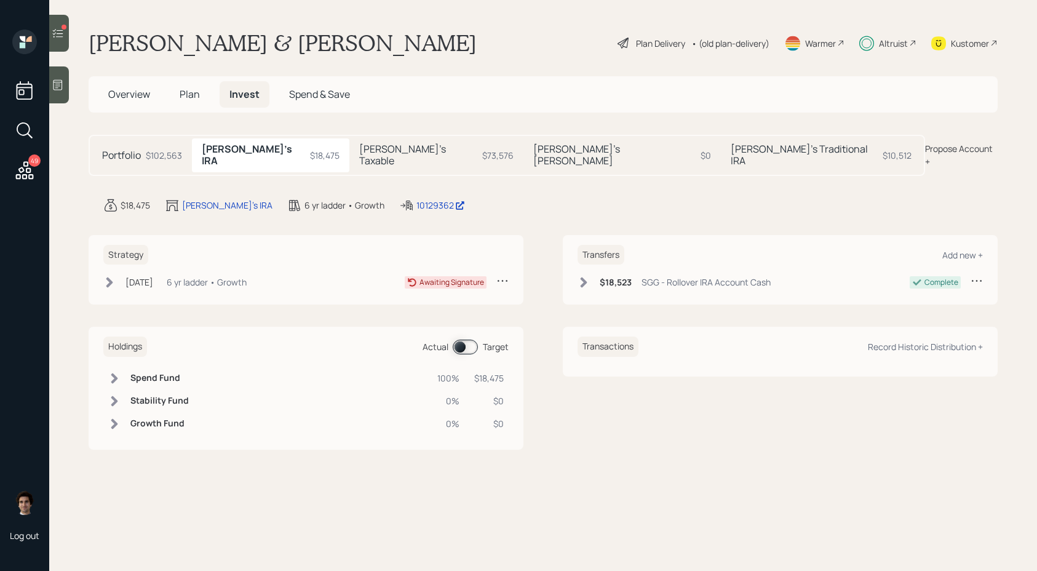
click at [989, 49] on div "Kustomer" at bounding box center [965, 43] width 66 height 27
click at [115, 276] on icon at bounding box center [109, 282] width 12 height 12
click at [127, 276] on div "[DATE]" at bounding box center [140, 282] width 28 height 13
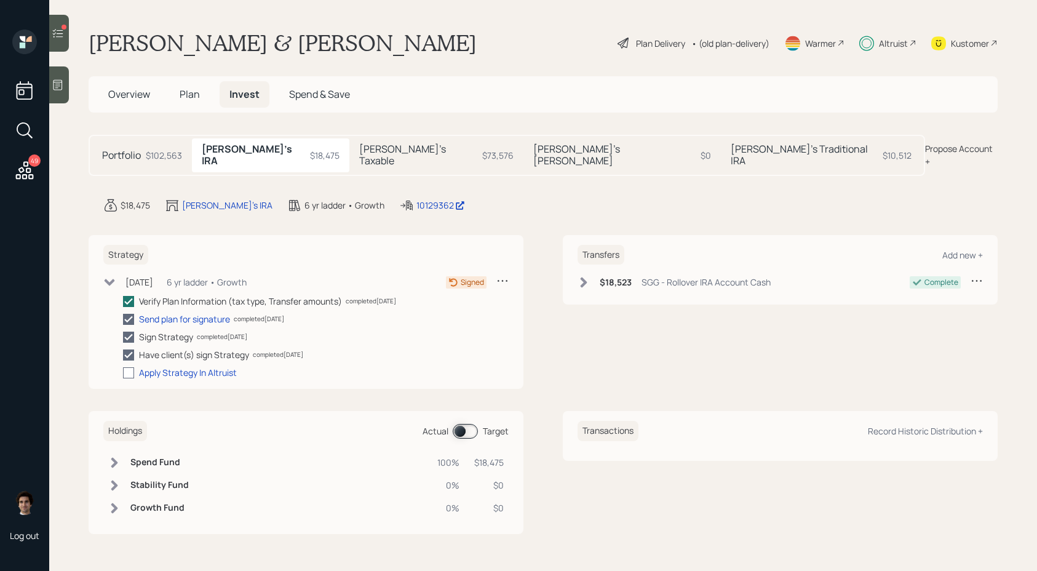
click at [134, 367] on div at bounding box center [128, 372] width 11 height 11
click at [123, 372] on input "checkbox" at bounding box center [122, 372] width 1 height 1
checkbox input "true"
click at [731, 149] on h5 "[PERSON_NAME]'s Traditional IRA" at bounding box center [805, 154] width 148 height 23
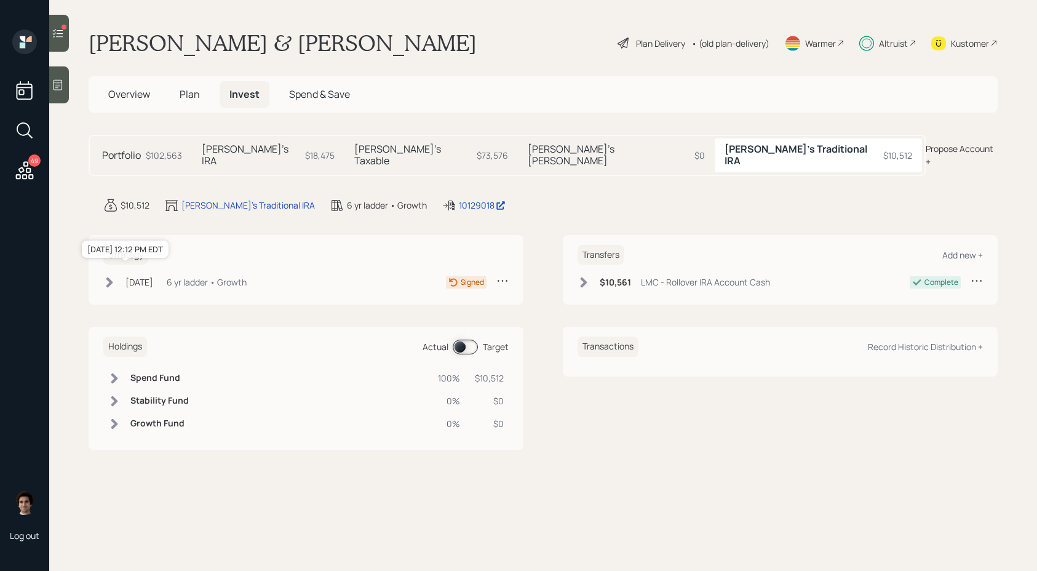
click at [153, 276] on div "Jul 25, 2025" at bounding box center [140, 282] width 28 height 13
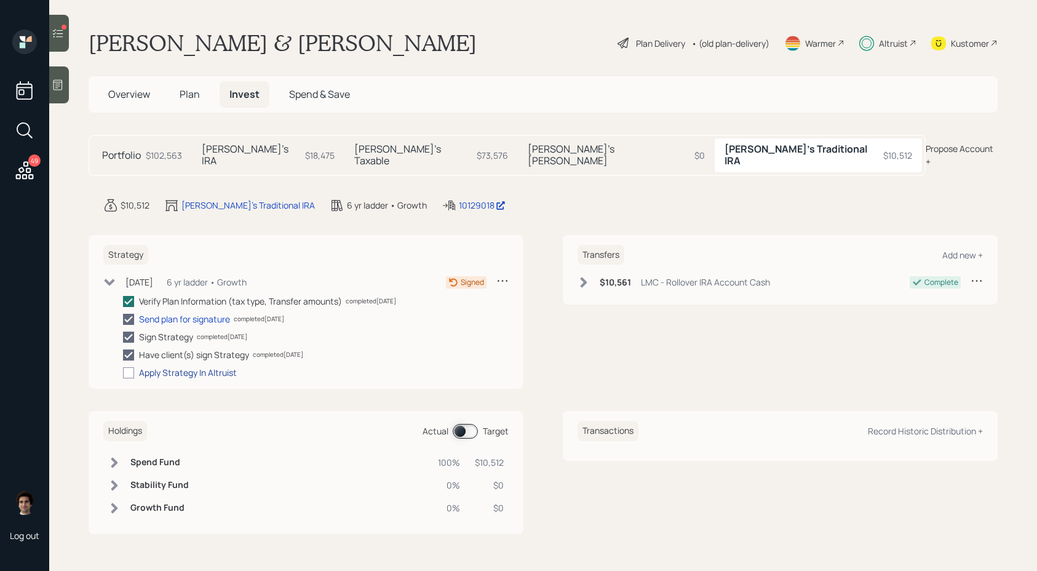
click at [140, 366] on div "Apply Strategy In Altruist" at bounding box center [188, 372] width 98 height 13
click at [134, 367] on div at bounding box center [128, 372] width 11 height 11
click at [123, 372] on input "checkbox" at bounding box center [122, 372] width 1 height 1
checkbox input "true"
click at [486, 166] on main "Steven Gladstone & Lisa Chapman Plan Delivery • (old plan-delivery) Warmer Altr…" at bounding box center [543, 285] width 988 height 571
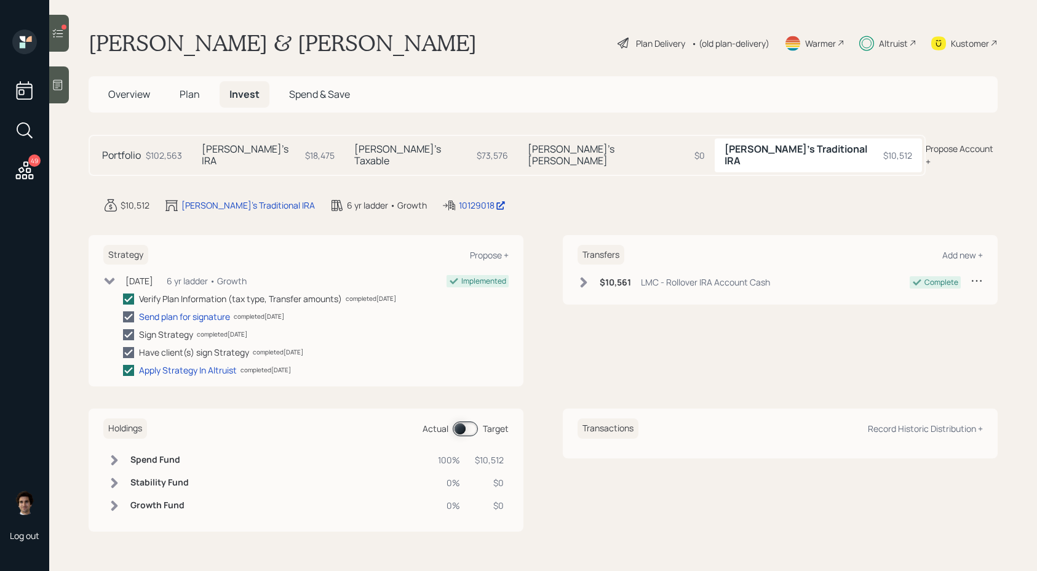
click at [518, 140] on div "Lisa's Roth IRA $0" at bounding box center [616, 154] width 197 height 33
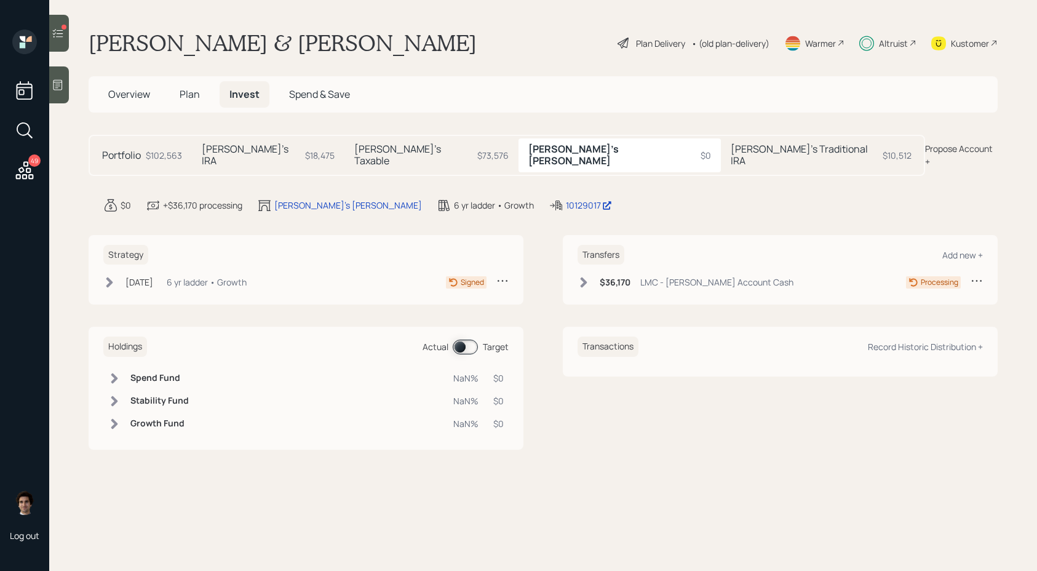
click at [143, 263] on div "Strategy Jun 17, 2025 Tuesday, June 17, 2025 5:12 PM EDT 6 yr ladder • Growth S…" at bounding box center [306, 270] width 435 height 70
click at [111, 278] on icon at bounding box center [109, 283] width 7 height 10
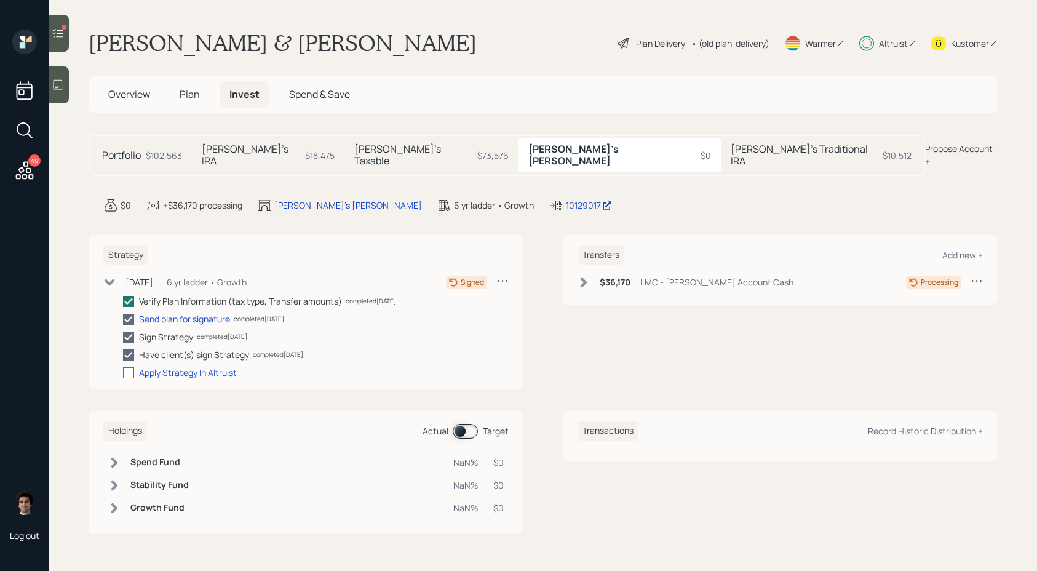
click at [124, 367] on div at bounding box center [128, 372] width 11 height 11
click at [123, 372] on input "checkbox" at bounding box center [122, 372] width 1 height 1
checkbox input "true"
click at [375, 158] on div "[PERSON_NAME]'s Taxable $73,576" at bounding box center [432, 154] width 174 height 33
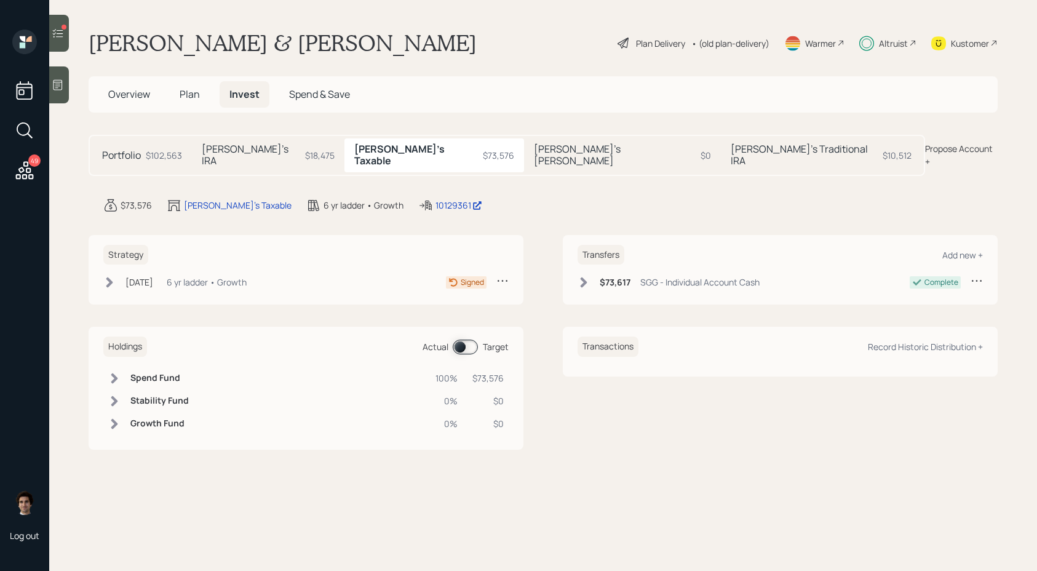
click at [114, 276] on icon at bounding box center [109, 282] width 12 height 12
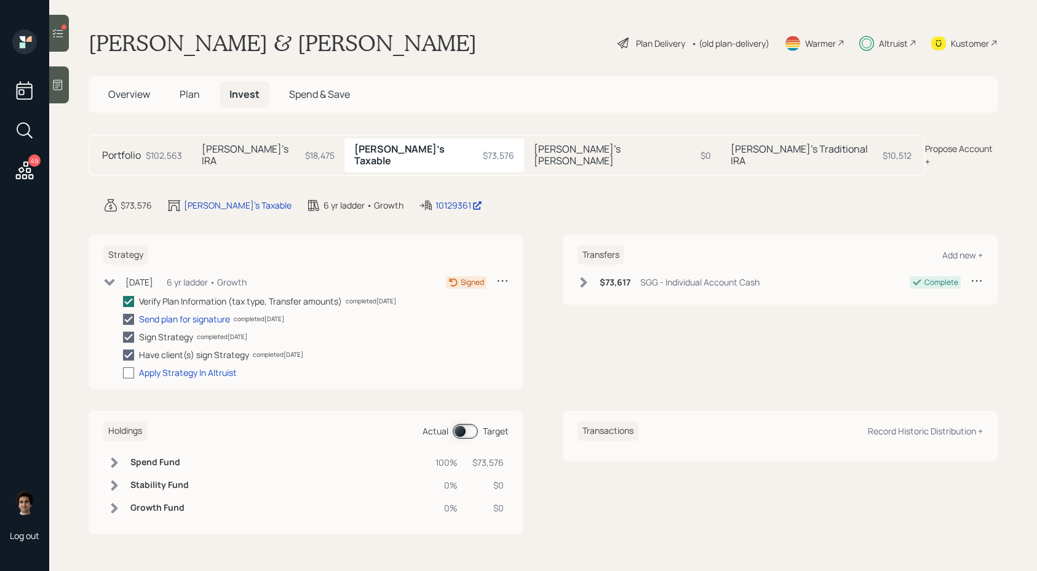
click at [129, 367] on div at bounding box center [128, 372] width 11 height 11
click at [123, 372] on input "checkbox" at bounding box center [122, 372] width 1 height 1
checkbox input "true"
